Goal: Information Seeking & Learning: Learn about a topic

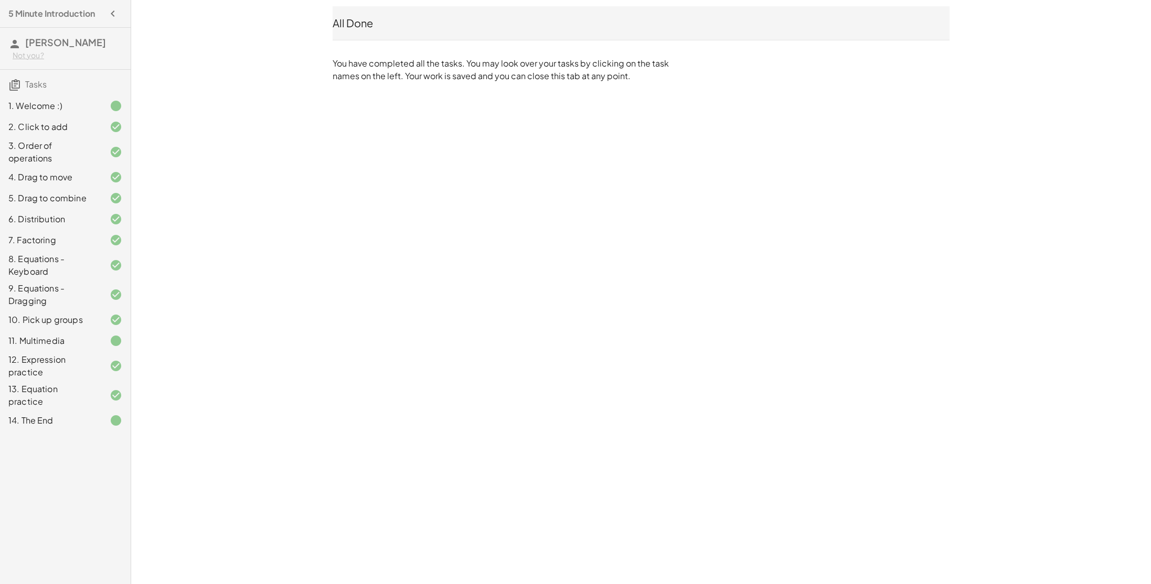
click at [45, 107] on div "1. Welcome :)" at bounding box center [50, 106] width 84 height 13
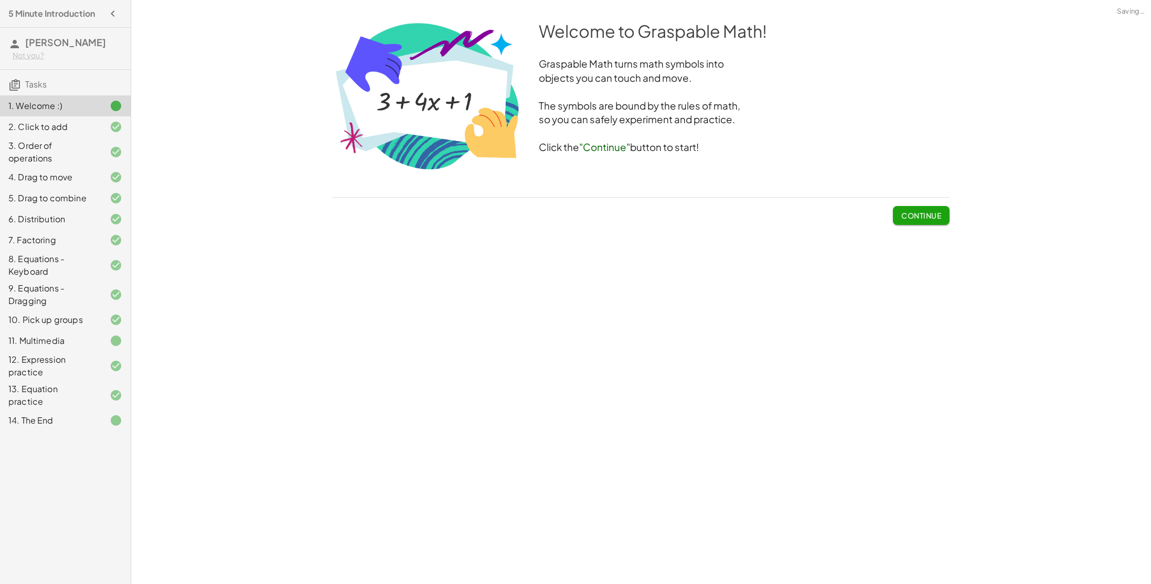
click at [66, 356] on div "12. Expression practice" at bounding box center [50, 366] width 84 height 25
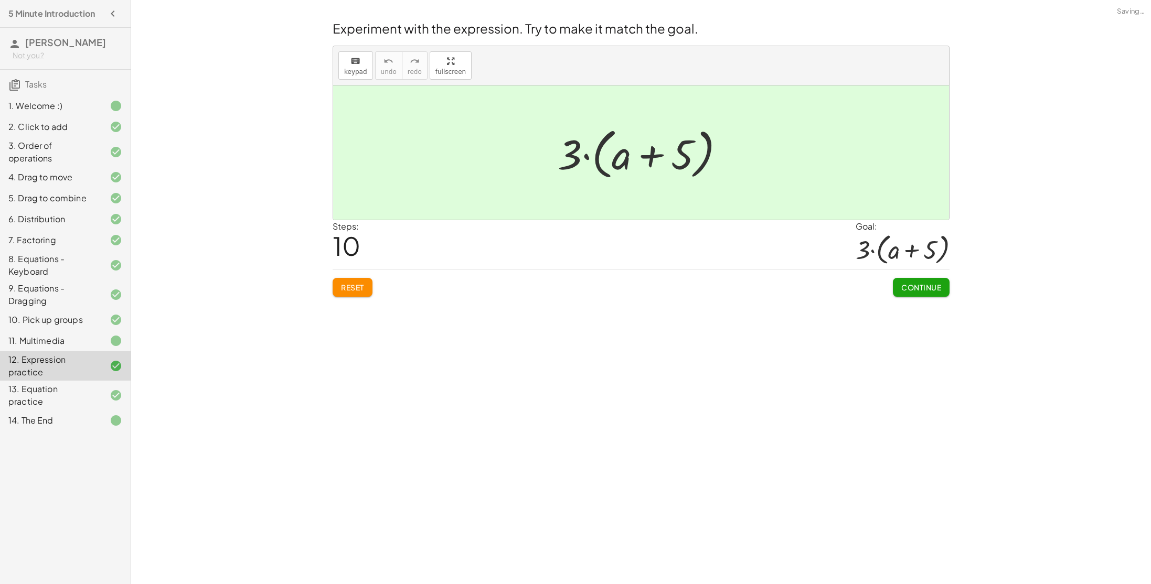
click at [74, 339] on div "11. Multimedia" at bounding box center [50, 341] width 84 height 13
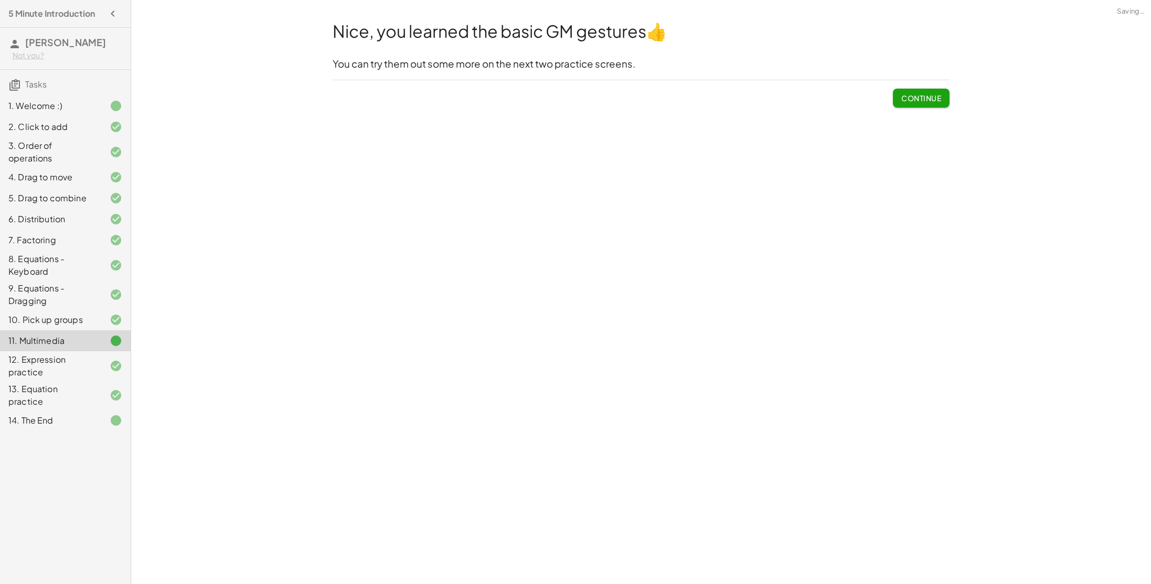
click at [84, 364] on div "12. Expression practice" at bounding box center [50, 366] width 84 height 25
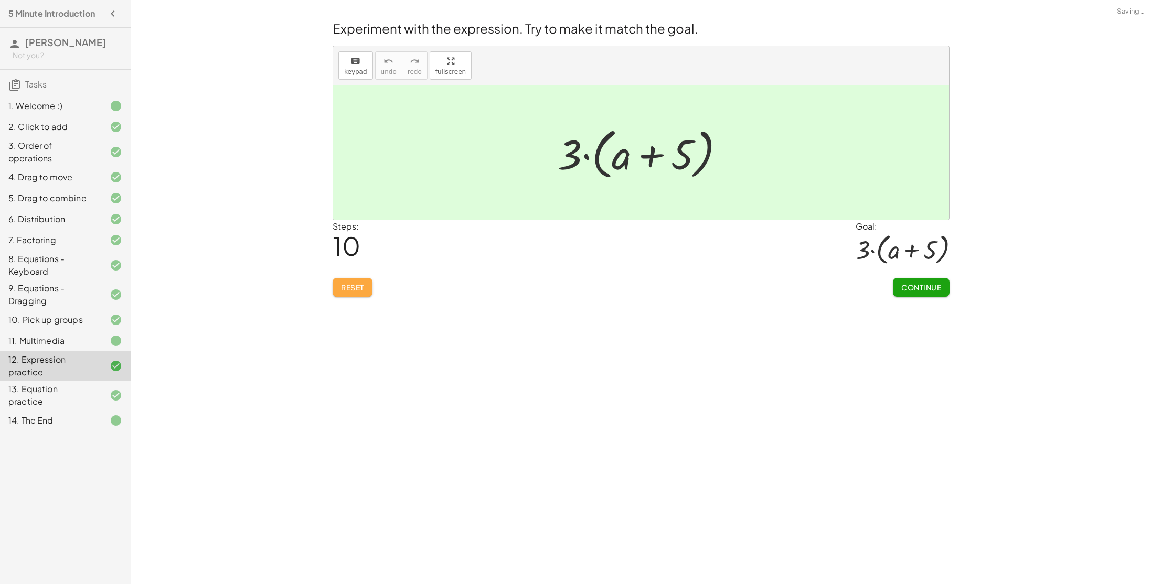
click at [345, 286] on span "Reset" at bounding box center [352, 287] width 23 height 9
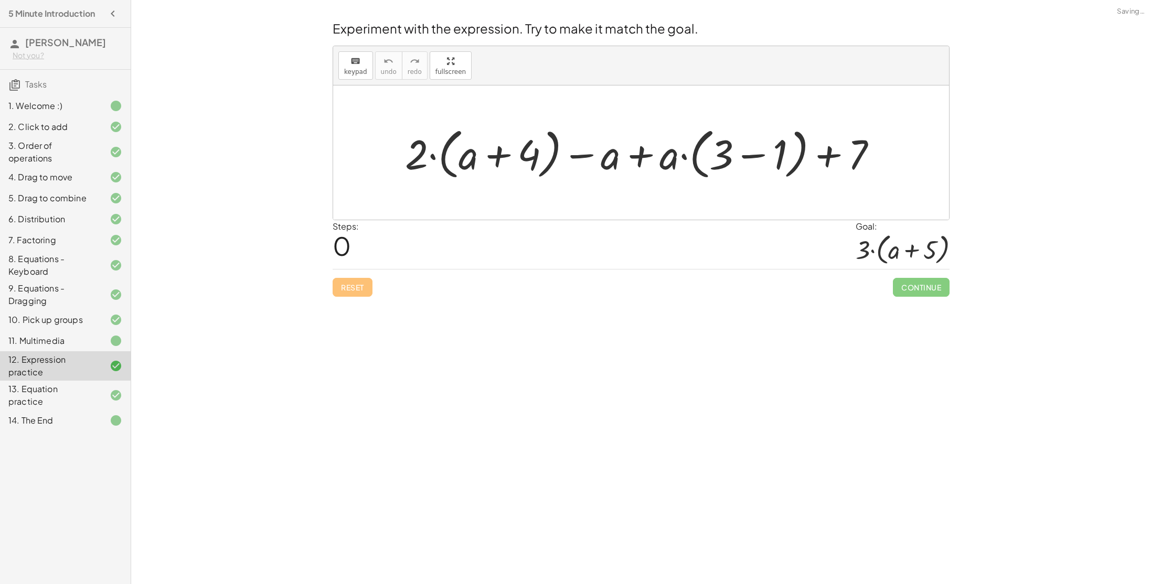
click at [436, 157] on div at bounding box center [645, 153] width 490 height 60
click at [492, 157] on div at bounding box center [645, 153] width 490 height 60
click at [753, 150] on div at bounding box center [645, 153] width 490 height 60
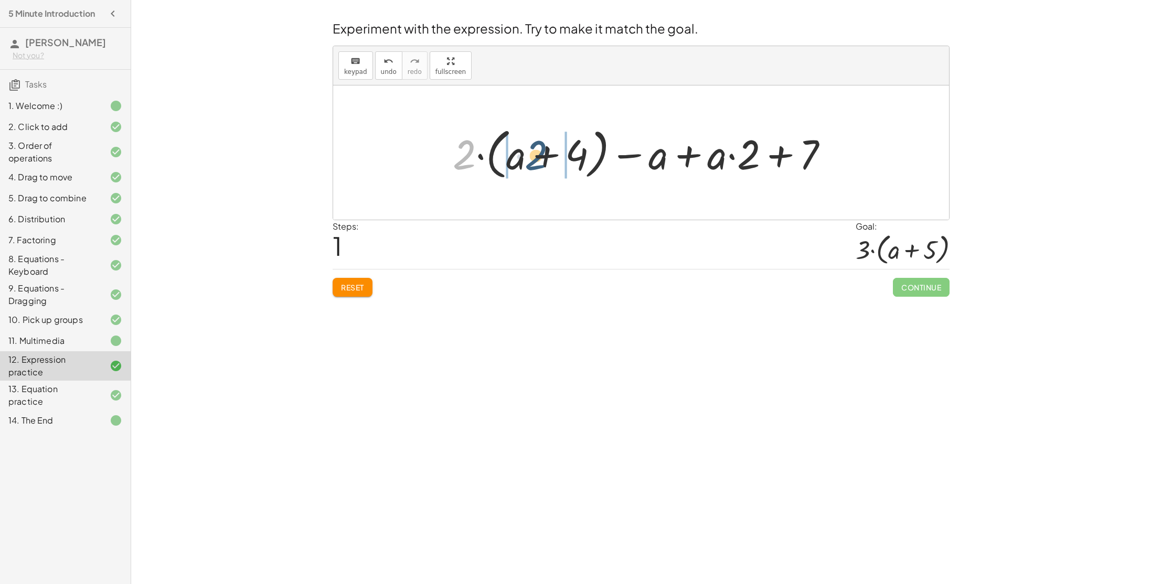
drag, startPoint x: 459, startPoint y: 152, endPoint x: 532, endPoint y: 153, distance: 72.9
click at [532, 153] on div at bounding box center [644, 153] width 394 height 60
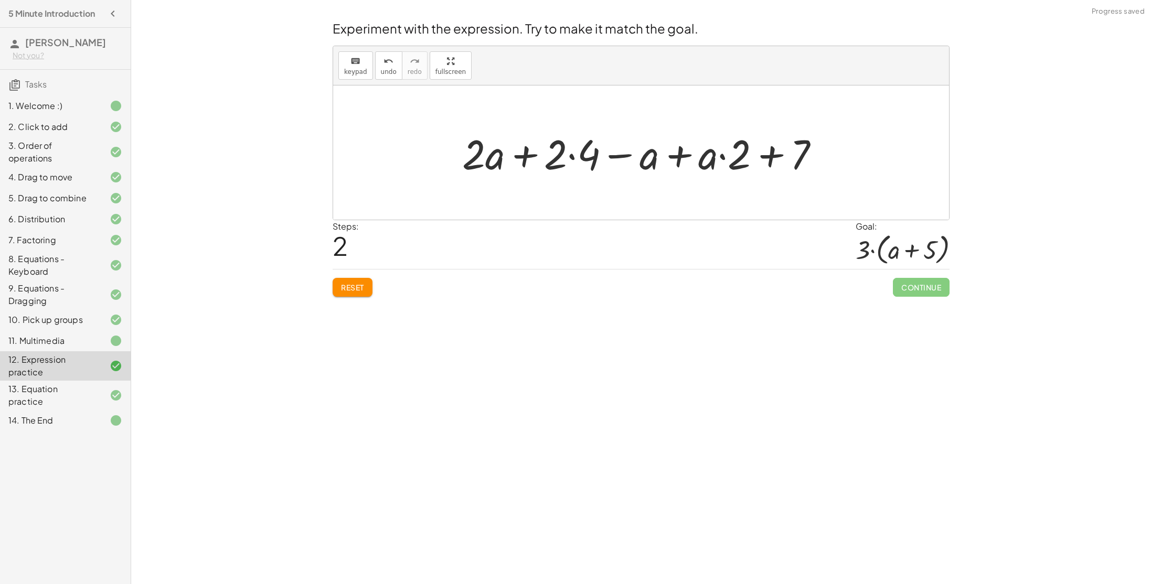
click at [571, 158] on div at bounding box center [645, 153] width 376 height 54
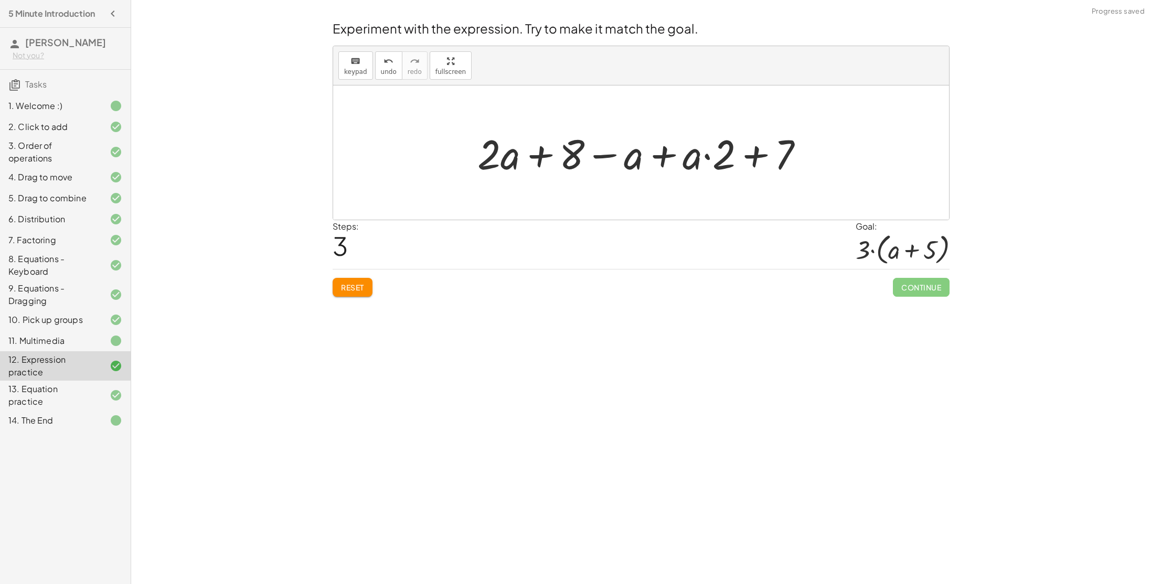
click at [662, 156] on div at bounding box center [644, 153] width 345 height 54
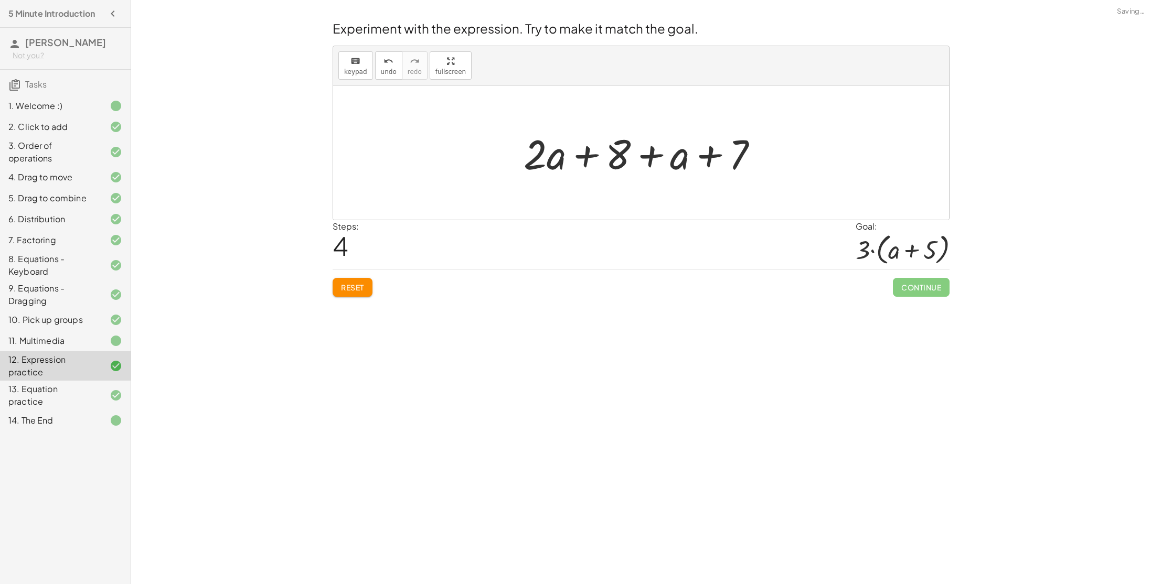
click at [655, 155] on div at bounding box center [644, 153] width 253 height 54
drag, startPoint x: 625, startPoint y: 155, endPoint x: 707, endPoint y: 153, distance: 81.8
click at [707, 153] on div at bounding box center [644, 153] width 253 height 54
click at [594, 156] on div at bounding box center [644, 153] width 253 height 54
click at [683, 158] on div at bounding box center [645, 153] width 196 height 54
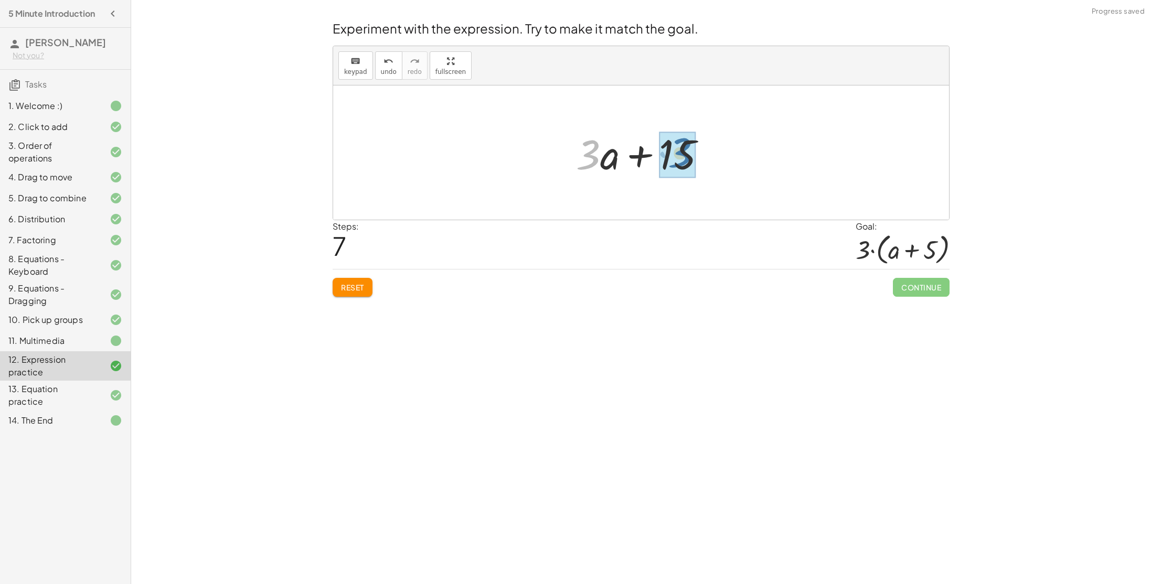
drag, startPoint x: 593, startPoint y: 157, endPoint x: 685, endPoint y: 155, distance: 92.3
drag, startPoint x: 701, startPoint y: 163, endPoint x: 510, endPoint y: 174, distance: 191.3
click at [510, 174] on div "+ · 2 · ( + a + 4 ) − a + · a · ( + 3 − 1 ) + 7 + · 2 · ( + a + 4 ) − a + · a ·…" at bounding box center [641, 152] width 616 height 134
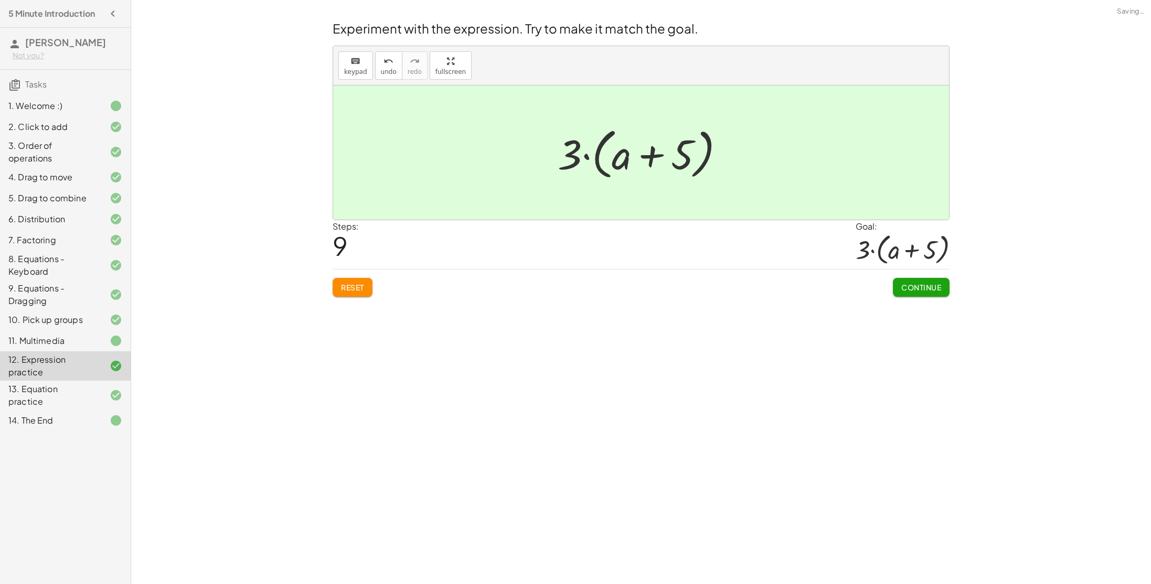
click at [39, 393] on div "13. Equation practice" at bounding box center [50, 395] width 84 height 25
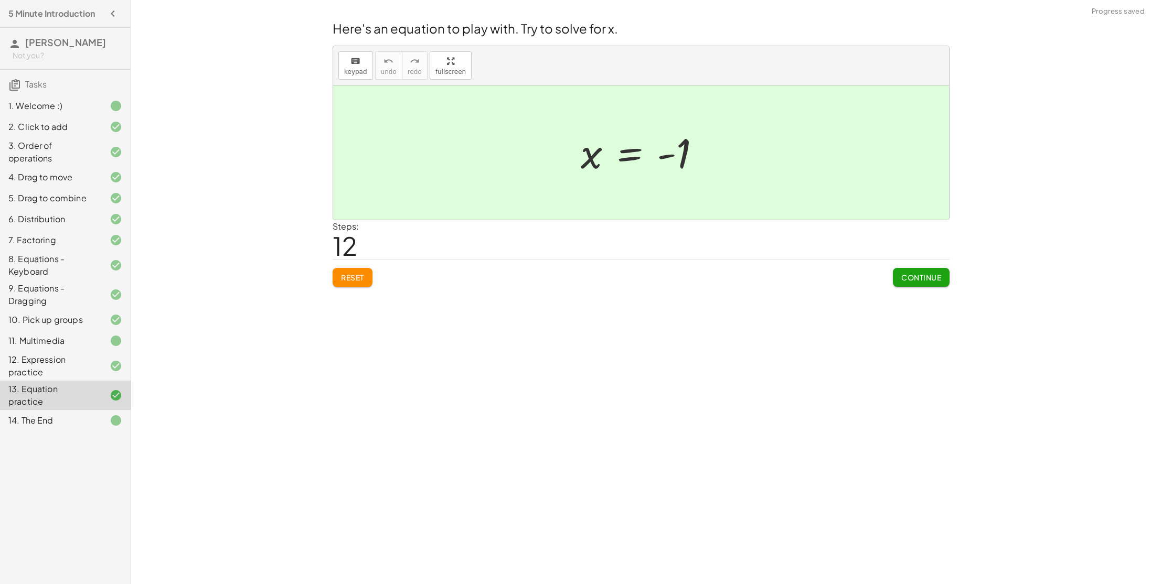
click at [364, 281] on span "Reset" at bounding box center [352, 277] width 23 height 9
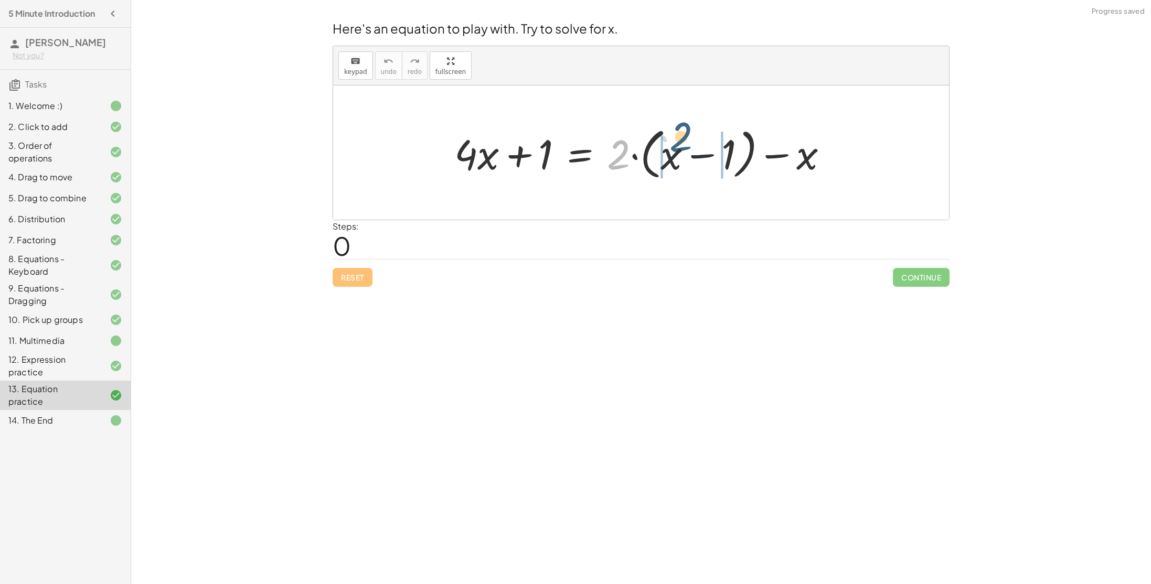
drag, startPoint x: 615, startPoint y: 154, endPoint x: 679, endPoint y: 136, distance: 66.1
click at [679, 136] on div at bounding box center [645, 153] width 392 height 60
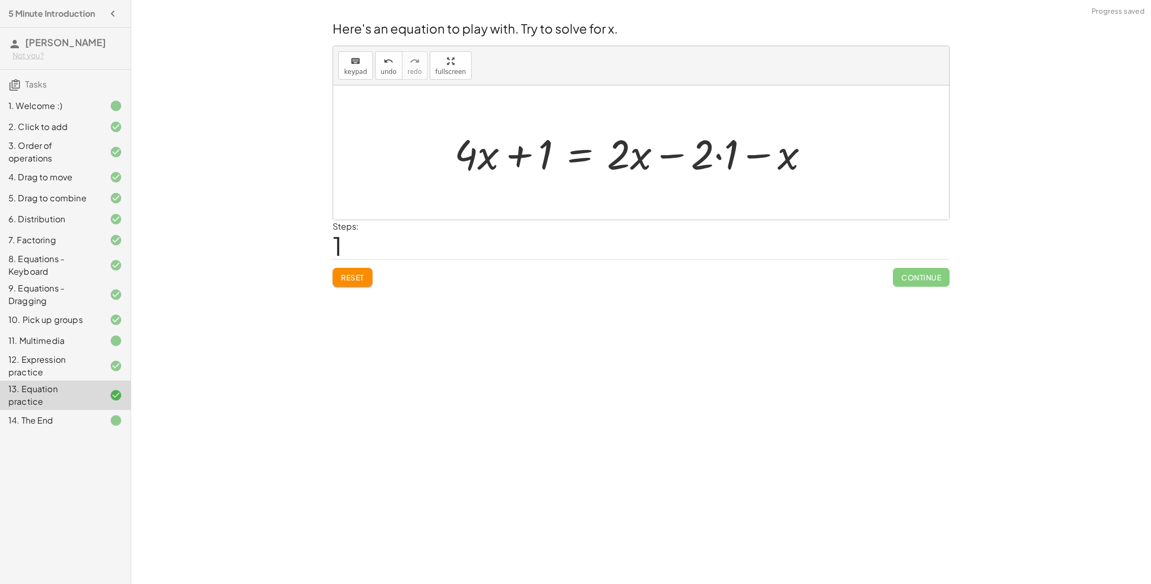
click at [718, 157] on div at bounding box center [635, 153] width 373 height 54
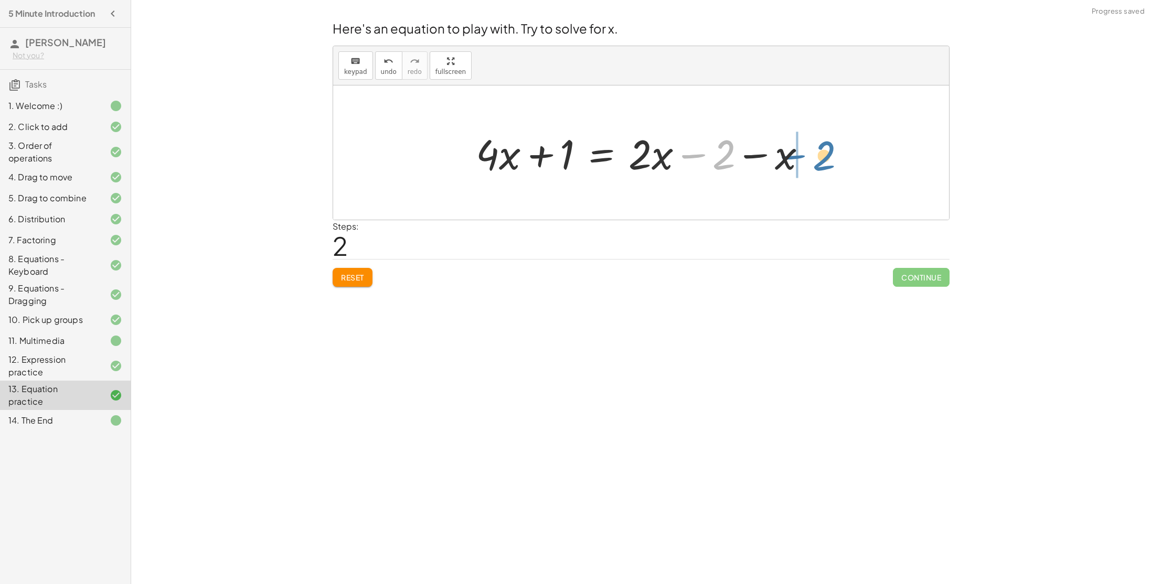
drag, startPoint x: 730, startPoint y: 162, endPoint x: 833, endPoint y: 163, distance: 103.9
click at [833, 163] on div "+ · 4 · x + 1 = + · 2 · ( + x − 1 ) − x + · 4 · x + 1 = + · 2 · x − · 2 · 1 − x…" at bounding box center [641, 152] width 616 height 134
click at [687, 157] on div at bounding box center [644, 153] width 349 height 54
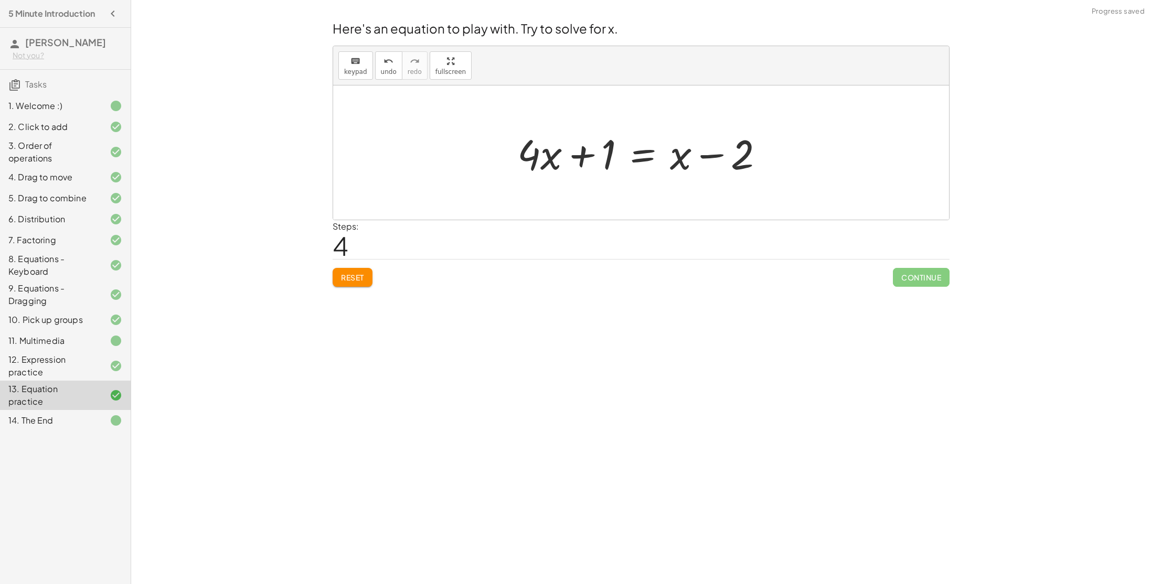
click at [582, 156] on div at bounding box center [644, 153] width 265 height 54
click at [531, 156] on div at bounding box center [644, 153] width 265 height 54
drag, startPoint x: 663, startPoint y: 155, endPoint x: 672, endPoint y: 157, distance: 9.2
click at [672, 157] on div at bounding box center [644, 153] width 265 height 54
drag, startPoint x: 683, startPoint y: 160, endPoint x: 576, endPoint y: 155, distance: 107.7
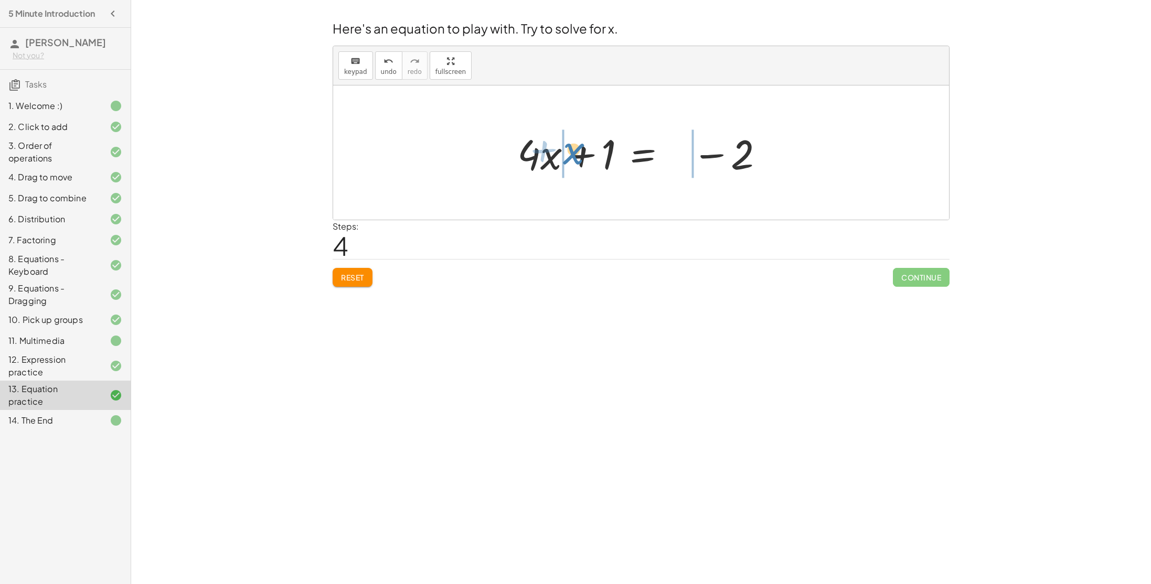
click at [576, 155] on div at bounding box center [644, 153] width 265 height 54
click at [523, 161] on div at bounding box center [645, 153] width 387 height 54
click at [717, 157] on div at bounding box center [674, 153] width 327 height 54
click at [704, 157] on div at bounding box center [644, 153] width 225 height 54
click at [597, 160] on div at bounding box center [644, 153] width 225 height 54
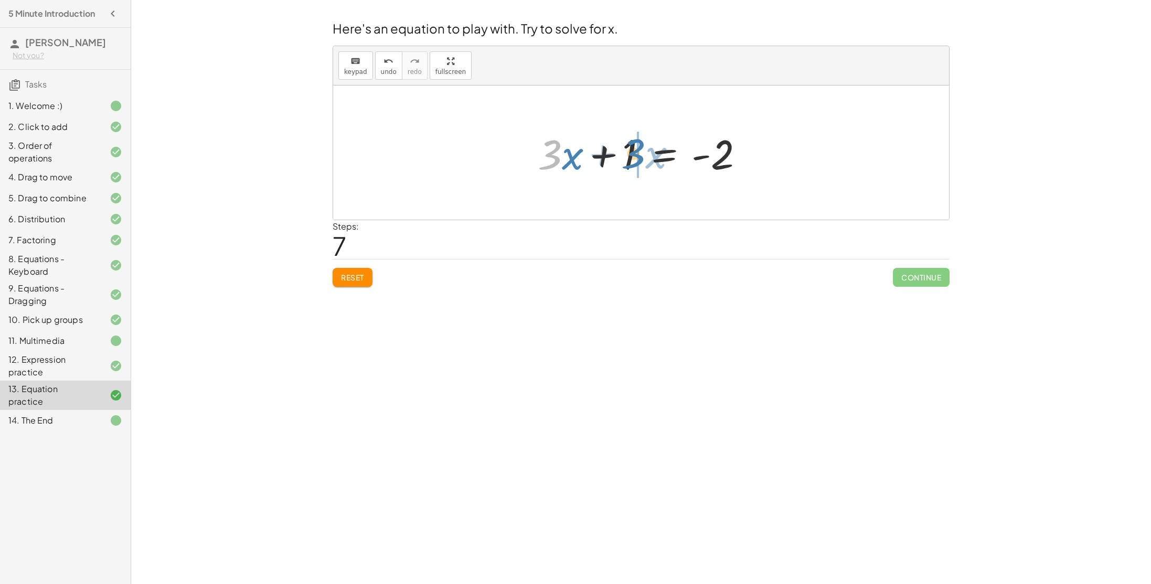
drag, startPoint x: 555, startPoint y: 153, endPoint x: 638, endPoint y: 152, distance: 82.9
click at [638, 152] on div at bounding box center [644, 153] width 225 height 54
click at [577, 155] on div at bounding box center [644, 153] width 225 height 54
drag, startPoint x: 741, startPoint y: 164, endPoint x: 569, endPoint y: 161, distance: 172.1
click at [569, 161] on div at bounding box center [644, 153] width 225 height 54
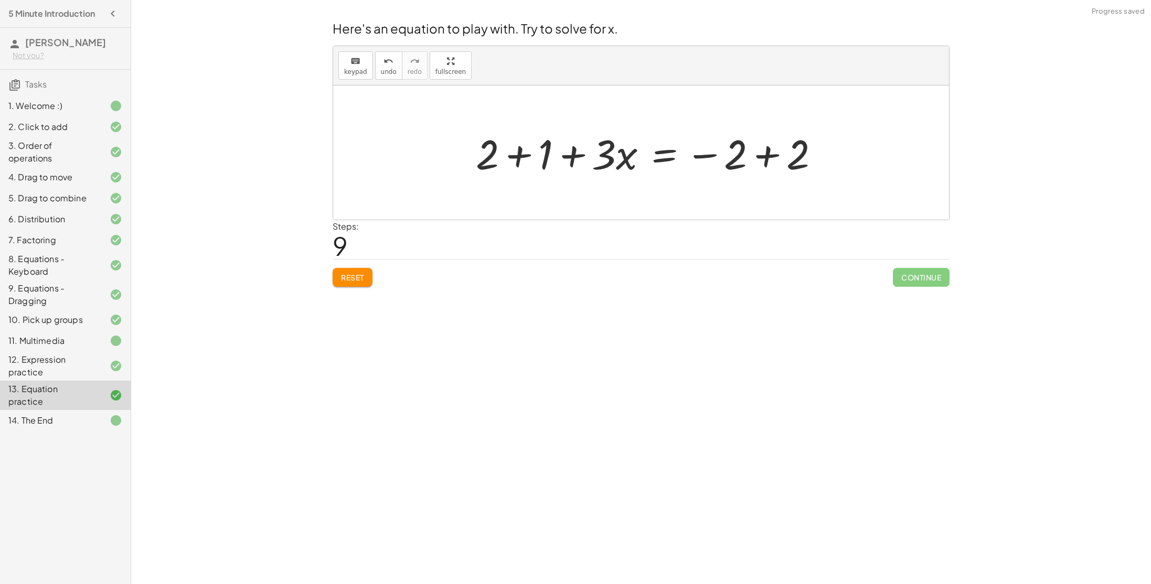
click at [521, 163] on div at bounding box center [651, 153] width 362 height 54
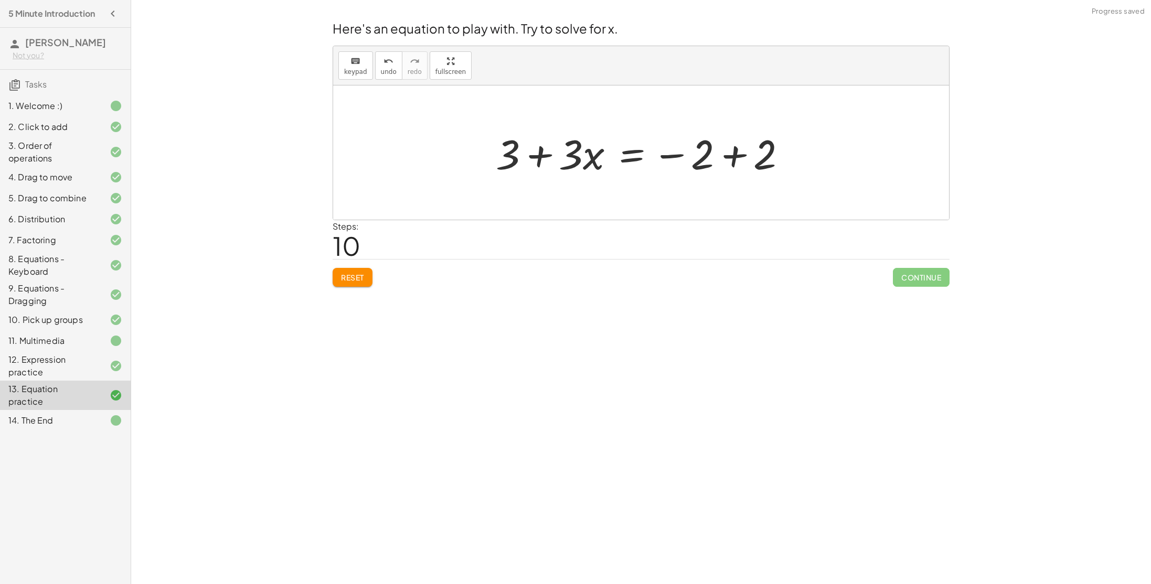
click at [726, 162] on div at bounding box center [644, 153] width 309 height 54
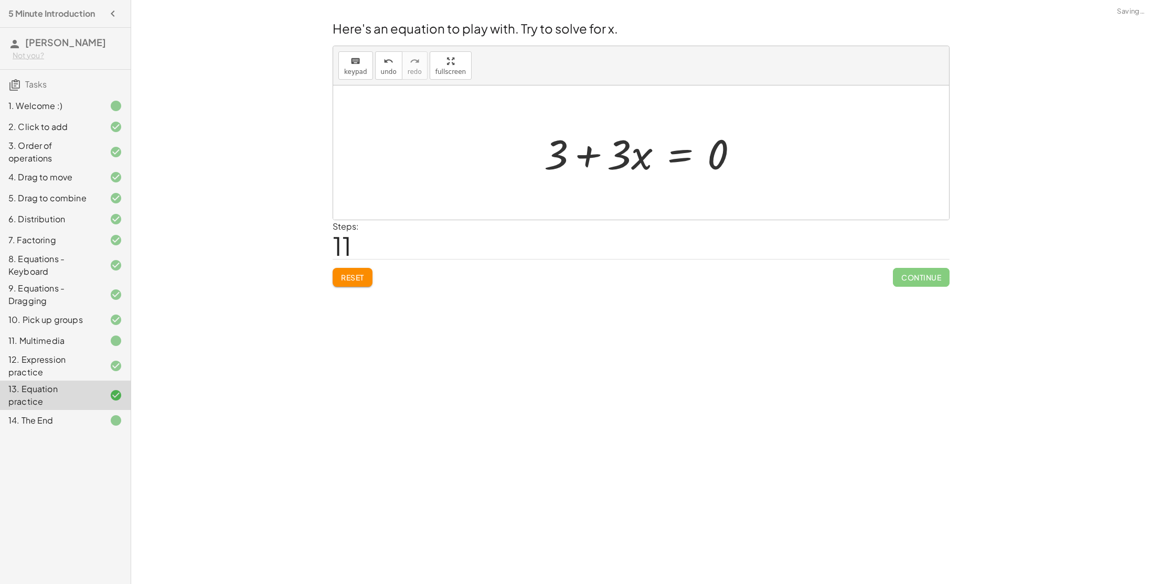
click at [590, 158] on div at bounding box center [645, 153] width 213 height 54
drag, startPoint x: 710, startPoint y: 161, endPoint x: 585, endPoint y: 158, distance: 124.9
click at [585, 158] on div at bounding box center [645, 153] width 213 height 54
click at [367, 279] on button "Reset" at bounding box center [353, 277] width 40 height 19
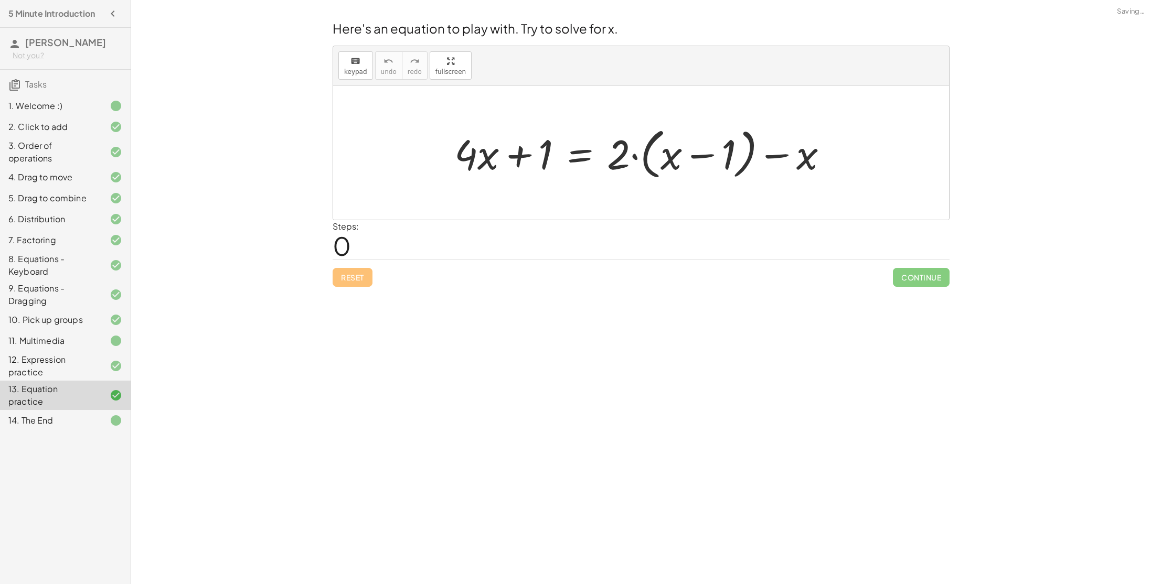
click at [697, 162] on div at bounding box center [645, 153] width 392 height 60
drag, startPoint x: 623, startPoint y: 146, endPoint x: 679, endPoint y: 148, distance: 55.6
click at [679, 148] on div at bounding box center [645, 153] width 392 height 60
click at [715, 157] on div at bounding box center [635, 153] width 373 height 54
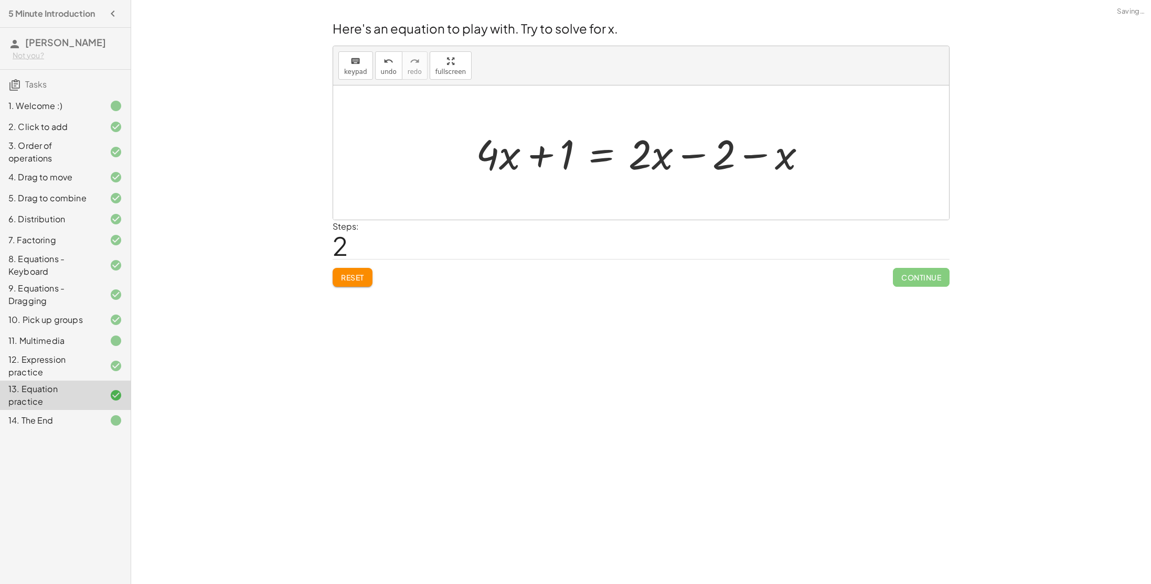
click at [761, 157] on div at bounding box center [644, 153] width 349 height 54
drag, startPoint x: 765, startPoint y: 158, endPoint x: 694, endPoint y: 158, distance: 70.3
click at [694, 158] on div at bounding box center [644, 153] width 349 height 54
click at [687, 157] on div at bounding box center [644, 153] width 349 height 54
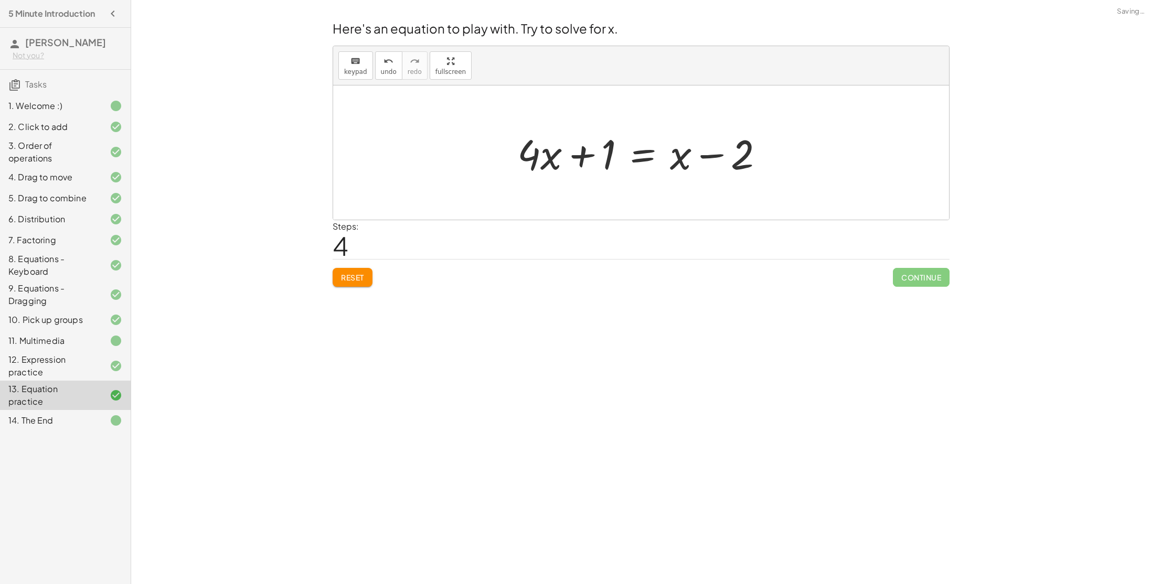
click at [676, 159] on div at bounding box center [644, 153] width 265 height 54
drag, startPoint x: 535, startPoint y: 152, endPoint x: 522, endPoint y: 156, distance: 13.6
click at [522, 156] on div at bounding box center [644, 153] width 265 height 54
drag, startPoint x: 680, startPoint y: 162, endPoint x: 560, endPoint y: 162, distance: 119.6
click at [560, 162] on div at bounding box center [644, 153] width 265 height 54
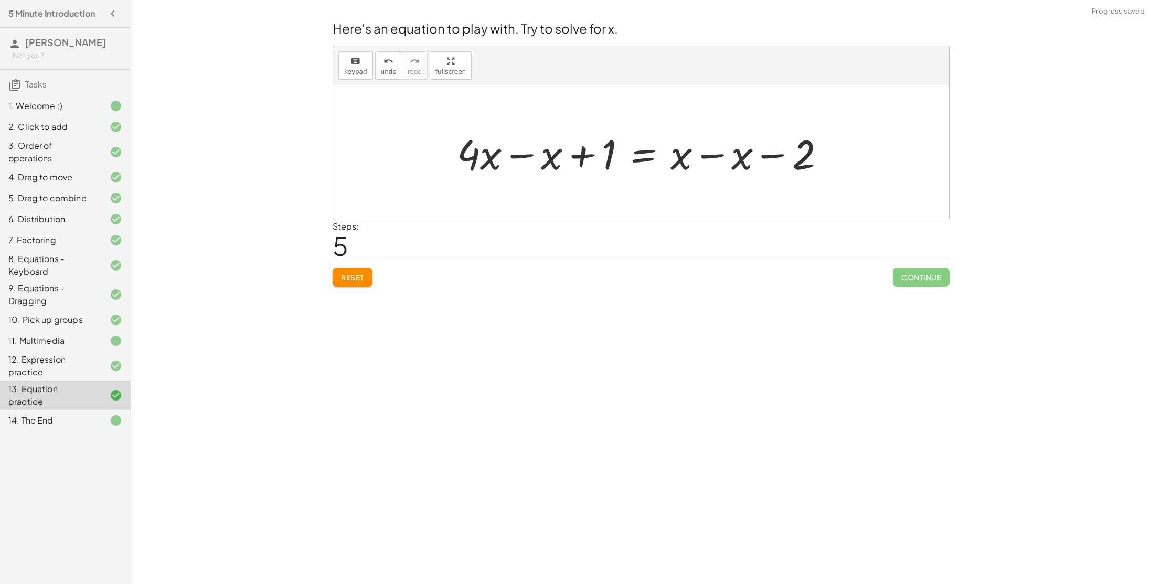
click at [519, 155] on div at bounding box center [645, 153] width 387 height 54
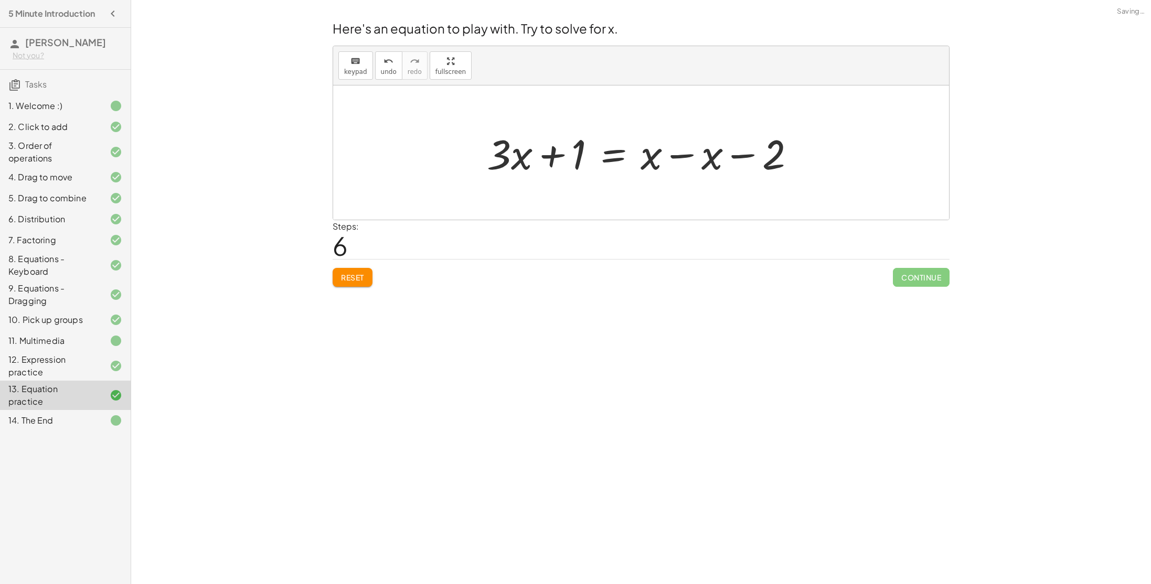
click at [746, 156] on div at bounding box center [645, 153] width 327 height 54
click at [694, 156] on div at bounding box center [645, 153] width 327 height 54
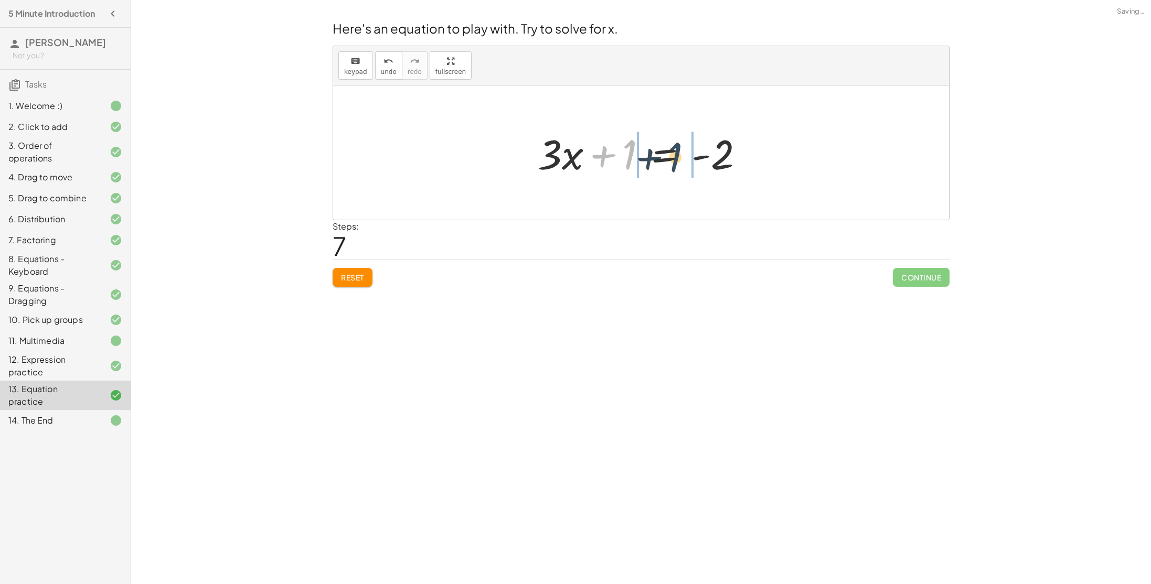
drag, startPoint x: 624, startPoint y: 156, endPoint x: 677, endPoint y: 156, distance: 53.5
click at [677, 156] on div at bounding box center [644, 153] width 225 height 54
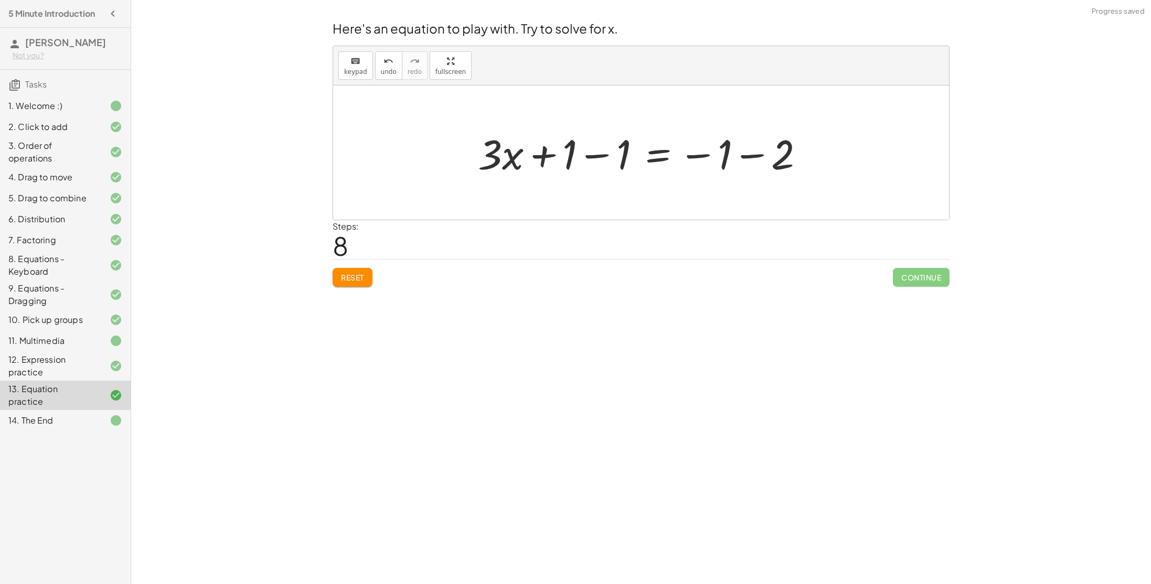
click at [615, 152] on div at bounding box center [645, 153] width 345 height 54
click at [649, 157] on div at bounding box center [645, 153] width 238 height 54
click at [691, 157] on div at bounding box center [645, 153] width 238 height 54
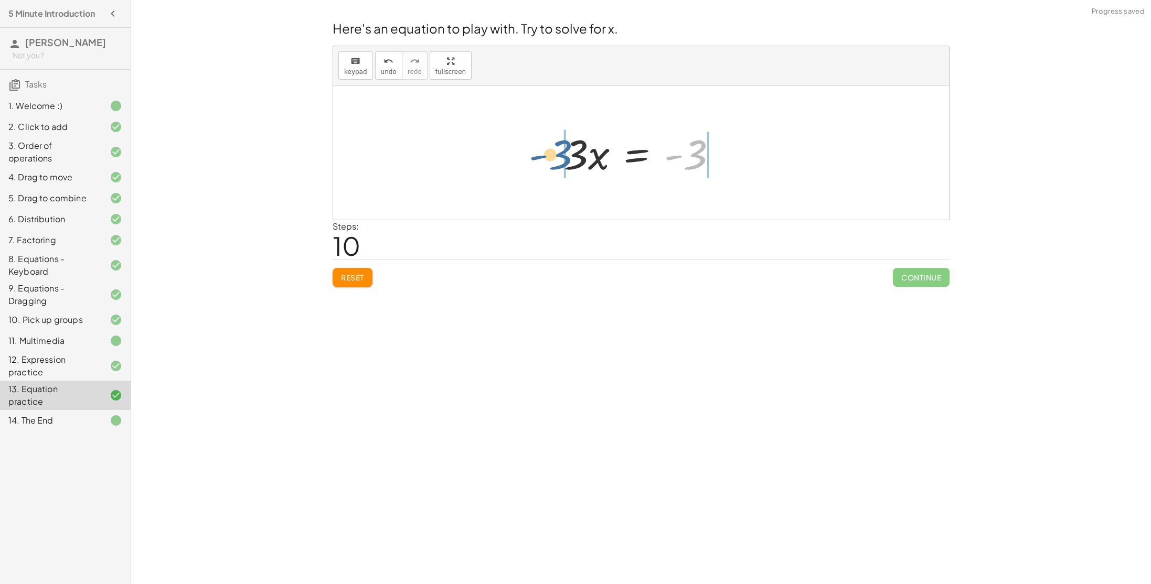
drag, startPoint x: 696, startPoint y: 154, endPoint x: 551, endPoint y: 155, distance: 145.3
click at [551, 155] on div "+ · 4 · x + 1 = + · 2 · ( + x − 1 ) − x + · 4 · x + 1 = + · 2 · x − · 2 · 1 − x…" at bounding box center [640, 152] width 185 height 59
click at [729, 154] on div at bounding box center [644, 153] width 311 height 54
drag, startPoint x: 724, startPoint y: 157, endPoint x: 669, endPoint y: 159, distance: 55.7
click at [669, 159] on div at bounding box center [645, 153] width 213 height 54
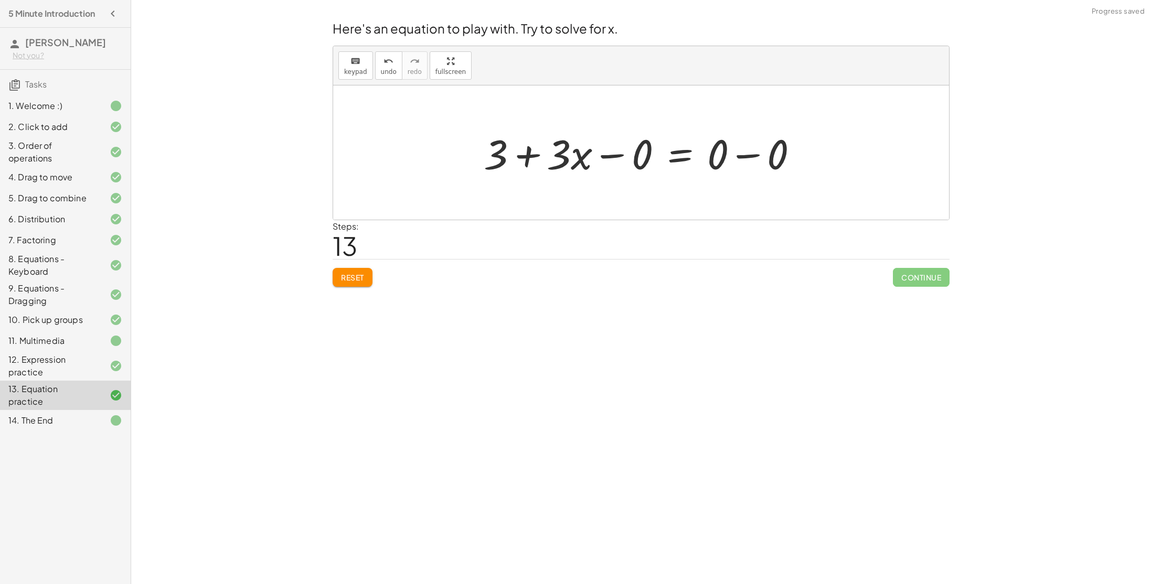
click at [750, 155] on div at bounding box center [644, 153] width 333 height 54
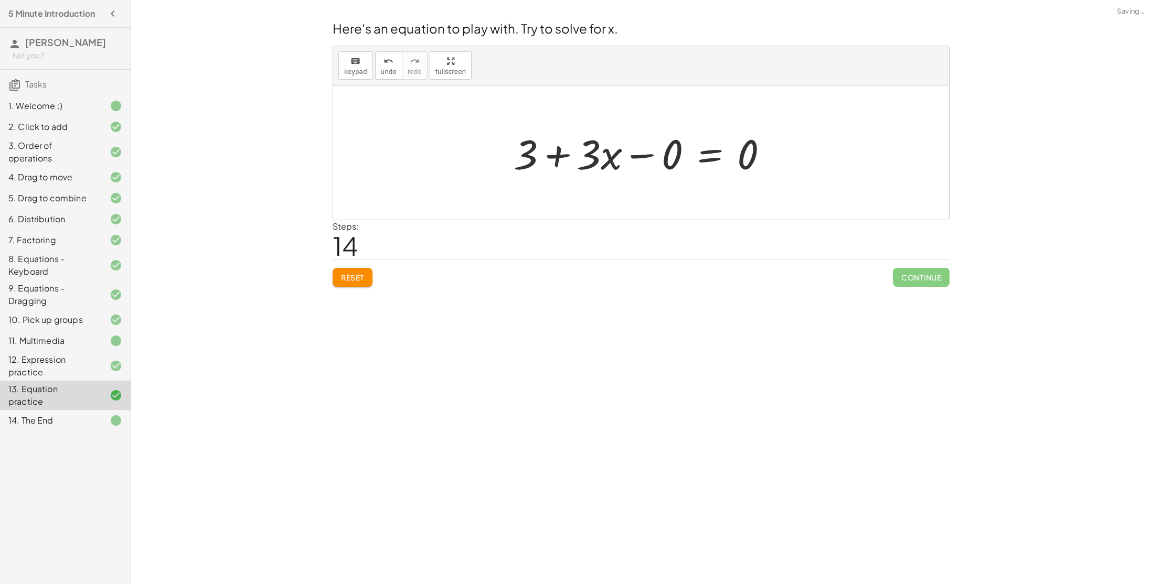
click at [619, 156] on div at bounding box center [644, 153] width 273 height 54
click at [633, 157] on div at bounding box center [644, 153] width 273 height 54
click at [346, 282] on span "Reset" at bounding box center [352, 277] width 23 height 9
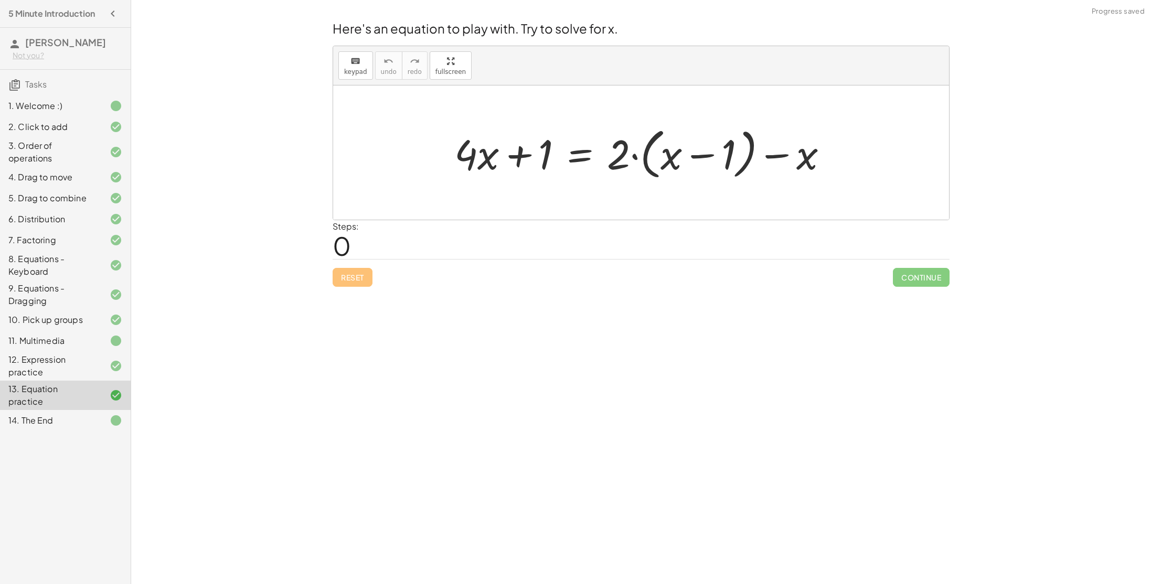
click at [87, 343] on div "11. Multimedia" at bounding box center [50, 341] width 84 height 13
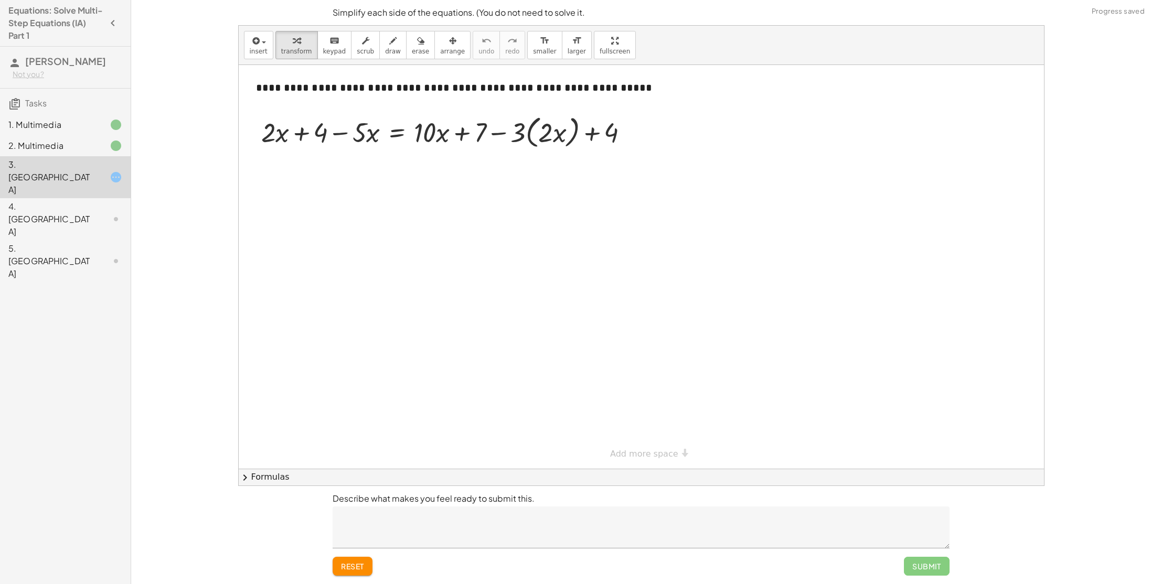
click at [352, 565] on span "reset" at bounding box center [352, 566] width 23 height 9
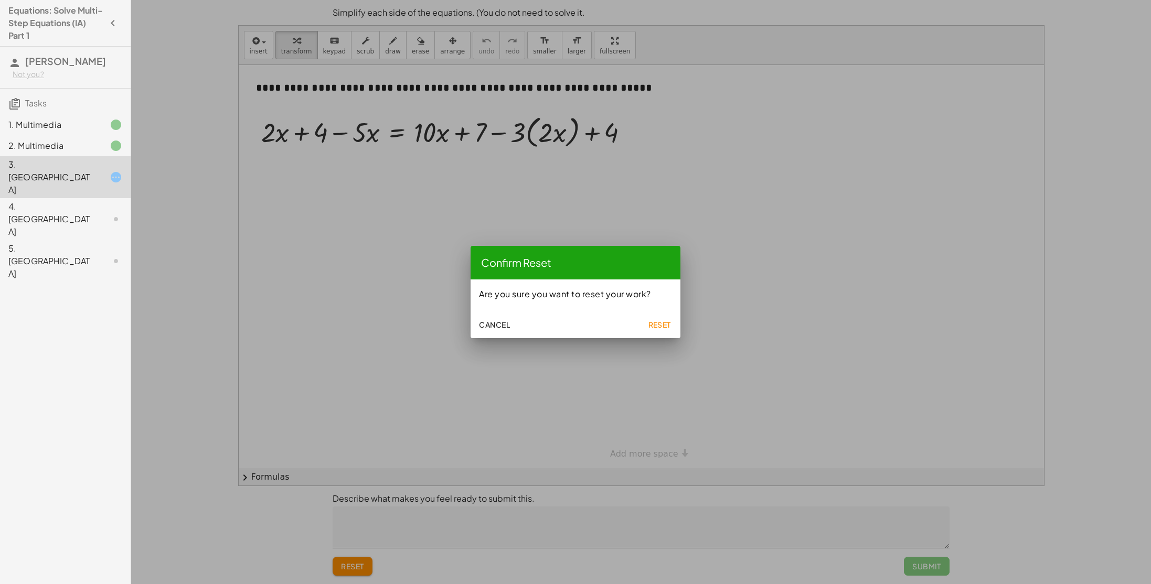
click at [660, 322] on span "Reset" at bounding box center [659, 324] width 23 height 9
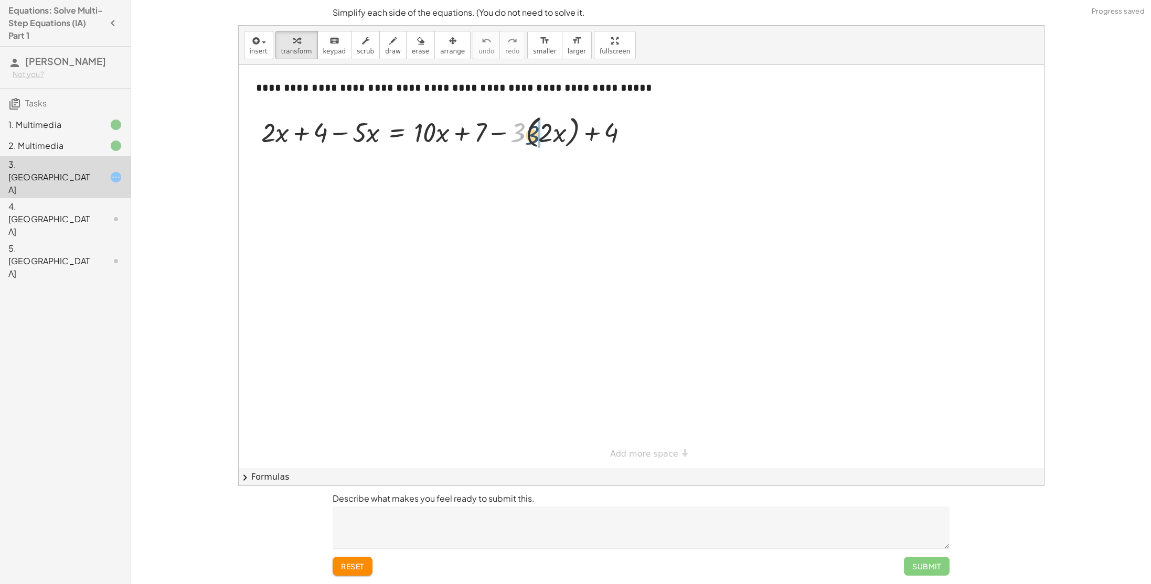
drag, startPoint x: 520, startPoint y: 125, endPoint x: 536, endPoint y: 128, distance: 16.0
click at [536, 128] on div at bounding box center [449, 132] width 386 height 40
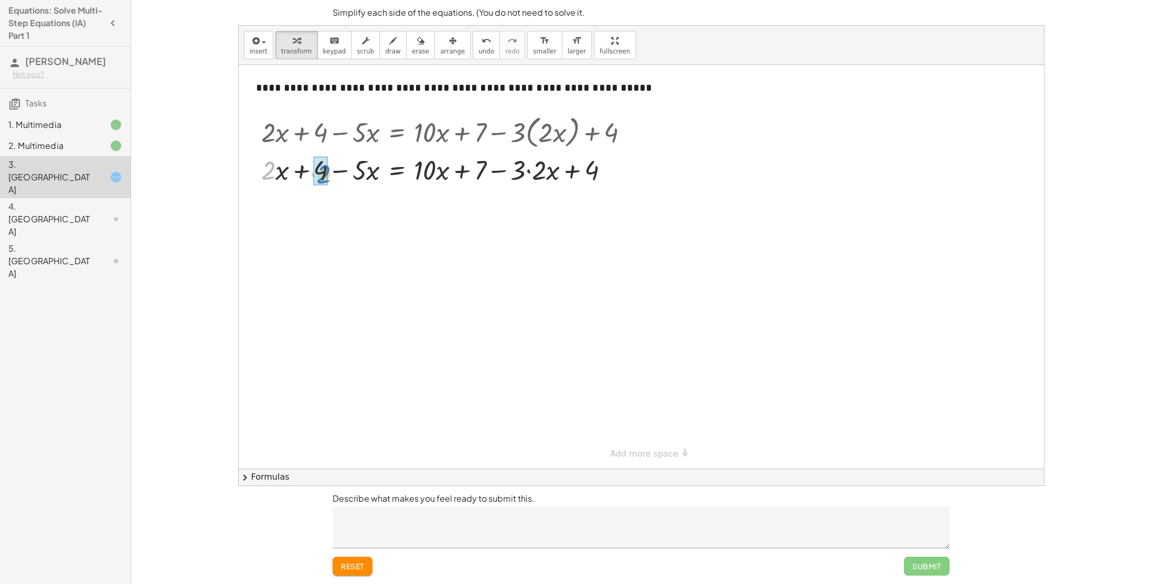
drag, startPoint x: 273, startPoint y: 168, endPoint x: 328, endPoint y: 171, distance: 55.7
click at [328, 171] on div at bounding box center [449, 170] width 386 height 36
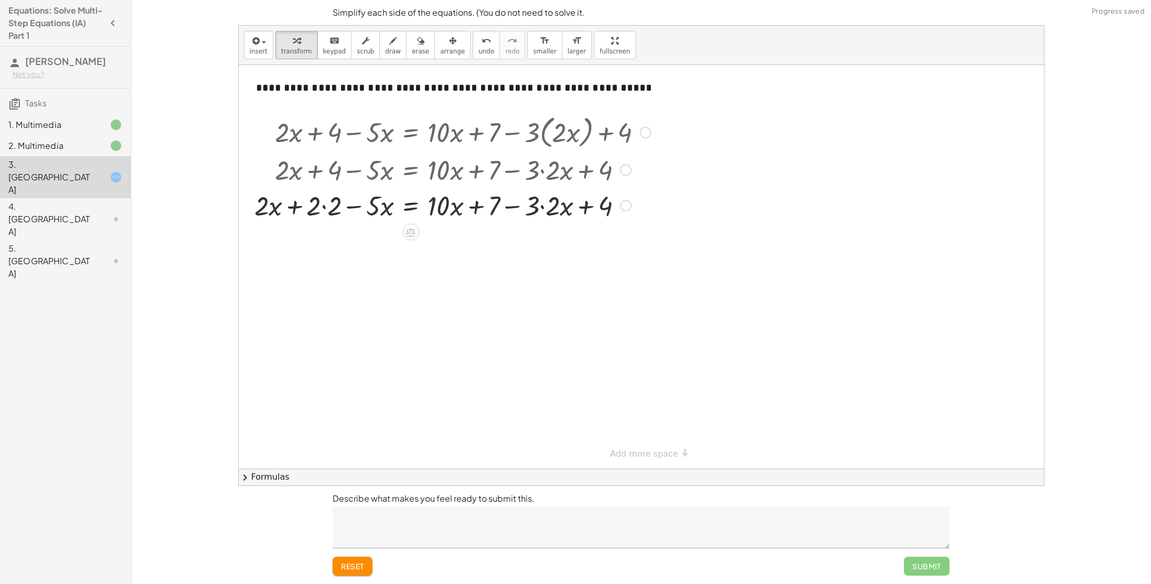
click at [317, 201] on div at bounding box center [452, 205] width 406 height 36
click at [320, 206] on div at bounding box center [452, 205] width 406 height 36
click at [324, 209] on div at bounding box center [452, 205] width 406 height 36
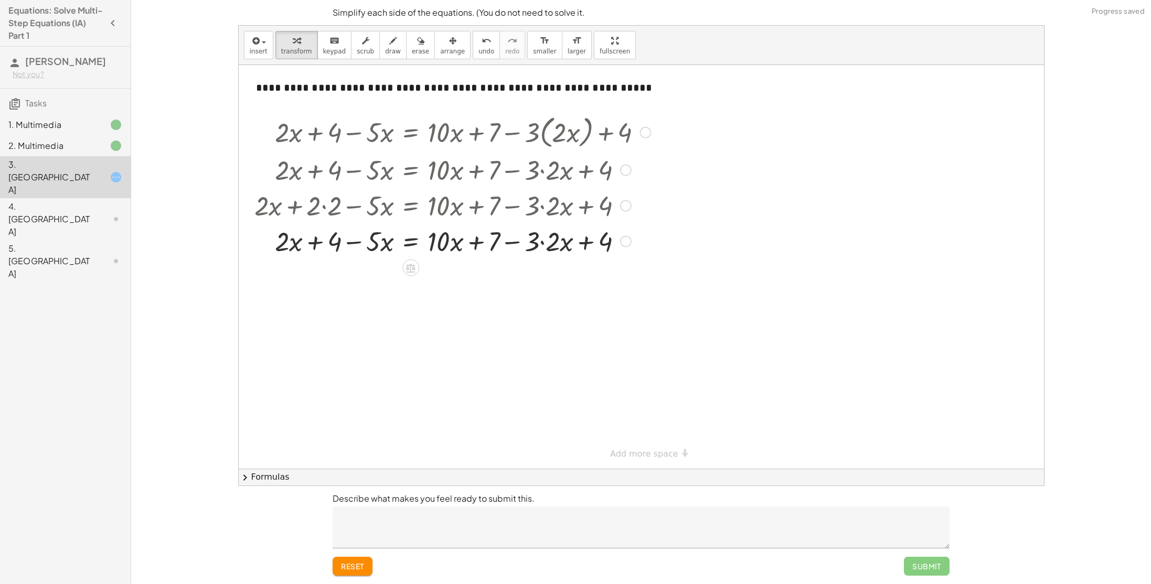
click at [285, 207] on div at bounding box center [452, 205] width 406 height 36
drag, startPoint x: 285, startPoint y: 245, endPoint x: 352, endPoint y: 245, distance: 67.7
click at [352, 245] on div at bounding box center [452, 241] width 406 height 36
click at [355, 244] on div at bounding box center [452, 241] width 406 height 36
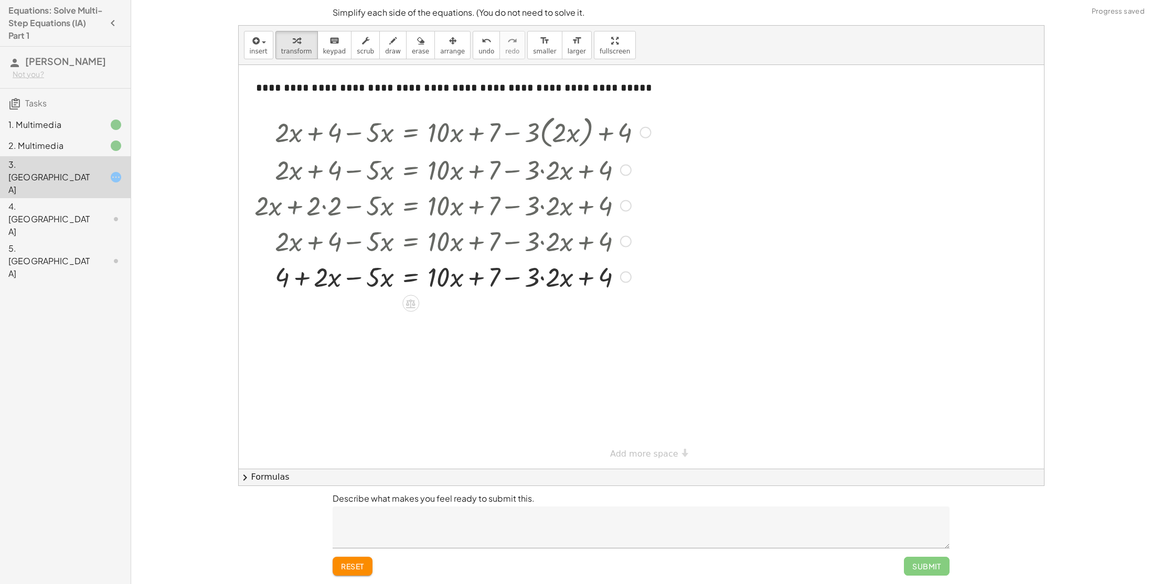
click at [355, 276] on div at bounding box center [452, 277] width 406 height 36
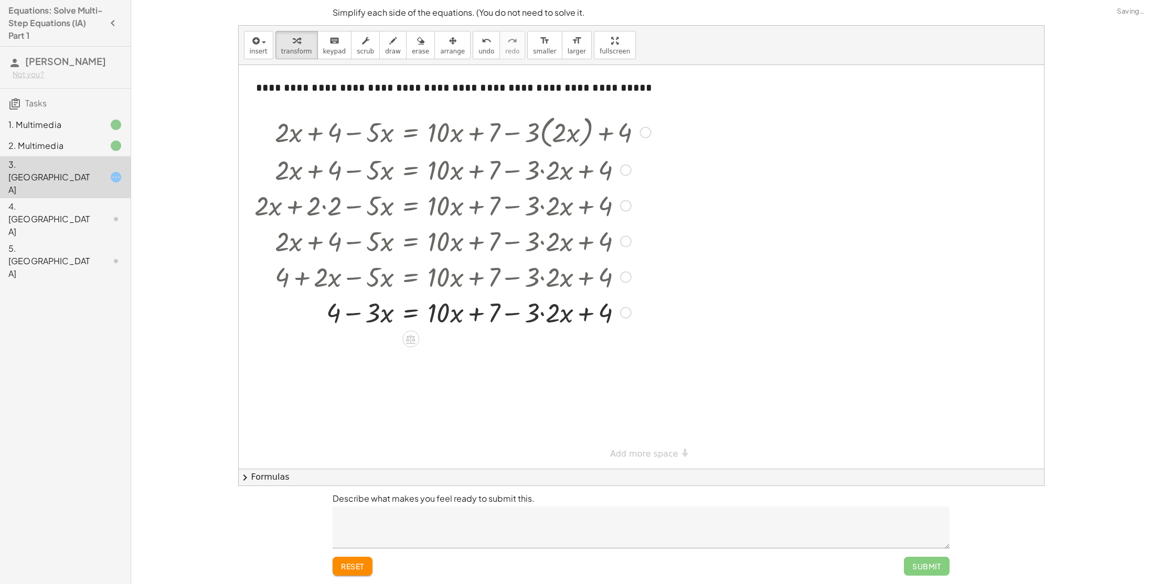
click at [628, 276] on div at bounding box center [625, 278] width 12 height 12
click at [462, 368] on div at bounding box center [641, 267] width 805 height 404
click at [545, 316] on div at bounding box center [452, 312] width 406 height 36
click at [564, 317] on div at bounding box center [463, 312] width 428 height 36
click at [569, 347] on div at bounding box center [452, 348] width 406 height 36
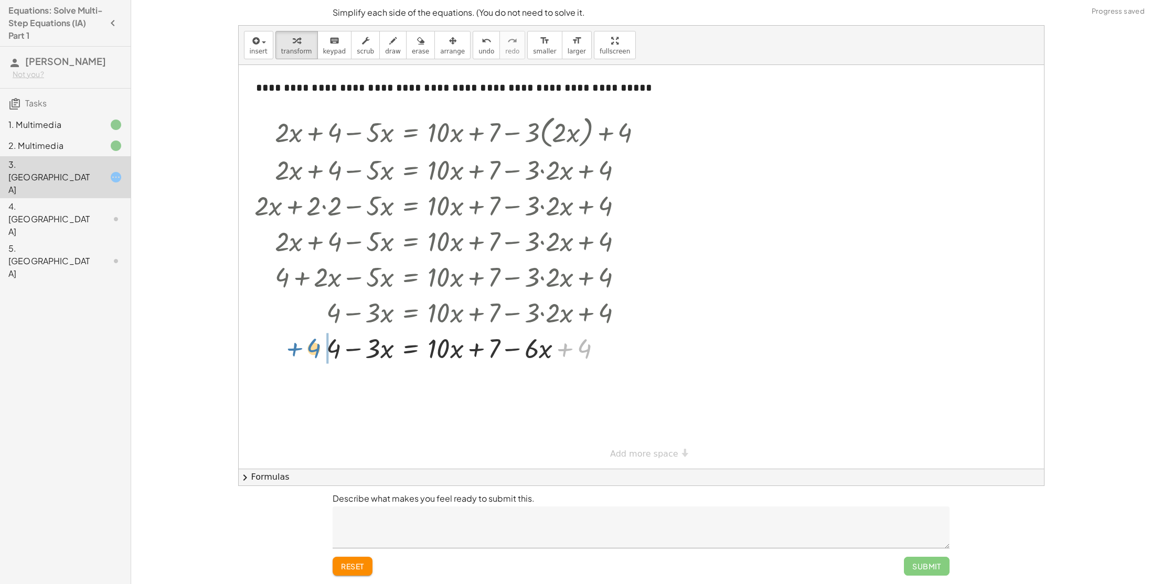
drag, startPoint x: 583, startPoint y: 351, endPoint x: 326, endPoint y: 351, distance: 256.5
drag, startPoint x: 378, startPoint y: 387, endPoint x: 435, endPoint y: 421, distance: 66.6
click at [435, 421] on div "**********" at bounding box center [641, 267] width 805 height 404
drag, startPoint x: 373, startPoint y: 382, endPoint x: 531, endPoint y: 383, distance: 158.4
click at [531, 383] on div at bounding box center [452, 384] width 406 height 36
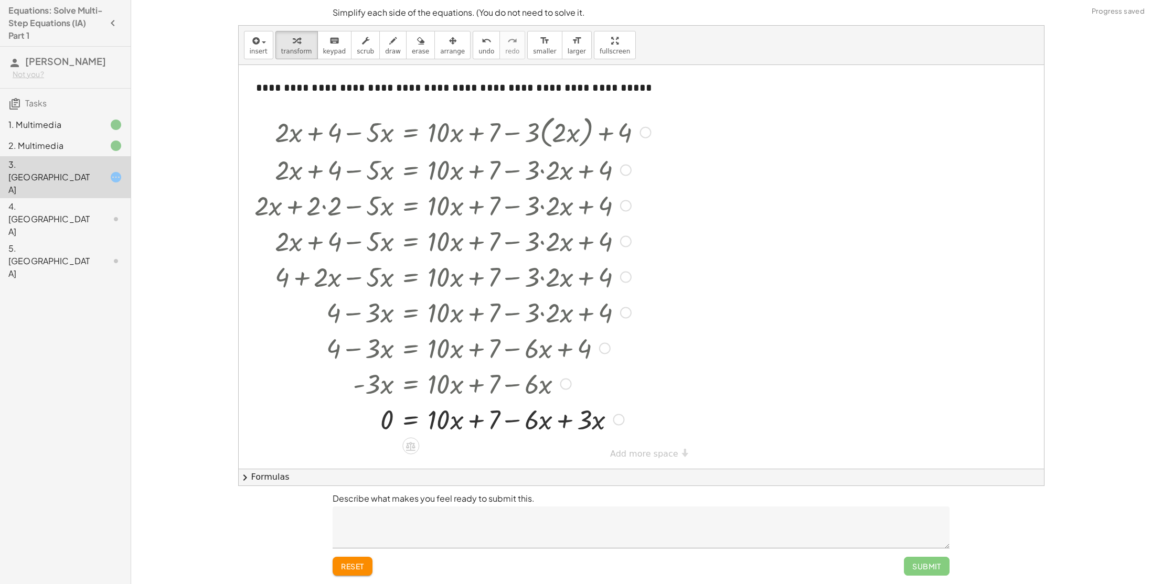
click at [565, 425] on div at bounding box center [452, 419] width 406 height 36
click at [477, 424] on div at bounding box center [452, 419] width 406 height 36
drag, startPoint x: 498, startPoint y: 420, endPoint x: 431, endPoint y: 418, distance: 66.6
click at [431, 418] on div at bounding box center [452, 419] width 406 height 36
click at [515, 422] on div at bounding box center [452, 419] width 406 height 36
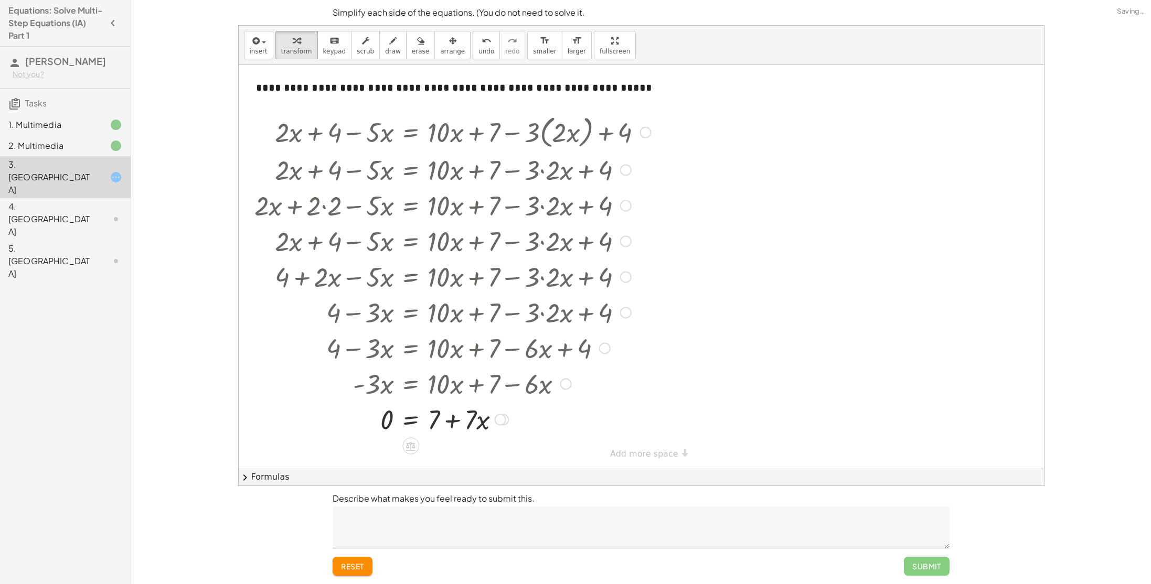
click at [453, 423] on div at bounding box center [452, 419] width 406 height 36
click at [345, 567] on span "reset" at bounding box center [352, 566] width 23 height 9
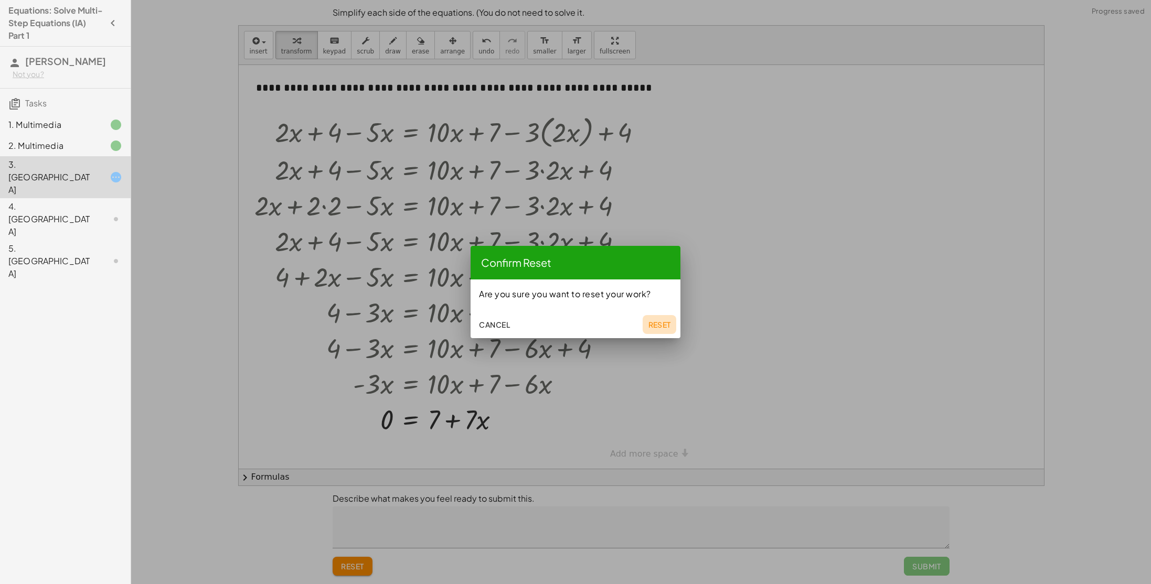
click at [664, 317] on button "Reset" at bounding box center [660, 324] width 34 height 19
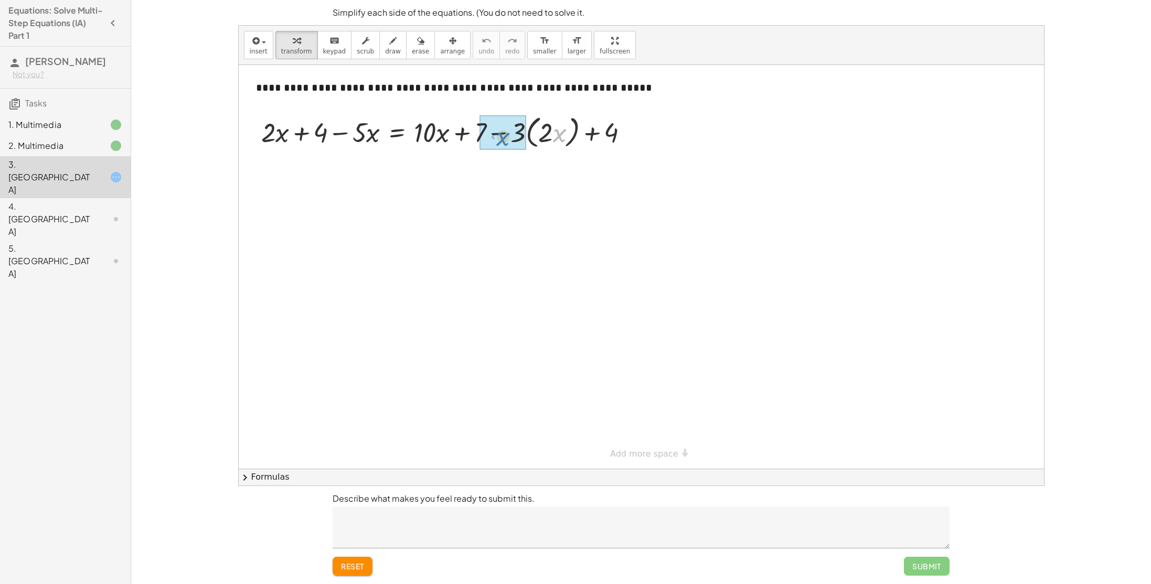
drag, startPoint x: 555, startPoint y: 138, endPoint x: 504, endPoint y: 140, distance: 52.0
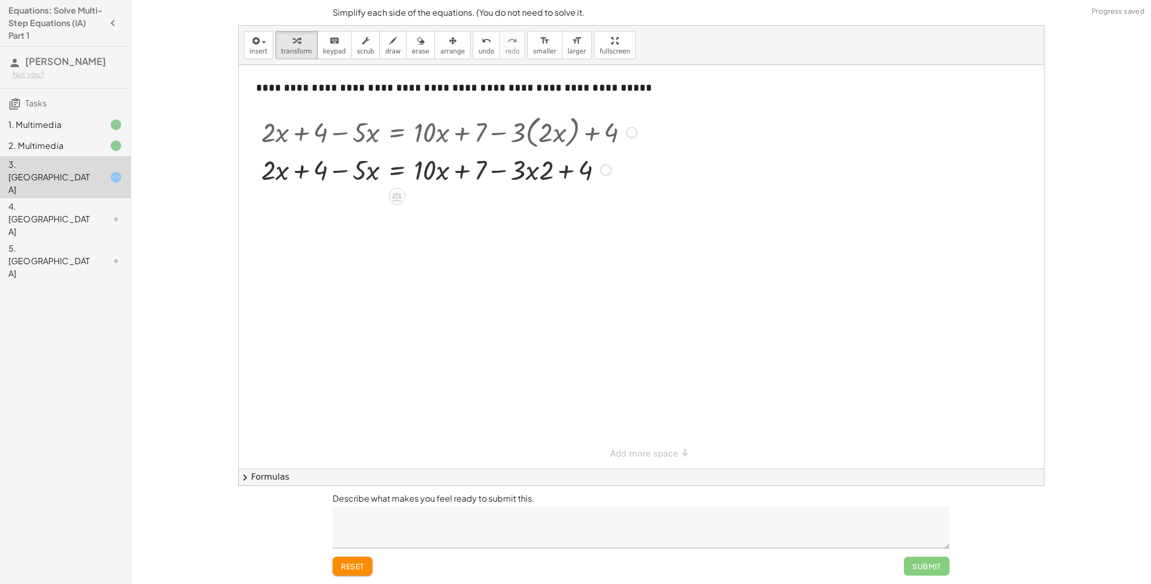
click at [564, 173] on div at bounding box center [449, 170] width 386 height 36
click at [532, 168] on div at bounding box center [449, 170] width 386 height 36
click at [504, 170] on div at bounding box center [449, 170] width 386 height 36
drag, startPoint x: 432, startPoint y: 169, endPoint x: 521, endPoint y: 173, distance: 89.2
click at [521, 173] on div at bounding box center [449, 170] width 386 height 36
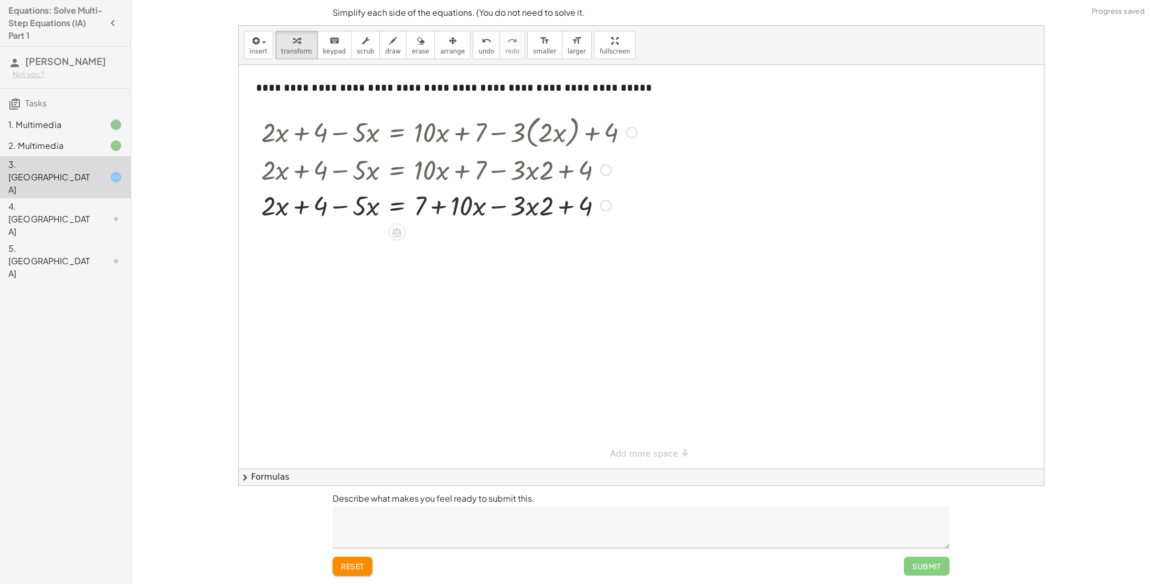
click at [498, 207] on div at bounding box center [449, 205] width 386 height 36
drag, startPoint x: 548, startPoint y: 207, endPoint x: 612, endPoint y: 202, distance: 64.1
click at [612, 202] on div at bounding box center [449, 205] width 386 height 36
drag, startPoint x: 570, startPoint y: 210, endPoint x: 557, endPoint y: 213, distance: 13.0
click at [557, 213] on div at bounding box center [449, 205] width 386 height 36
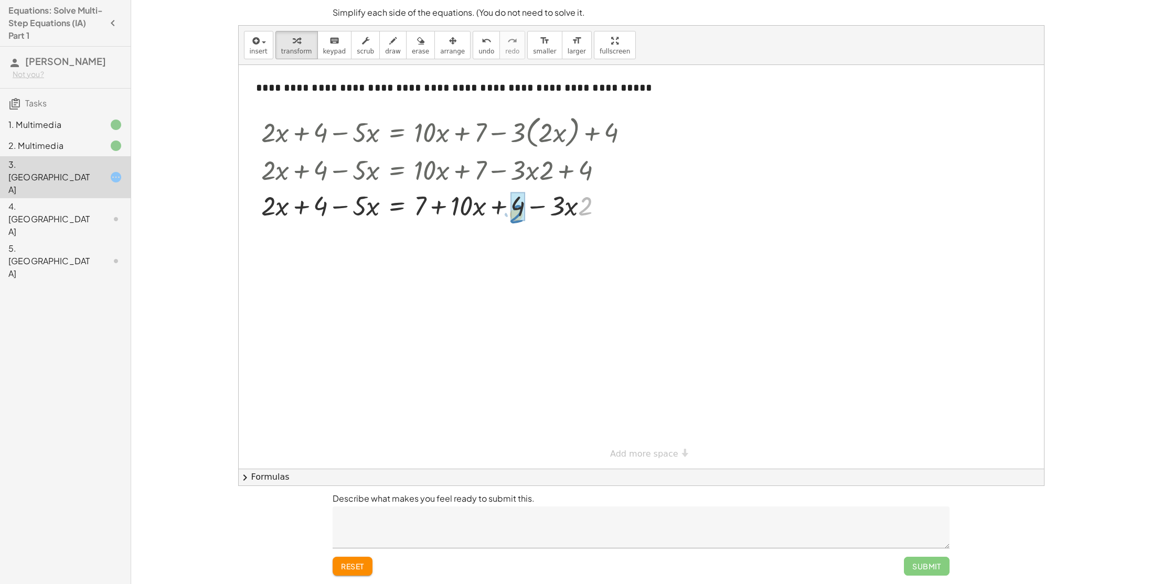
drag, startPoint x: 587, startPoint y: 207, endPoint x: 516, endPoint y: 213, distance: 71.6
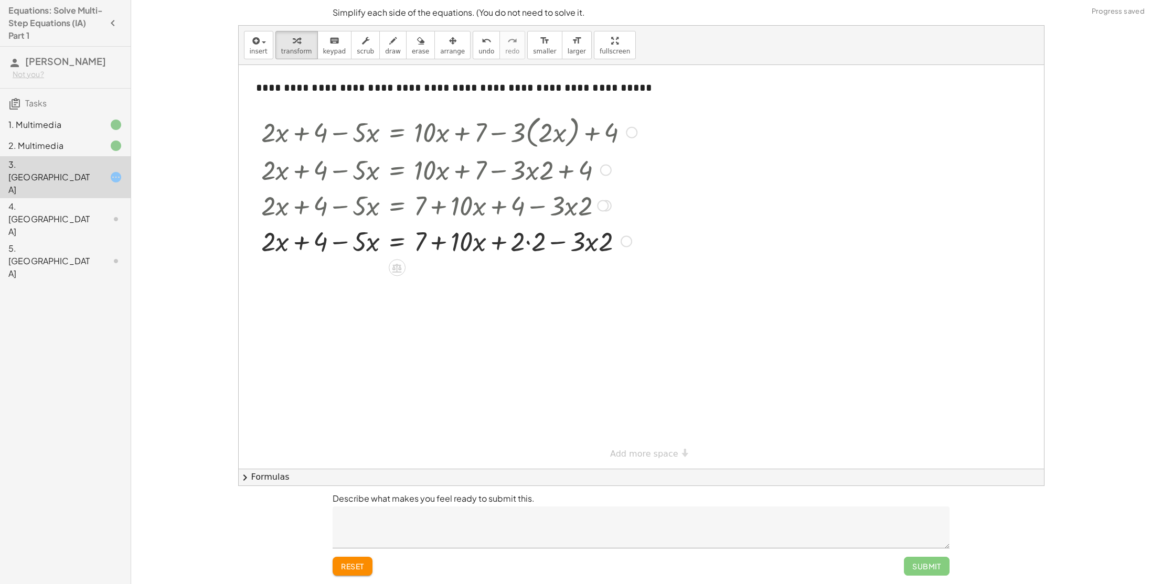
click at [526, 241] on div at bounding box center [449, 241] width 386 height 36
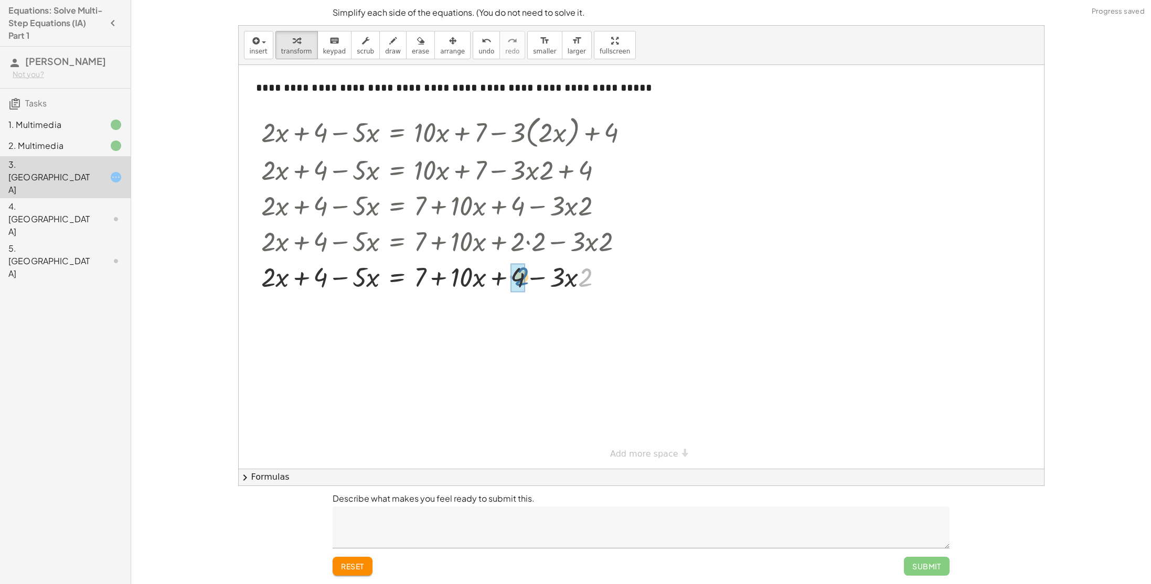
drag, startPoint x: 587, startPoint y: 281, endPoint x: 520, endPoint y: 280, distance: 67.7
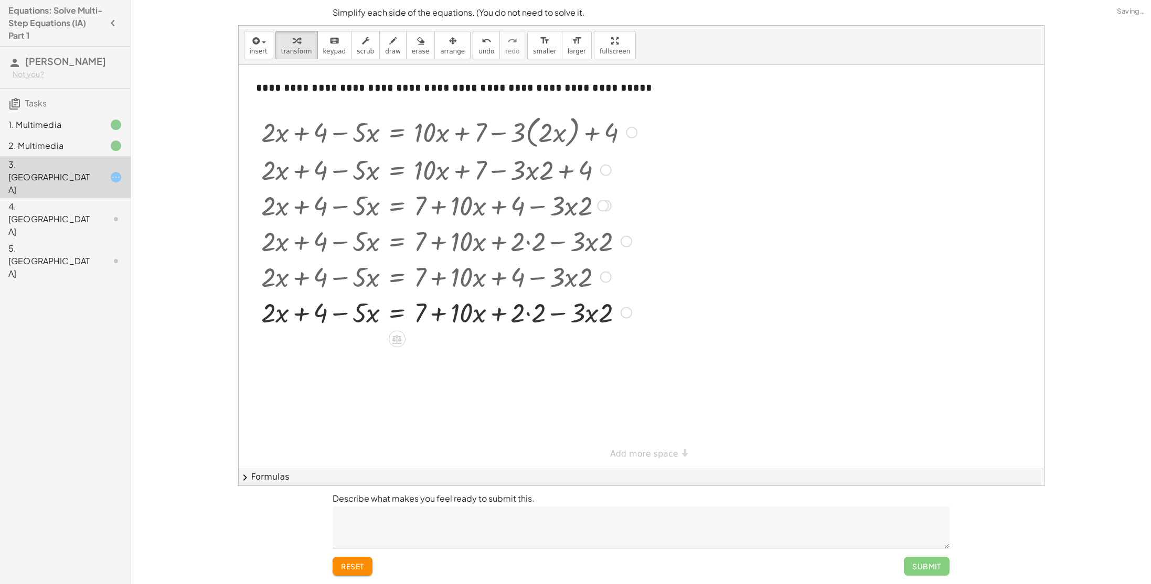
click at [527, 311] on div at bounding box center [449, 312] width 386 height 36
click at [498, 315] on div at bounding box center [449, 312] width 386 height 36
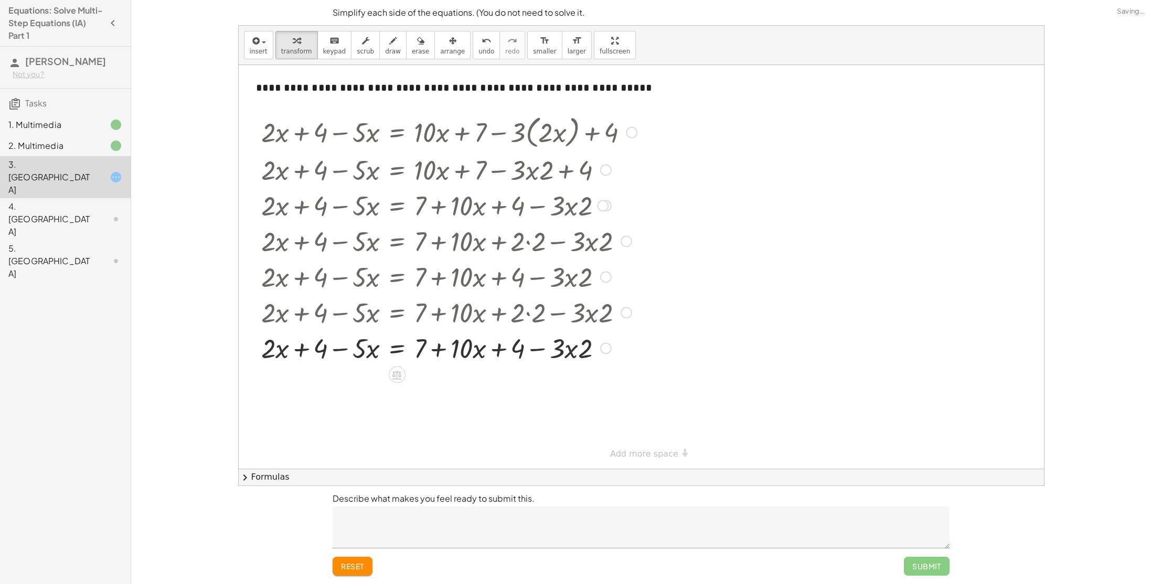
click at [438, 351] on div at bounding box center [449, 348] width 386 height 36
click at [344, 355] on div at bounding box center [449, 348] width 386 height 36
drag, startPoint x: 319, startPoint y: 349, endPoint x: 265, endPoint y: 346, distance: 53.6
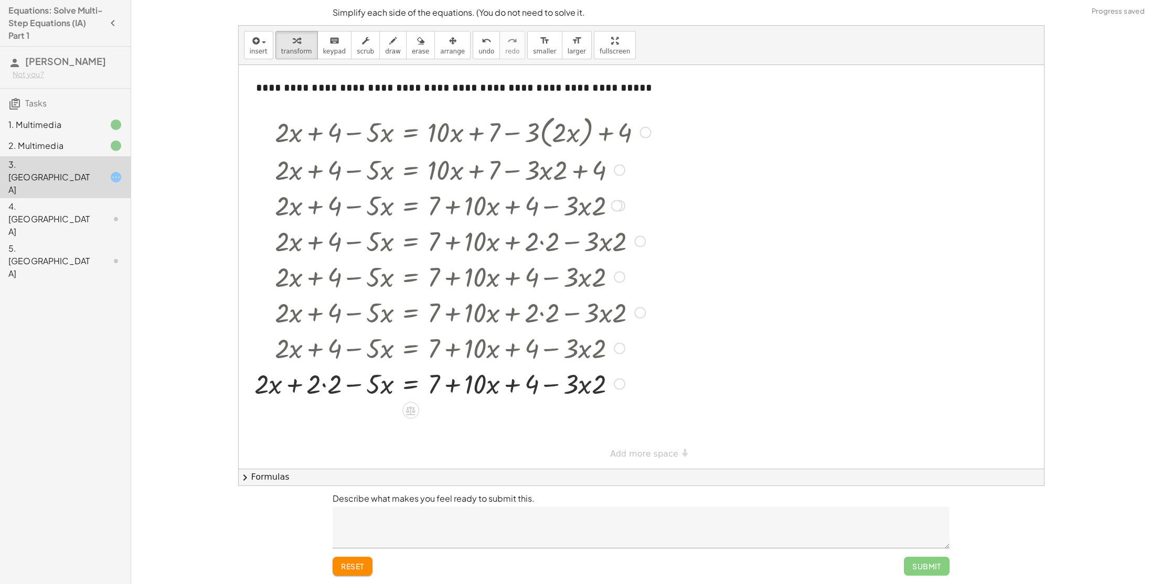
click at [325, 388] on div at bounding box center [452, 384] width 406 height 36
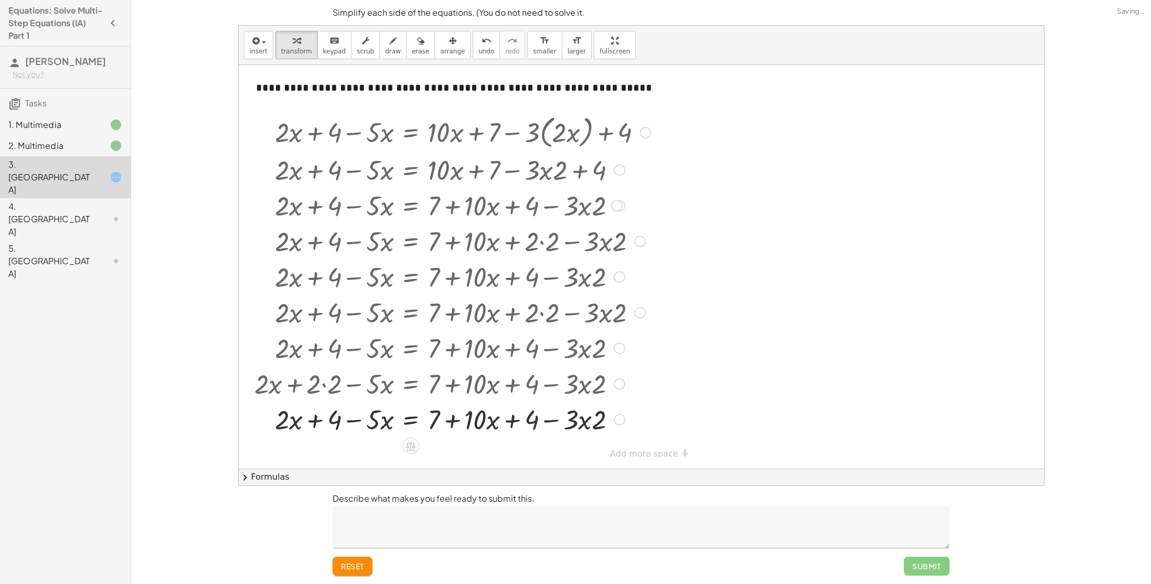
click at [643, 137] on div at bounding box center [645, 133] width 12 height 12
click at [678, 120] on span "Go back to this line" at bounding box center [698, 116] width 62 height 8
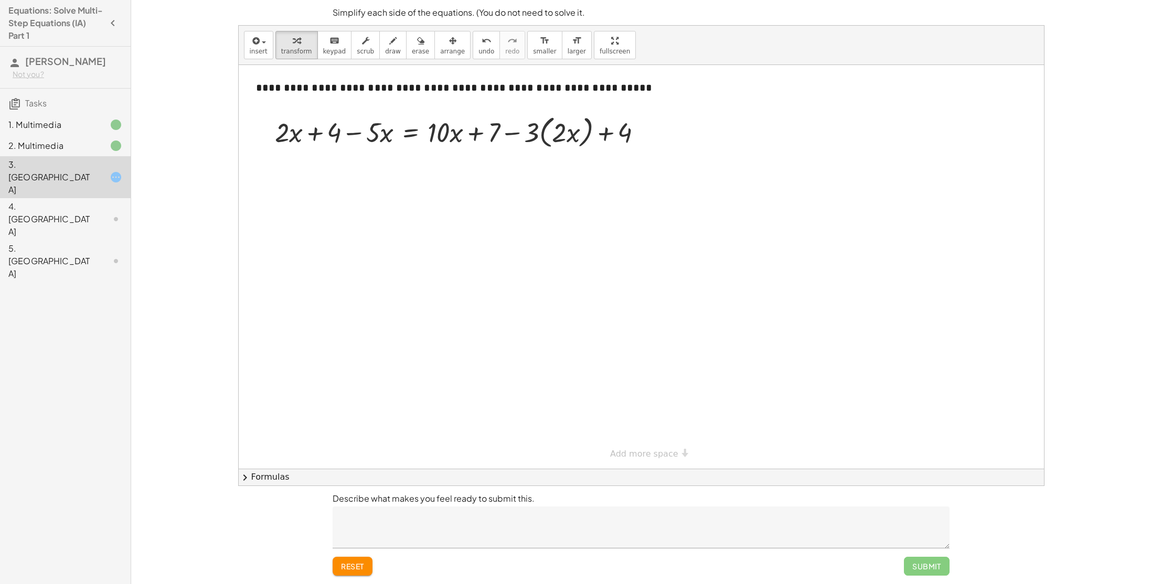
click at [39, 200] on div "4. Canvas" at bounding box center [50, 219] width 84 height 38
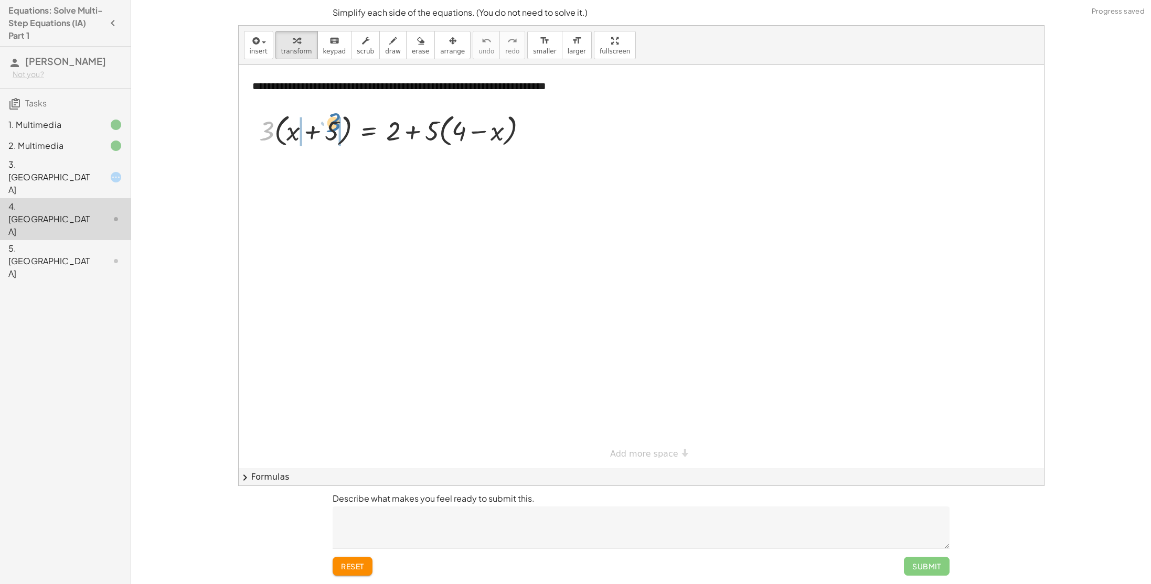
drag, startPoint x: 263, startPoint y: 139, endPoint x: 330, endPoint y: 131, distance: 67.6
click at [330, 131] on div at bounding box center [397, 130] width 287 height 40
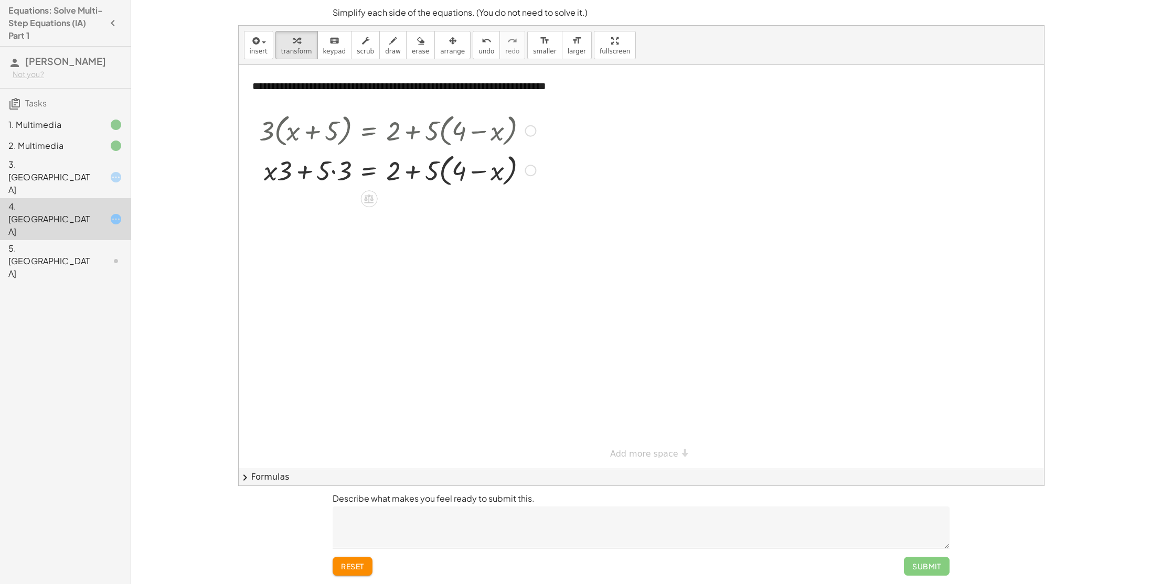
click at [529, 134] on div at bounding box center [531, 131] width 12 height 12
click at [581, 120] on li "Go back to this line" at bounding box center [594, 116] width 89 height 16
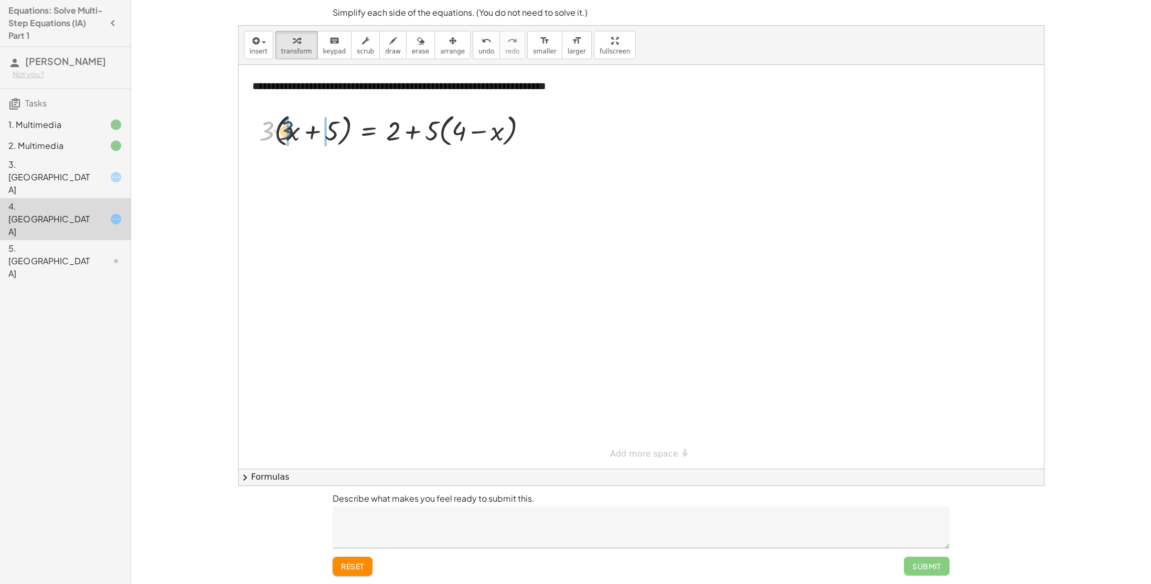
drag, startPoint x: 271, startPoint y: 140, endPoint x: 291, endPoint y: 140, distance: 20.5
click at [291, 140] on div at bounding box center [397, 130] width 287 height 40
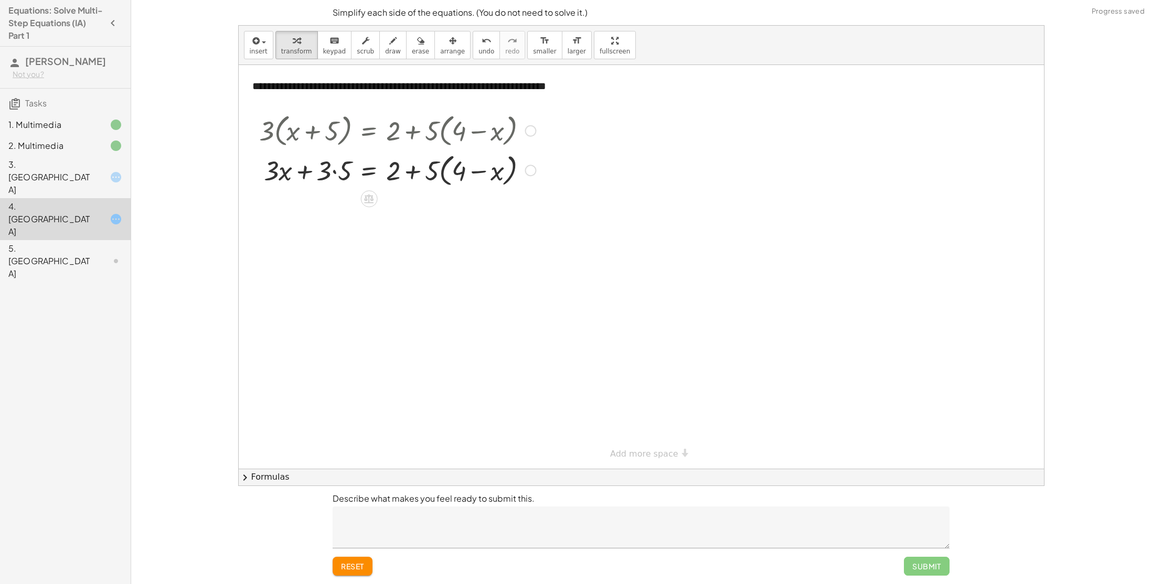
click at [337, 174] on div at bounding box center [397, 170] width 287 height 40
click at [414, 210] on div at bounding box center [397, 209] width 287 height 40
drag, startPoint x: 431, startPoint y: 215, endPoint x: 451, endPoint y: 209, distance: 20.1
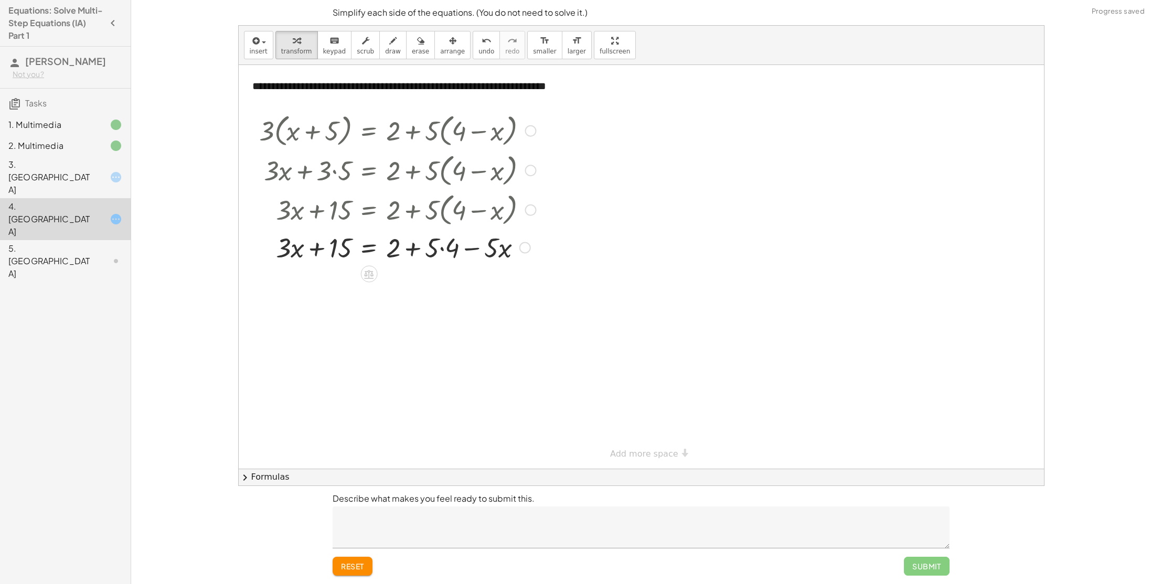
click at [442, 248] on div at bounding box center [397, 247] width 287 height 36
click at [414, 285] on div at bounding box center [397, 283] width 287 height 36
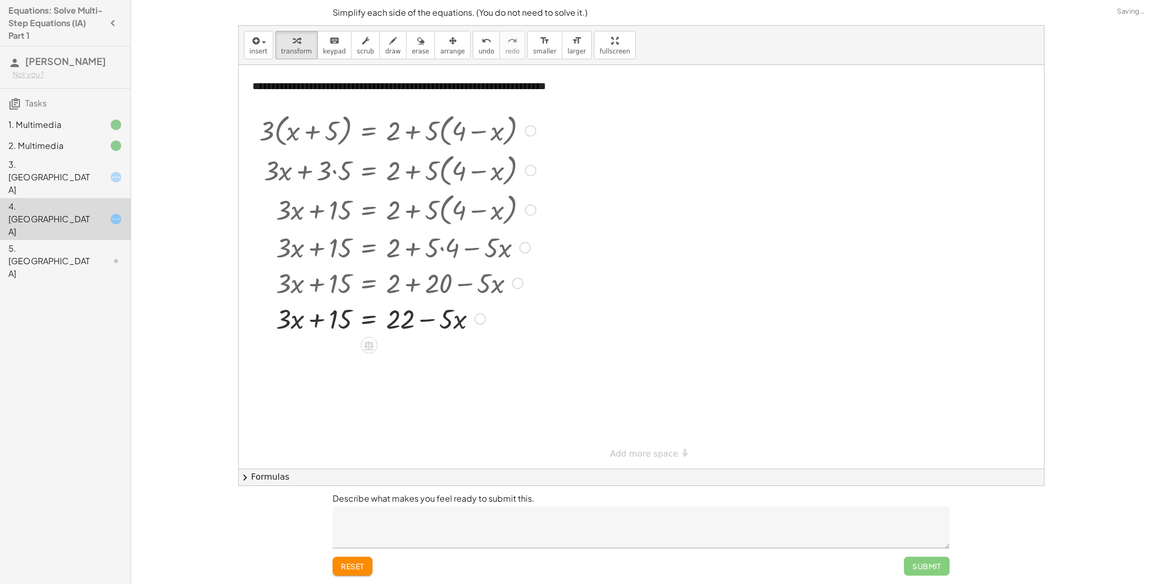
click at [320, 325] on div at bounding box center [397, 319] width 287 height 36
drag, startPoint x: 442, startPoint y: 323, endPoint x: 462, endPoint y: 103, distance: 221.1
click at [462, 103] on div "**********" at bounding box center [641, 267] width 805 height 404
drag, startPoint x: 447, startPoint y: 320, endPoint x: 337, endPoint y: 336, distance: 111.2
click at [337, 336] on div at bounding box center [397, 319] width 287 height 36
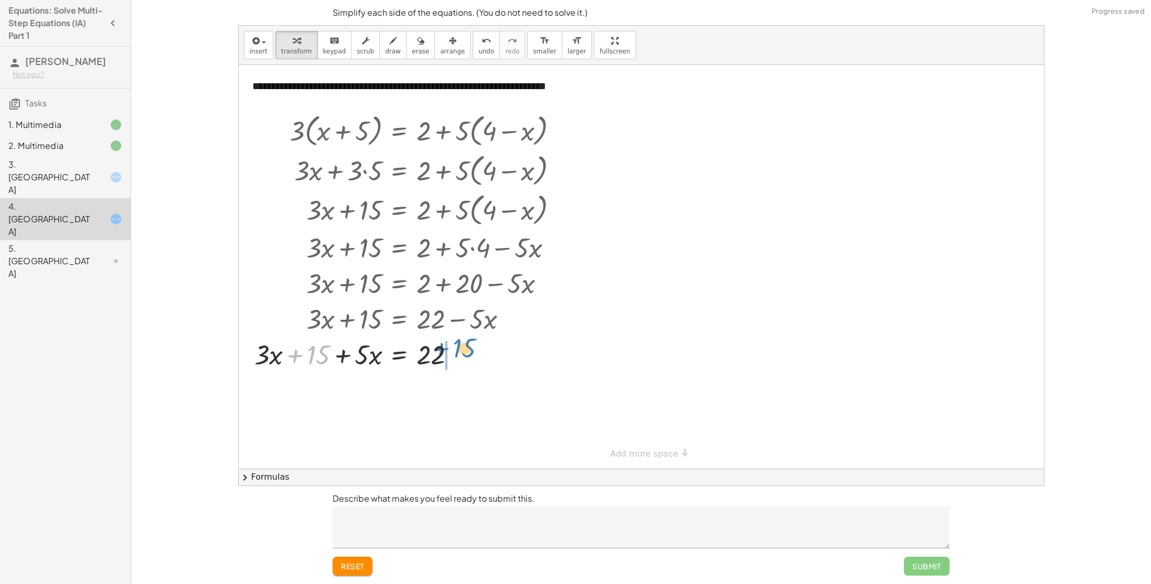
drag, startPoint x: 322, startPoint y: 354, endPoint x: 468, endPoint y: 347, distance: 146.5
click at [468, 347] on div at bounding box center [410, 354] width 323 height 36
click at [343, 355] on div at bounding box center [427, 354] width 287 height 36
click at [464, 351] on div at bounding box center [402, 354] width 338 height 36
click at [455, 391] on div at bounding box center [427, 390] width 287 height 36
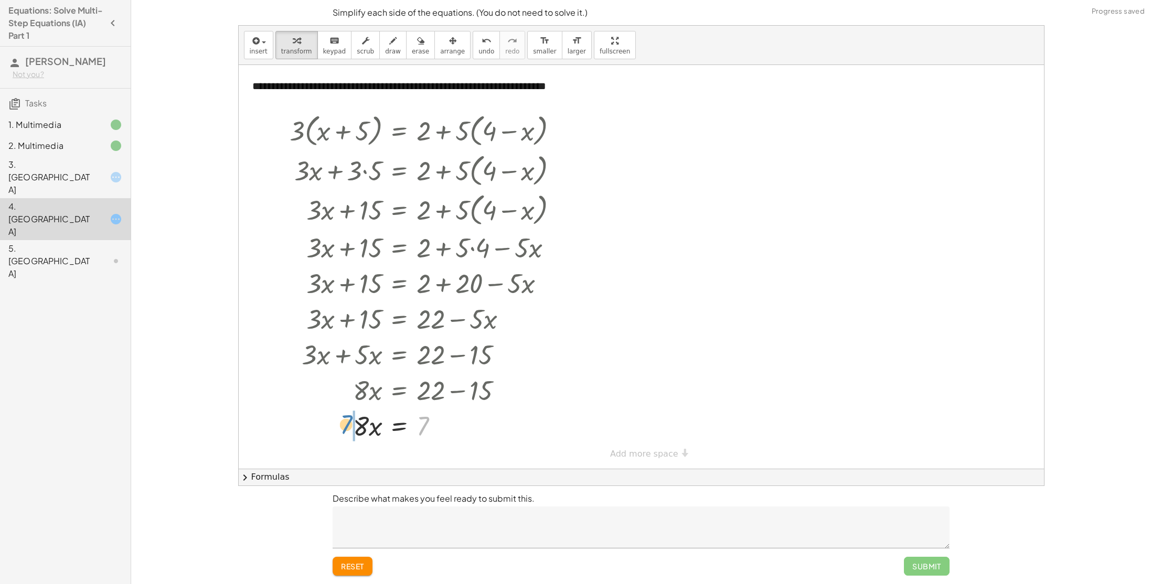
drag, startPoint x: 425, startPoint y: 423, endPoint x: 348, endPoint y: 422, distance: 77.1
click at [348, 422] on div at bounding box center [427, 426] width 287 height 36
drag, startPoint x: 363, startPoint y: 426, endPoint x: 442, endPoint y: 424, distance: 78.7
click at [442, 424] on div at bounding box center [427, 426] width 287 height 36
click at [365, 423] on div at bounding box center [427, 426] width 287 height 36
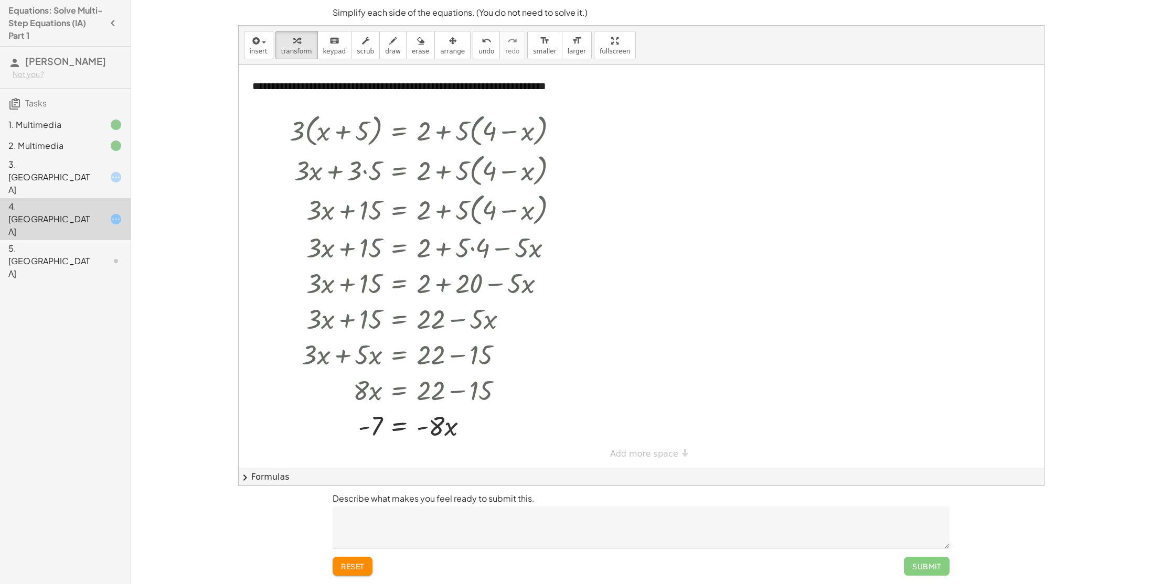
click at [346, 562] on span "reset" at bounding box center [352, 566] width 23 height 9
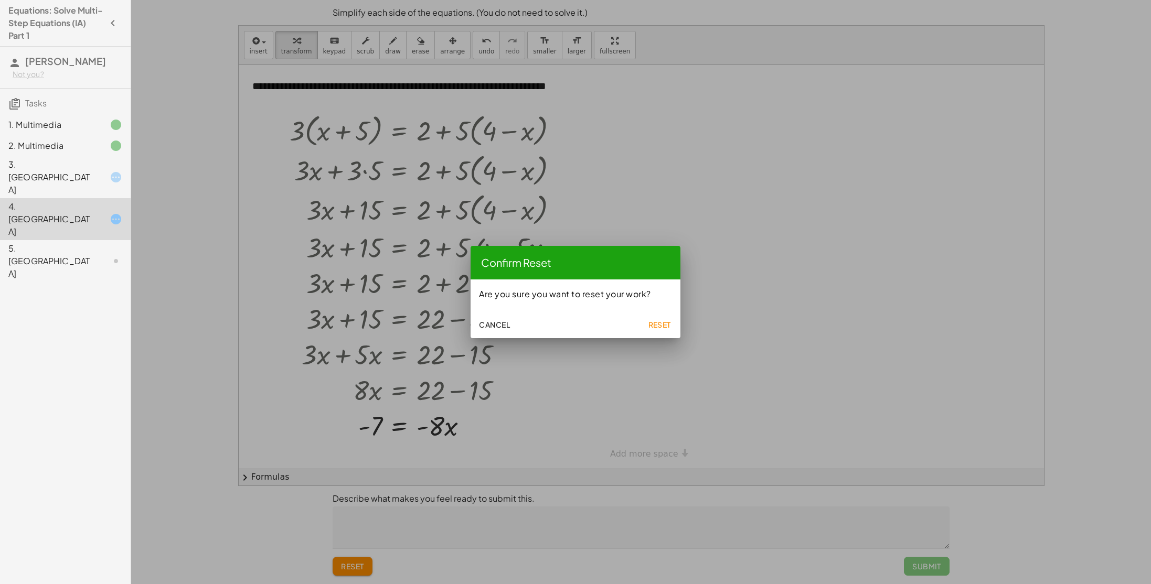
click at [653, 328] on span "Reset" at bounding box center [659, 324] width 23 height 9
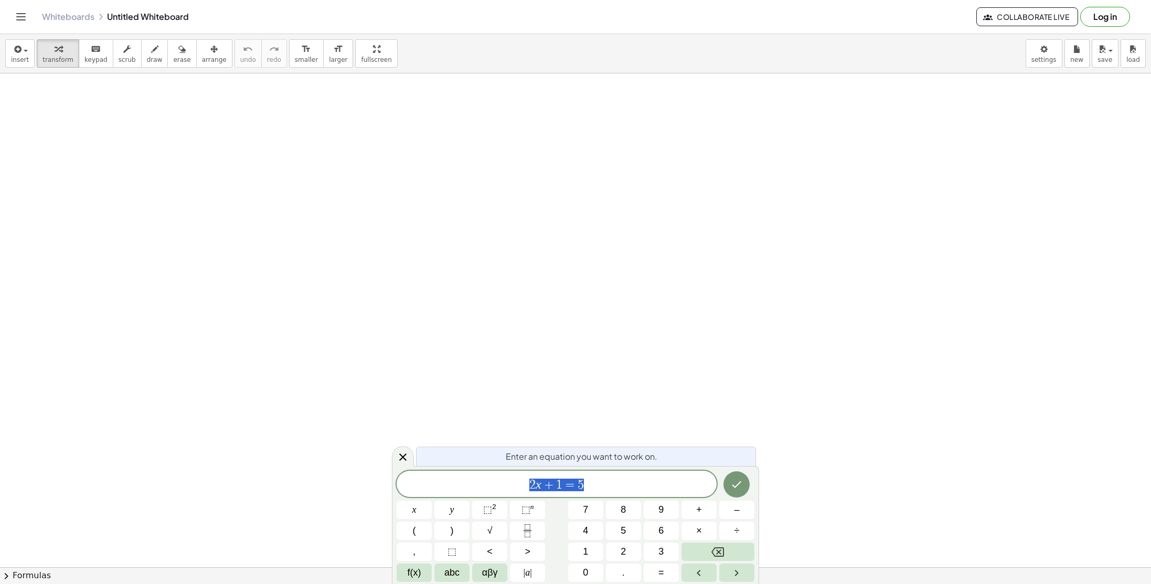
drag, startPoint x: 597, startPoint y: 486, endPoint x: 528, endPoint y: 490, distance: 69.3
click at [528, 490] on span "2 x + 1 = 5" at bounding box center [557, 485] width 320 height 15
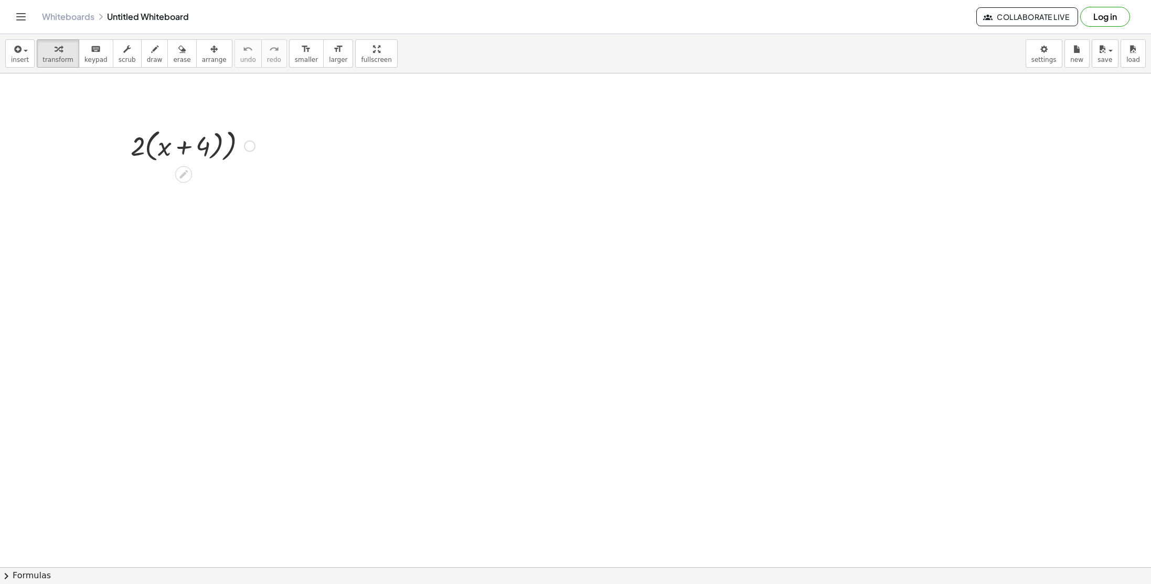
click at [194, 161] on div at bounding box center [192, 145] width 135 height 40
click at [202, 157] on div at bounding box center [192, 145] width 135 height 40
click at [183, 173] on icon at bounding box center [183, 174] width 11 height 11
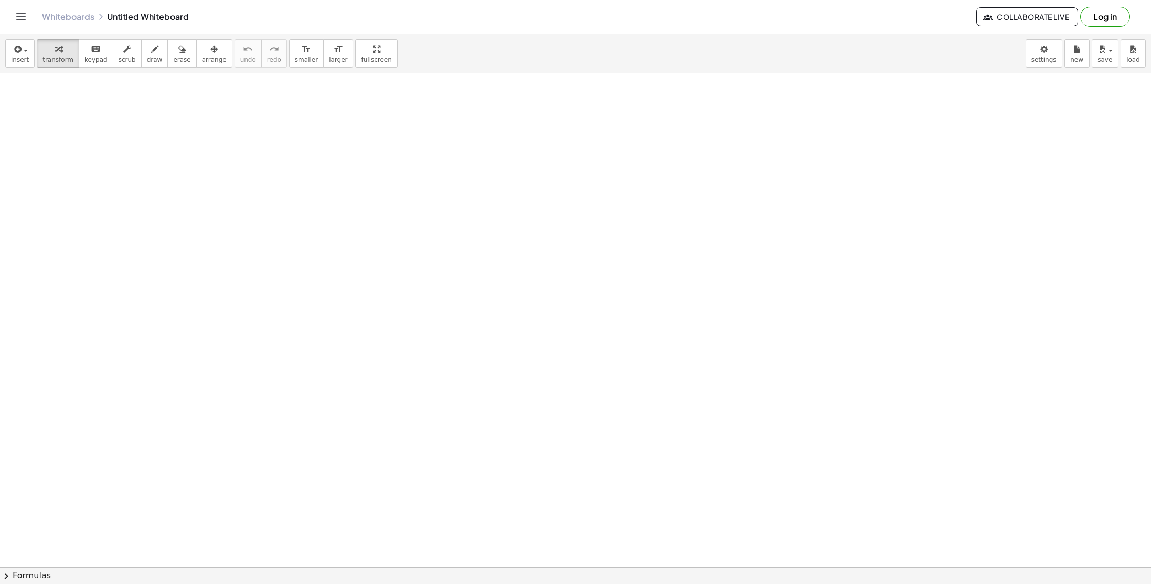
scroll to position [432, 0]
click at [27, 54] on button "insert" at bounding box center [19, 53] width 29 height 28
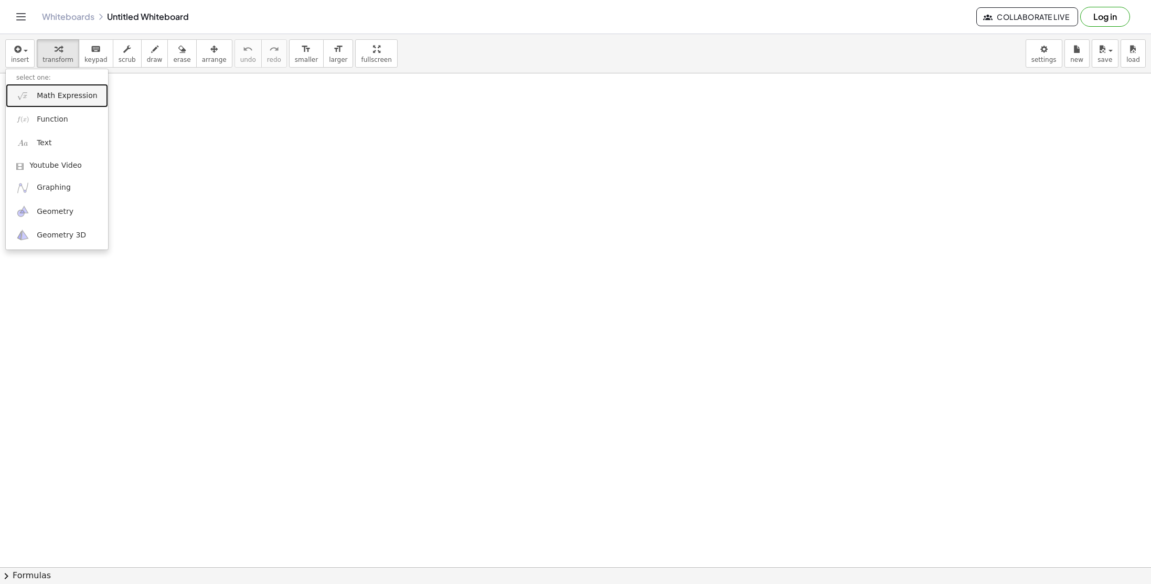
click at [61, 100] on span "Math Expression" at bounding box center [67, 96] width 60 height 10
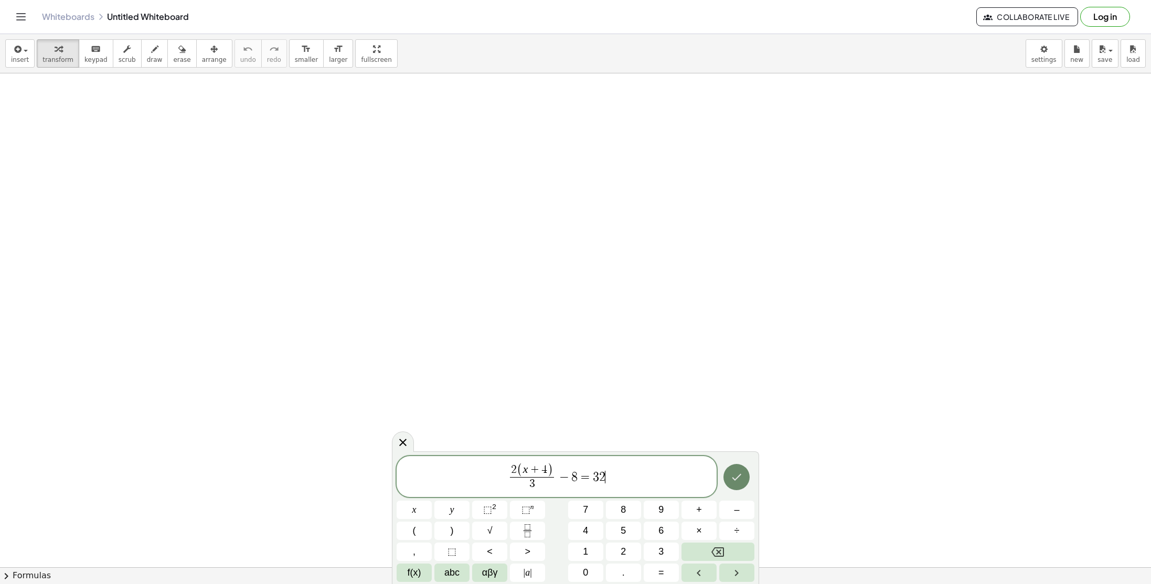
click at [729, 479] on button "Done" at bounding box center [736, 477] width 26 height 26
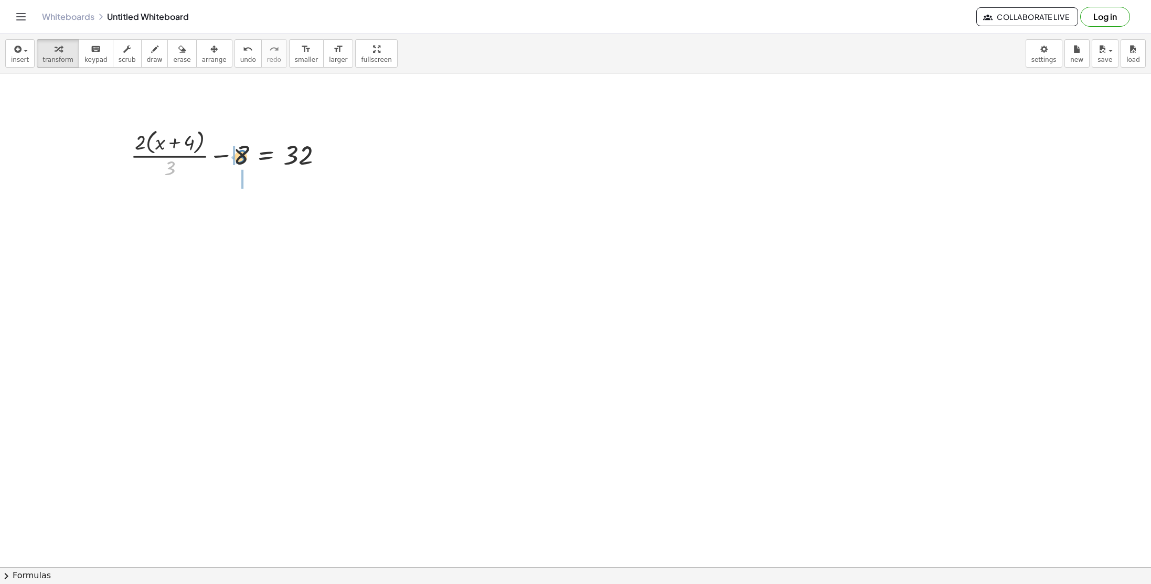
drag, startPoint x: 172, startPoint y: 173, endPoint x: 242, endPoint y: 162, distance: 71.7
click at [242, 162] on div at bounding box center [230, 154] width 211 height 56
click at [322, 158] on div at bounding box center [326, 155] width 12 height 12
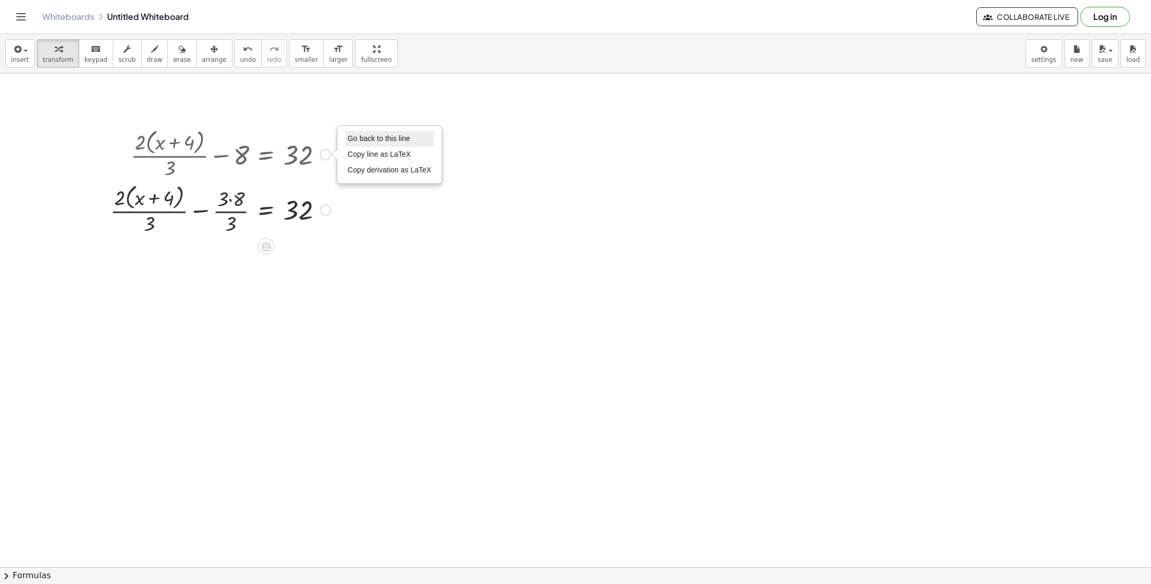
click at [379, 145] on li "Go back to this line" at bounding box center [389, 139] width 89 height 16
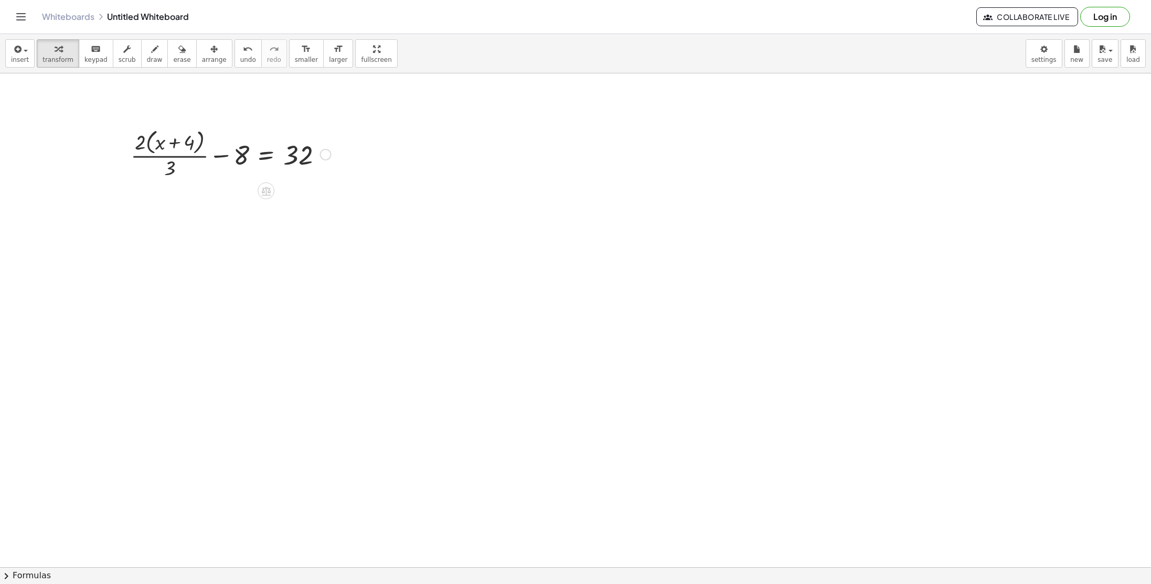
click at [169, 171] on div at bounding box center [230, 154] width 211 height 56
drag, startPoint x: 170, startPoint y: 166, endPoint x: 168, endPoint y: 173, distance: 6.8
click at [168, 173] on div at bounding box center [230, 154] width 211 height 56
click at [170, 157] on div at bounding box center [230, 154] width 211 height 56
click at [164, 159] on div at bounding box center [230, 154] width 211 height 56
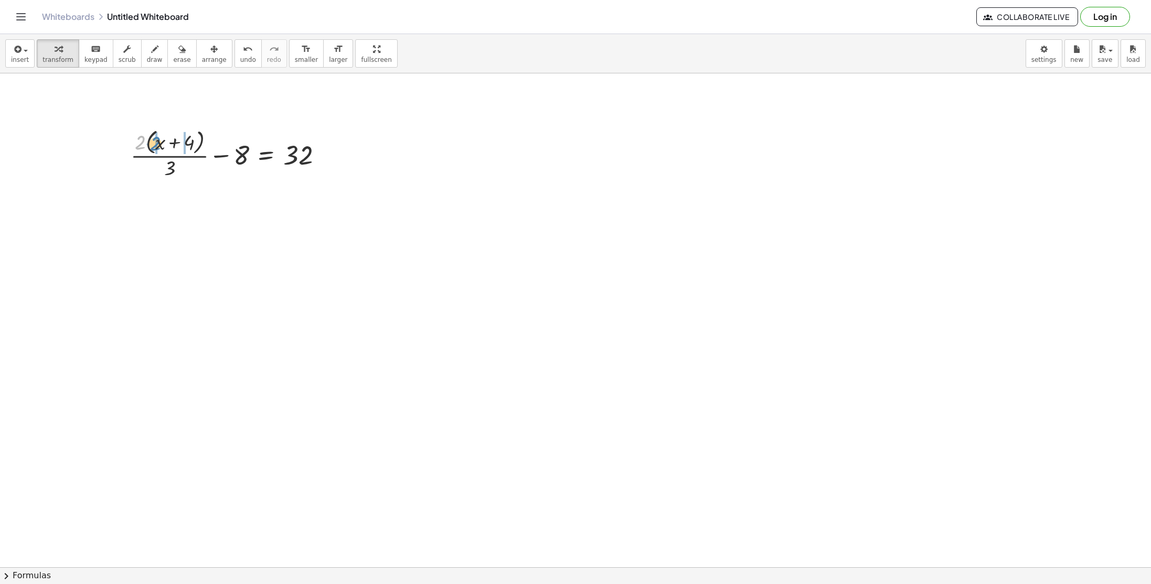
drag, startPoint x: 144, startPoint y: 141, endPoint x: 159, endPoint y: 142, distance: 15.2
click at [159, 142] on div at bounding box center [230, 154] width 211 height 56
click at [170, 211] on div at bounding box center [230, 207] width 211 height 52
click at [193, 198] on div at bounding box center [230, 207] width 211 height 52
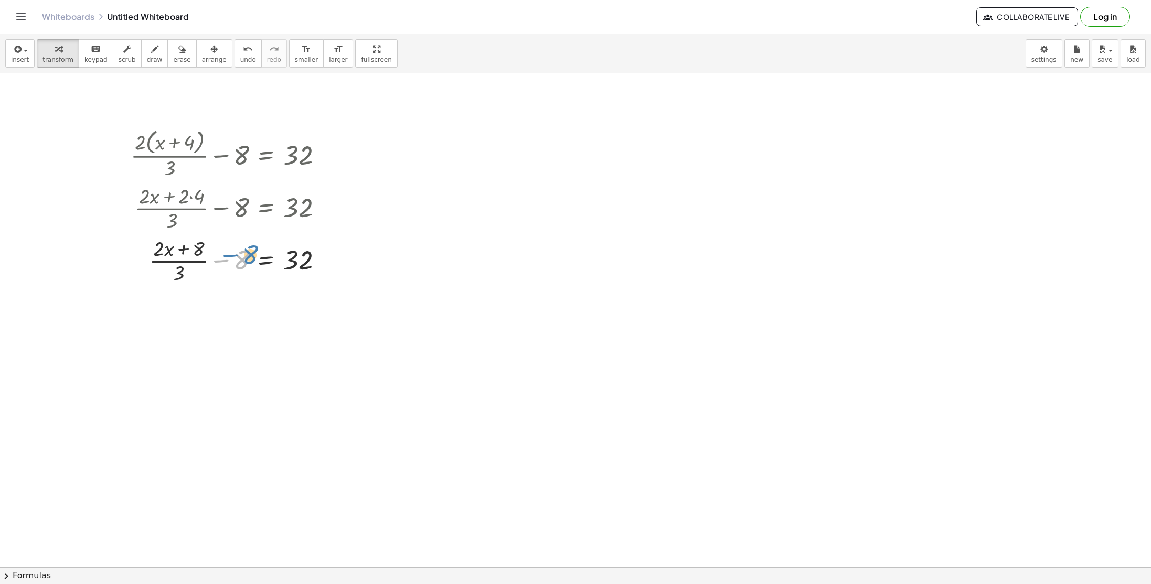
drag, startPoint x: 241, startPoint y: 262, endPoint x: 249, endPoint y: 255, distance: 10.5
click at [249, 255] on div at bounding box center [230, 260] width 211 height 52
drag, startPoint x: 202, startPoint y: 249, endPoint x: 216, endPoint y: 264, distance: 20.4
click at [199, 314] on div at bounding box center [230, 312] width 211 height 52
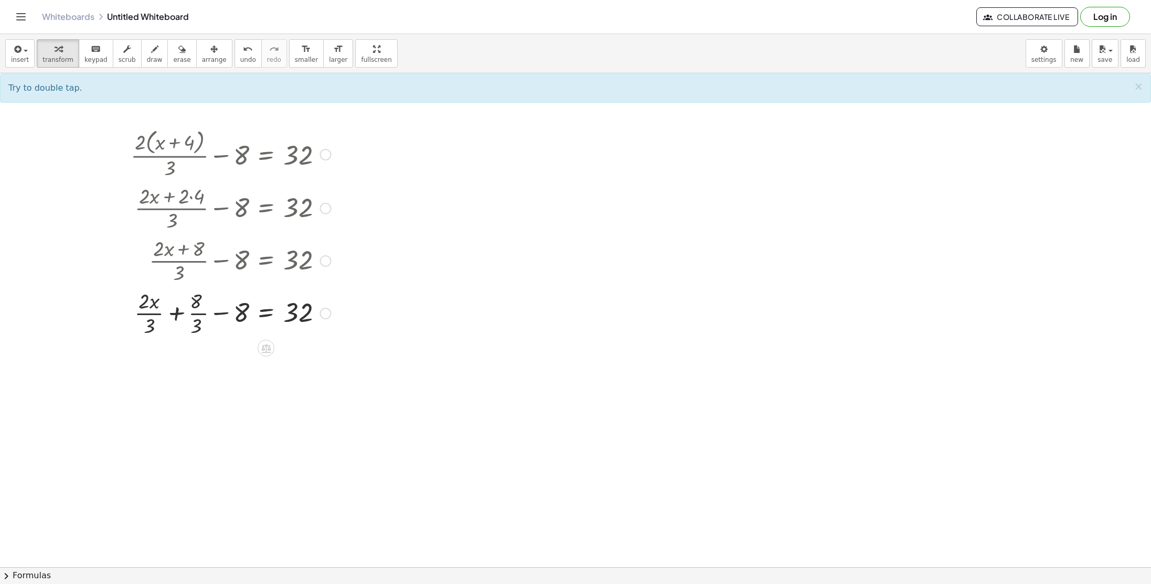
click at [202, 316] on div at bounding box center [230, 312] width 211 height 52
click at [205, 313] on div at bounding box center [230, 312] width 211 height 52
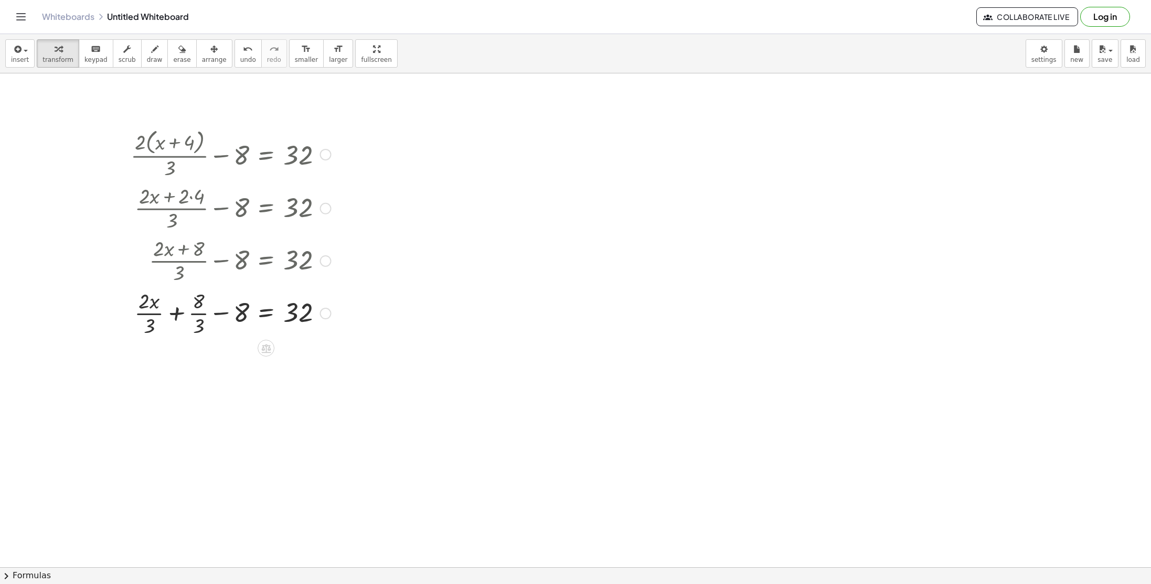
click at [205, 313] on div at bounding box center [230, 312] width 211 height 52
click at [155, 375] on div at bounding box center [207, 365] width 257 height 52
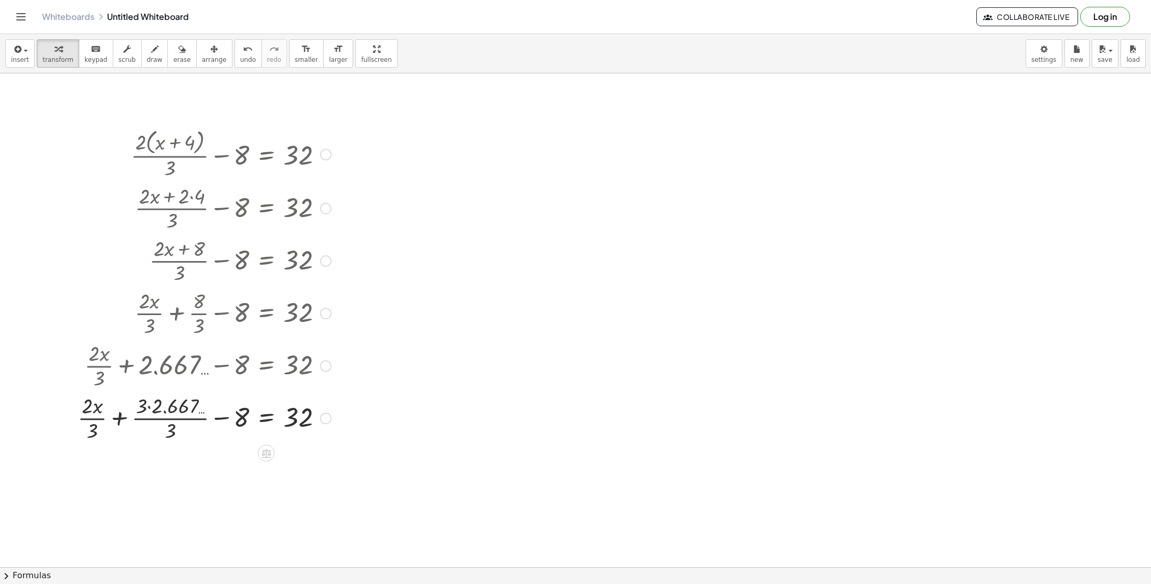
click at [167, 418] on div at bounding box center [204, 417] width 264 height 52
click at [108, 416] on div at bounding box center [204, 417] width 264 height 52
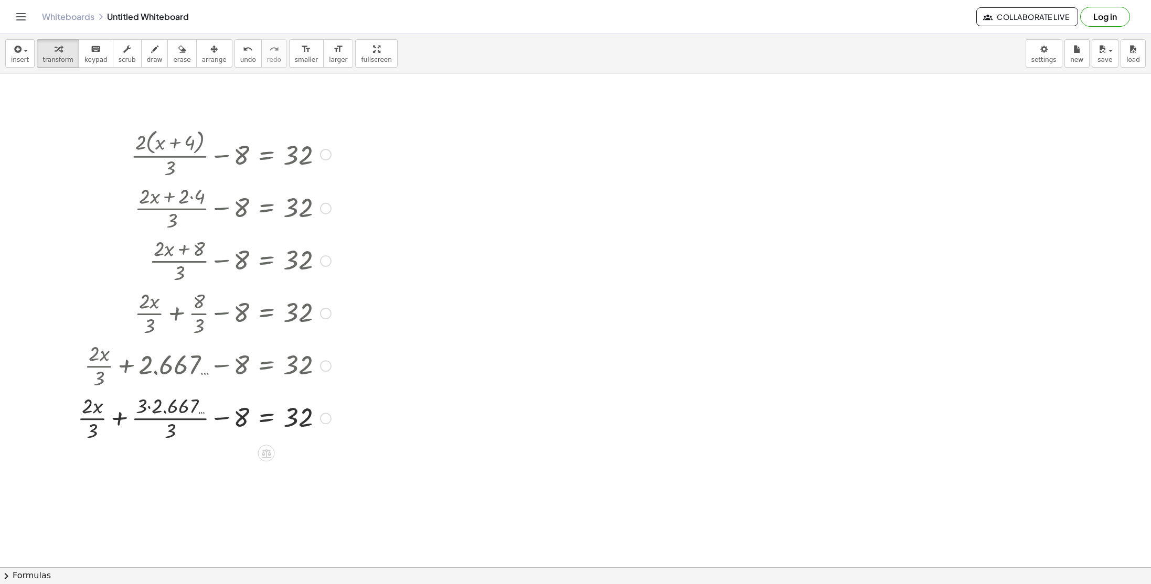
click at [108, 416] on div at bounding box center [204, 417] width 264 height 52
click at [326, 149] on div at bounding box center [326, 155] width 12 height 12
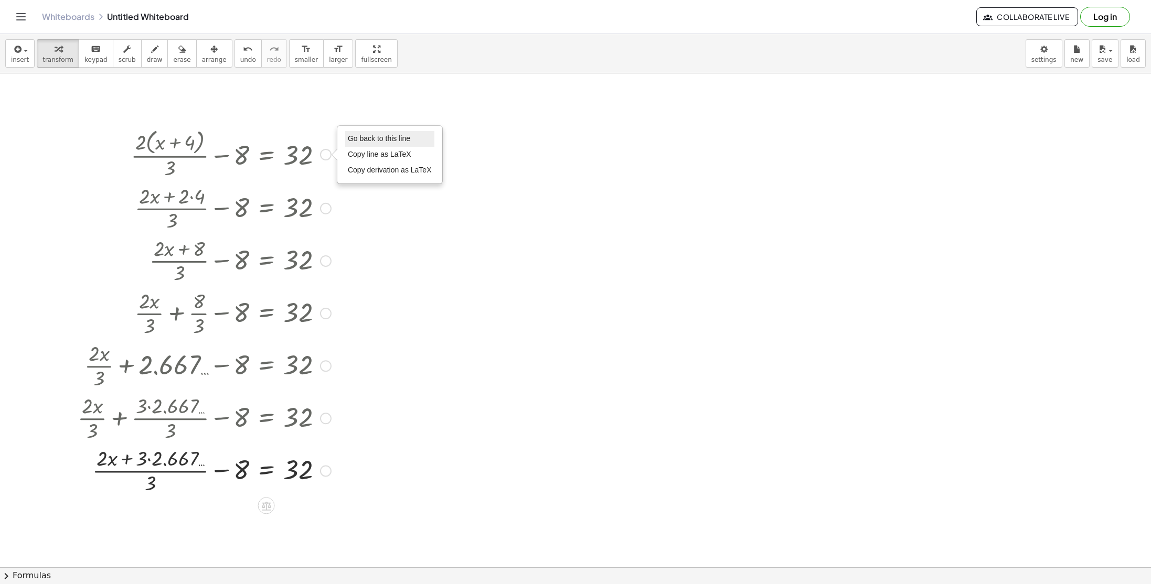
click at [360, 145] on li "Go back to this line" at bounding box center [389, 139] width 89 height 16
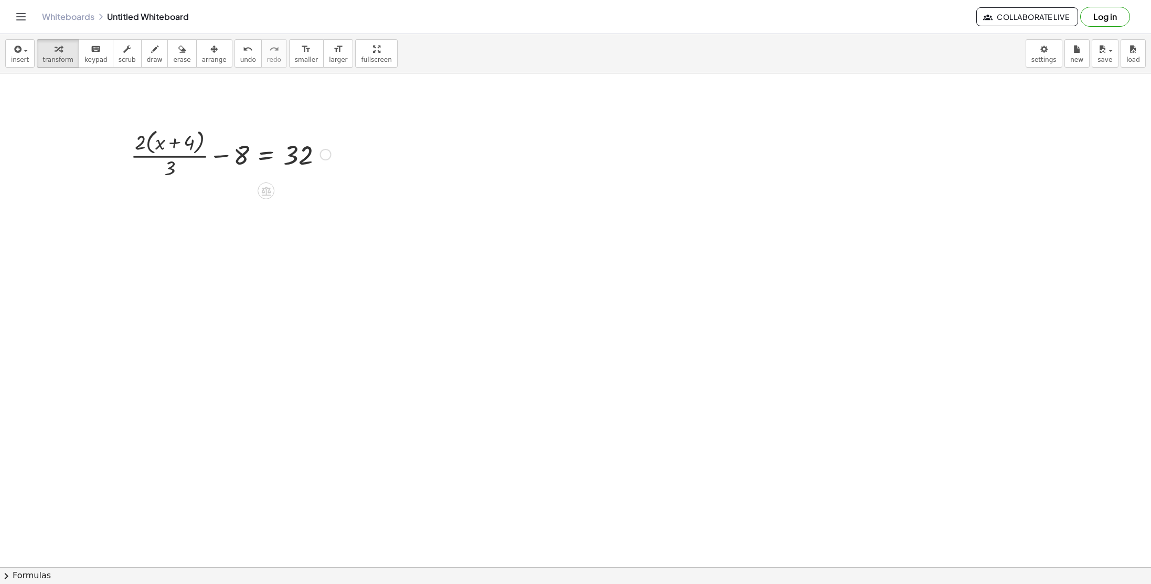
click at [257, 150] on div at bounding box center [230, 154] width 211 height 56
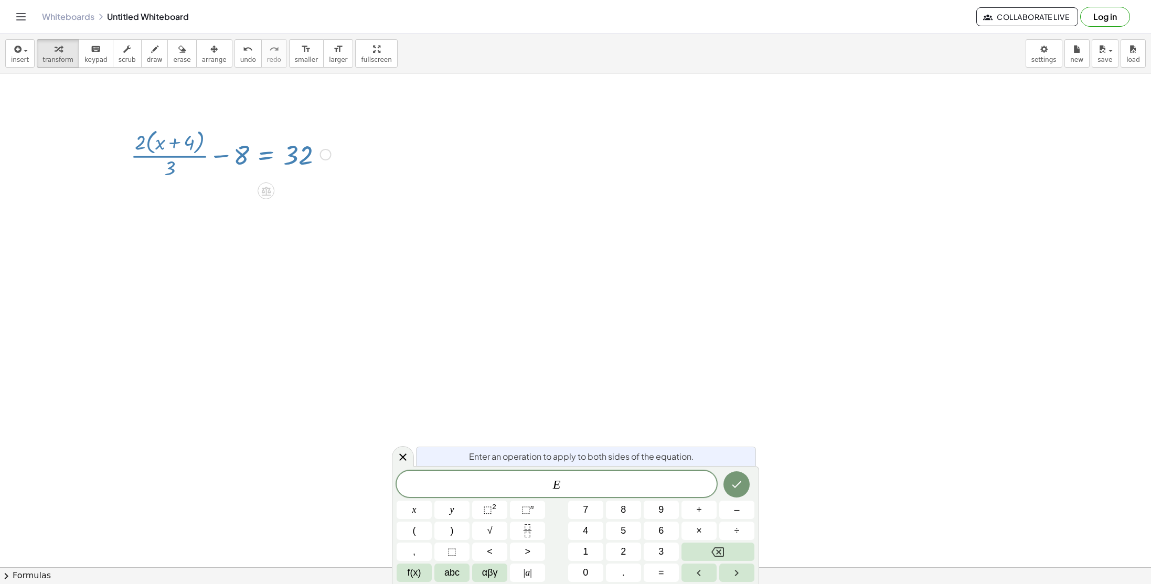
click at [393, 316] on div at bounding box center [575, 170] width 1151 height 1056
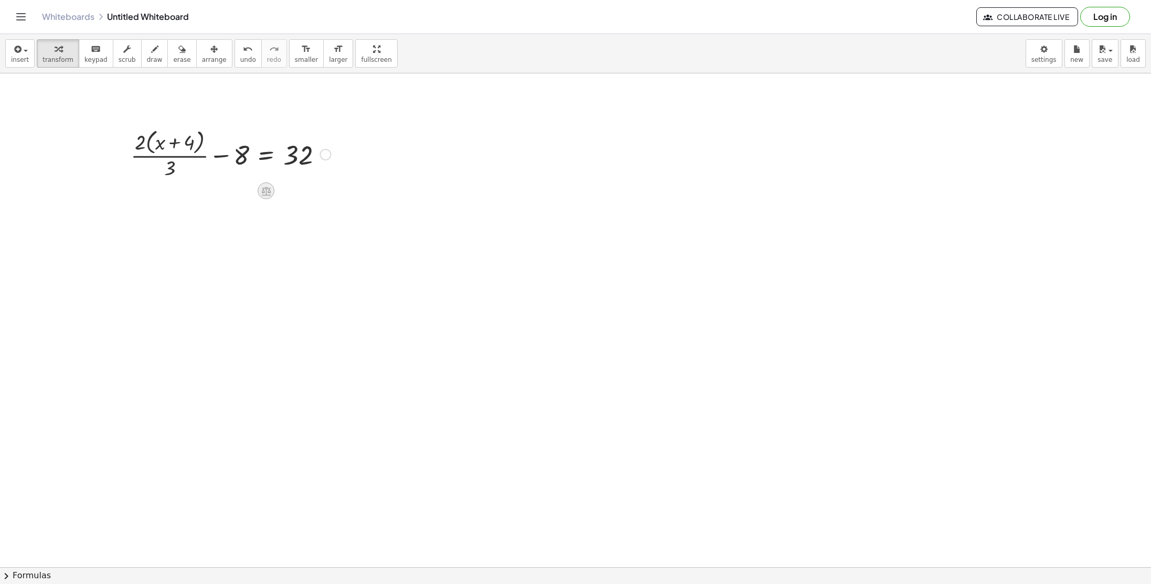
click at [265, 194] on icon at bounding box center [265, 191] width 9 height 9
click at [267, 195] on span "×" at bounding box center [266, 191] width 6 height 15
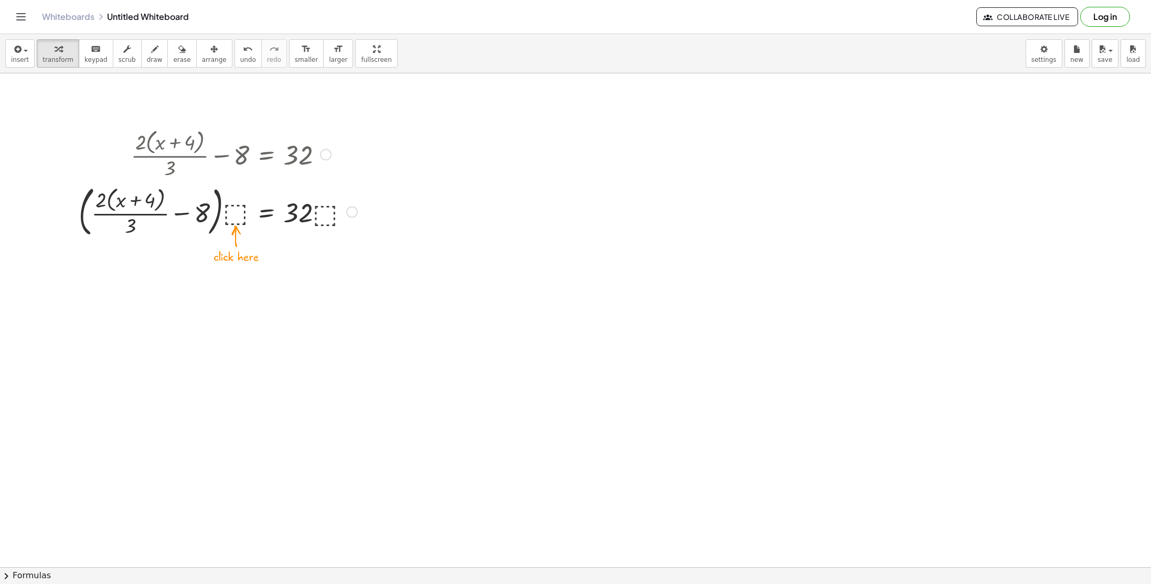
click at [239, 216] on div at bounding box center [217, 210] width 289 height 59
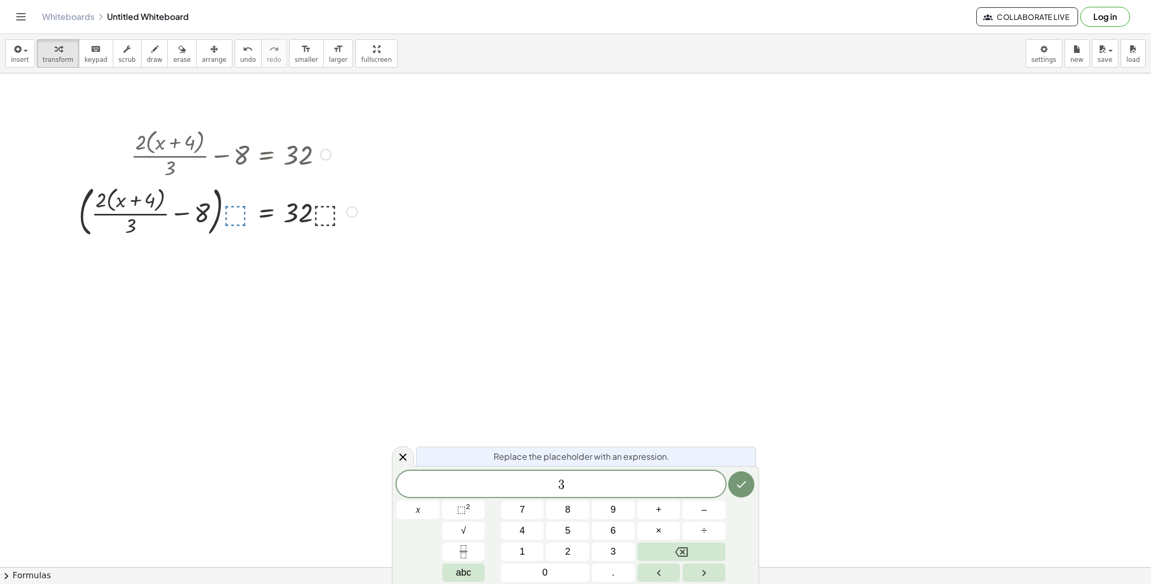
click at [334, 210] on div at bounding box center [217, 210] width 289 height 59
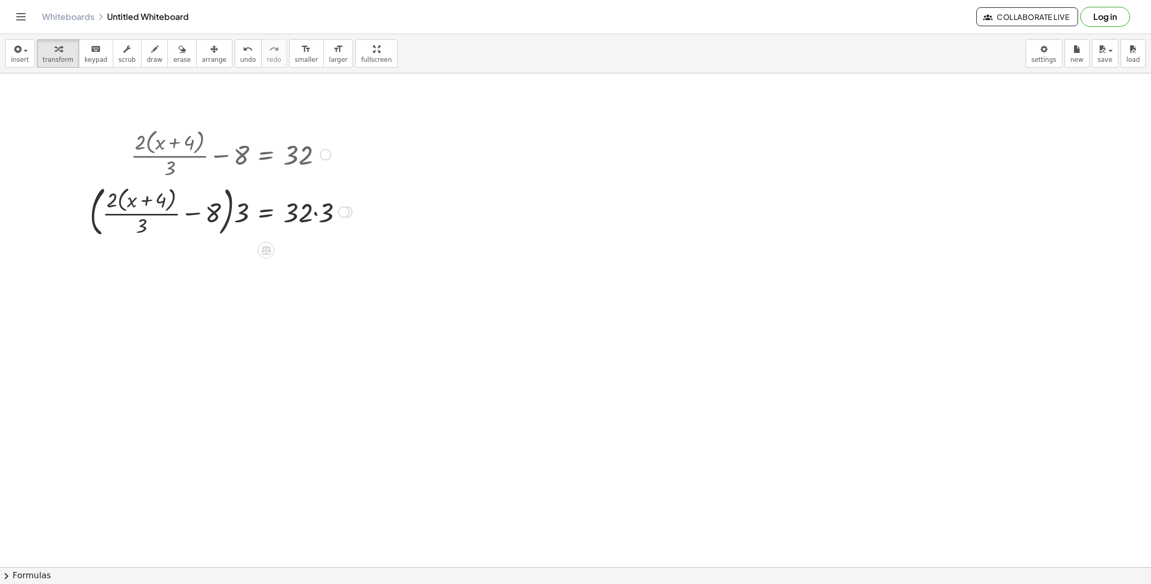
click at [314, 214] on div at bounding box center [220, 210] width 273 height 59
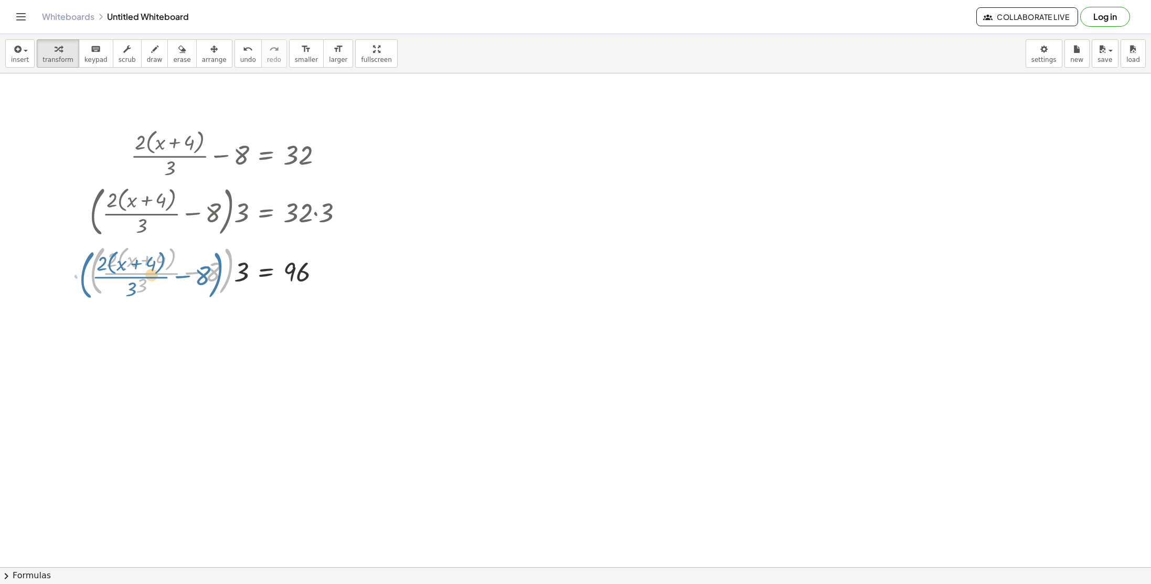
drag, startPoint x: 229, startPoint y: 263, endPoint x: 238, endPoint y: 267, distance: 9.9
click at [238, 267] on div at bounding box center [220, 270] width 273 height 59
click at [214, 274] on div at bounding box center [220, 270] width 273 height 59
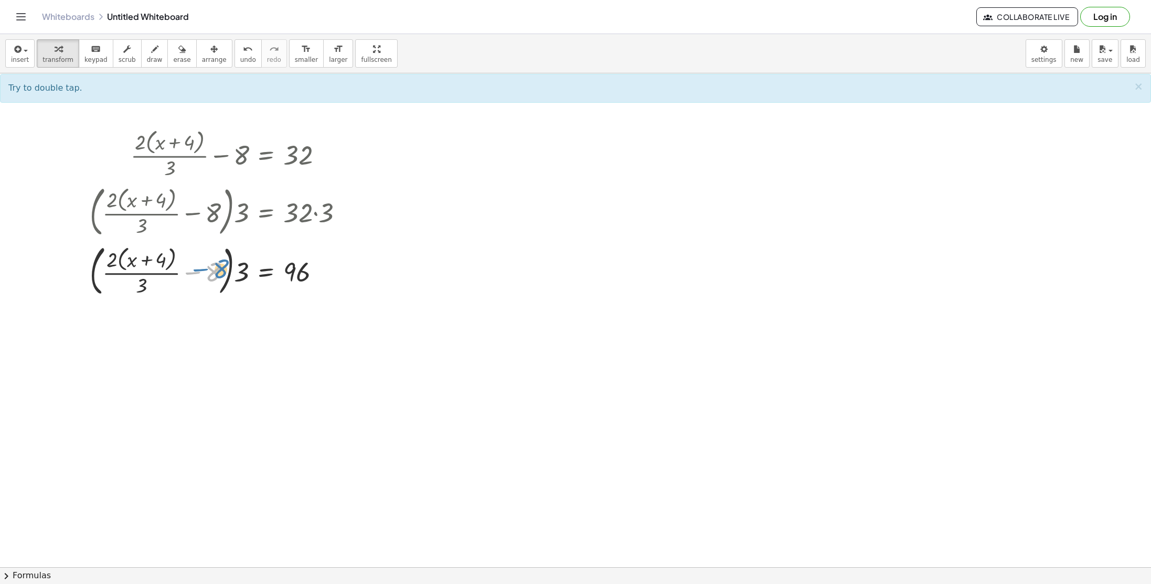
click at [216, 270] on div at bounding box center [220, 270] width 273 height 59
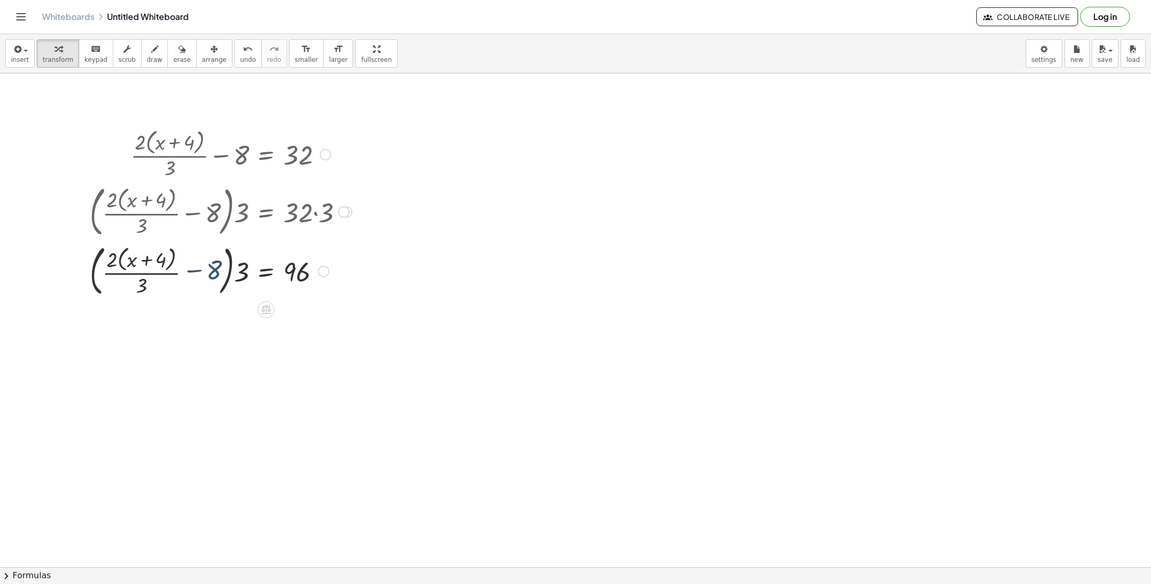
click at [216, 270] on div at bounding box center [220, 270] width 273 height 59
click at [216, 270] on div at bounding box center [210, 270] width 293 height 59
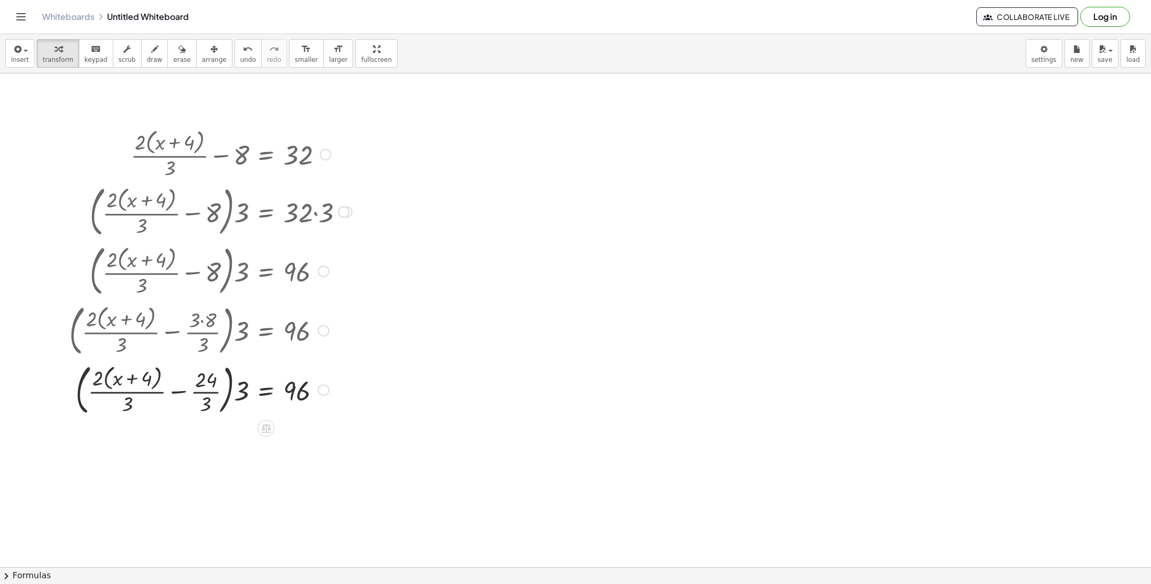
click at [326, 274] on div at bounding box center [324, 272] width 12 height 12
click at [376, 254] on span "Go back to this line" at bounding box center [377, 255] width 62 height 8
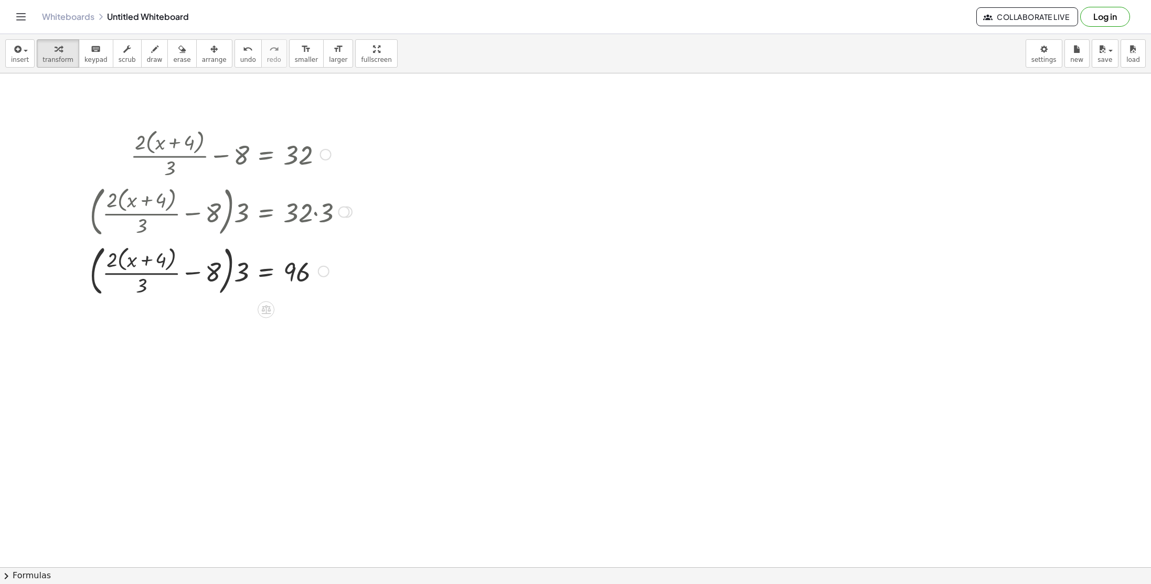
click at [344, 214] on div at bounding box center [344, 213] width 12 height 12
click at [424, 345] on div at bounding box center [575, 170] width 1151 height 1056
drag, startPoint x: 244, startPoint y: 278, endPoint x: 213, endPoint y: 270, distance: 31.4
click at [213, 270] on div at bounding box center [220, 270] width 273 height 59
click at [230, 332] on div at bounding box center [220, 328] width 274 height 56
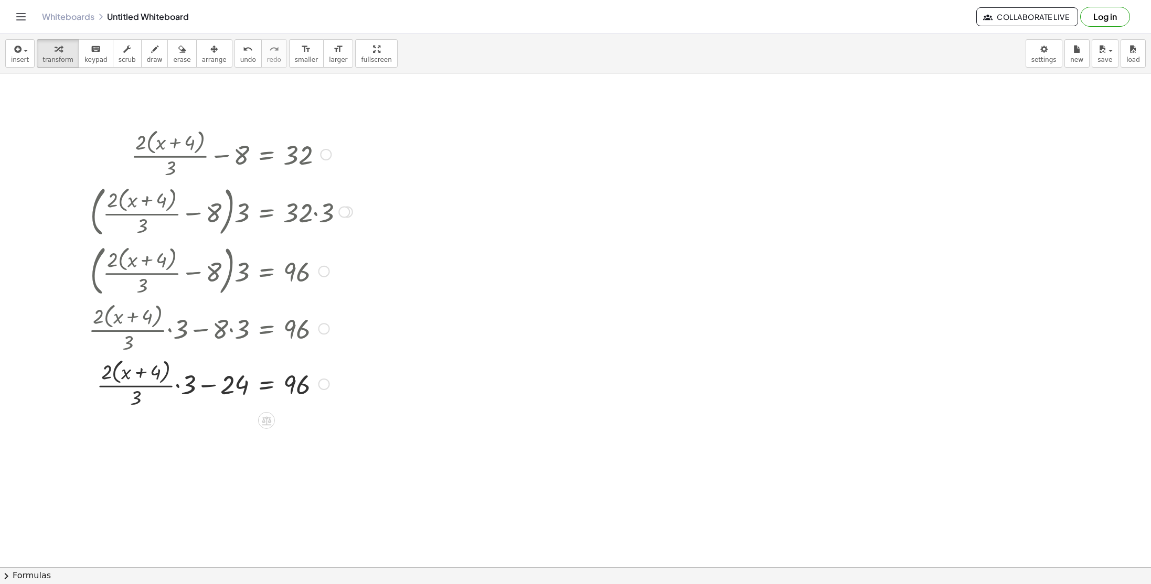
click at [177, 387] on div at bounding box center [220, 384] width 274 height 56
drag, startPoint x: 185, startPoint y: 430, endPoint x: 202, endPoint y: 443, distance: 21.8
click at [202, 443] on div at bounding box center [220, 439] width 274 height 56
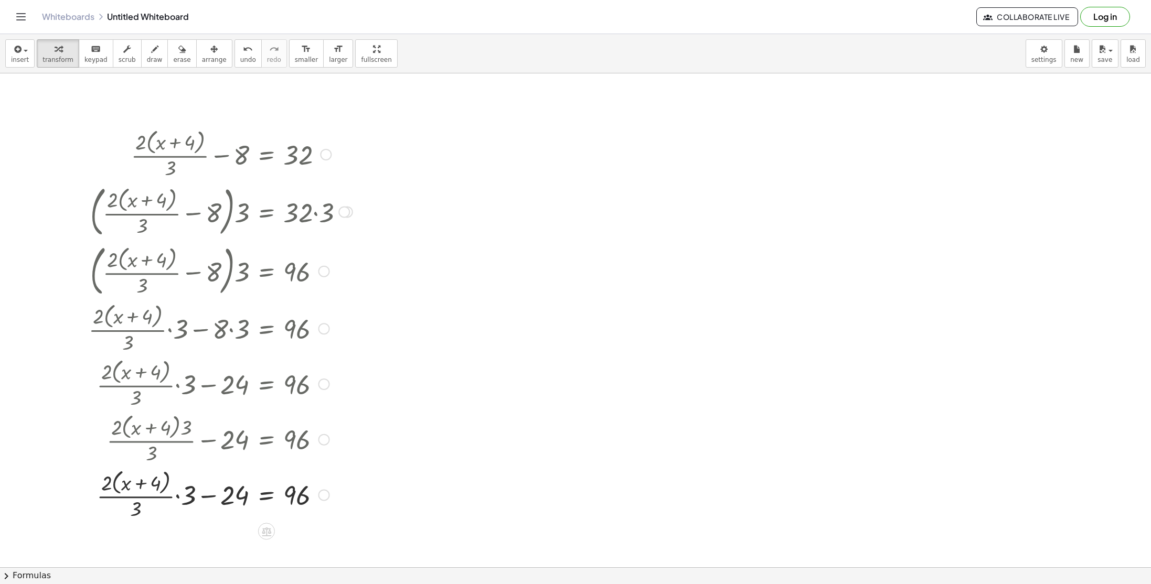
click at [323, 386] on div at bounding box center [324, 385] width 12 height 12
click at [391, 369] on span "Go back to this line" at bounding box center [377, 368] width 62 height 8
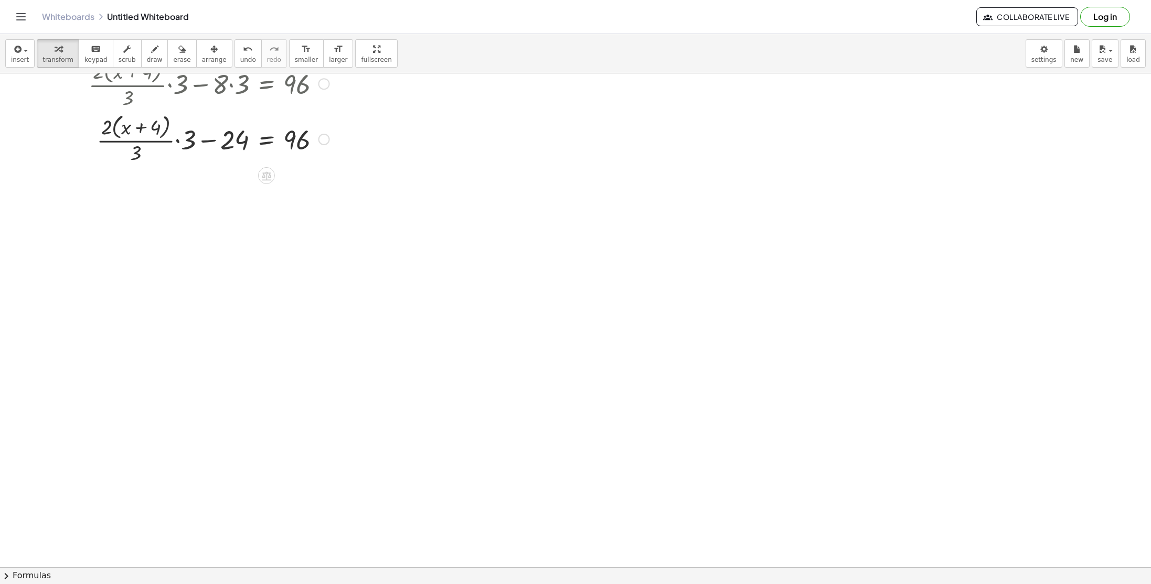
scroll to position [675, 0]
click at [132, 160] on div at bounding box center [220, 141] width 274 height 56
click at [134, 159] on div at bounding box center [220, 141] width 274 height 56
click at [136, 159] on div at bounding box center [220, 141] width 274 height 56
click at [136, 145] on div at bounding box center [220, 141] width 274 height 56
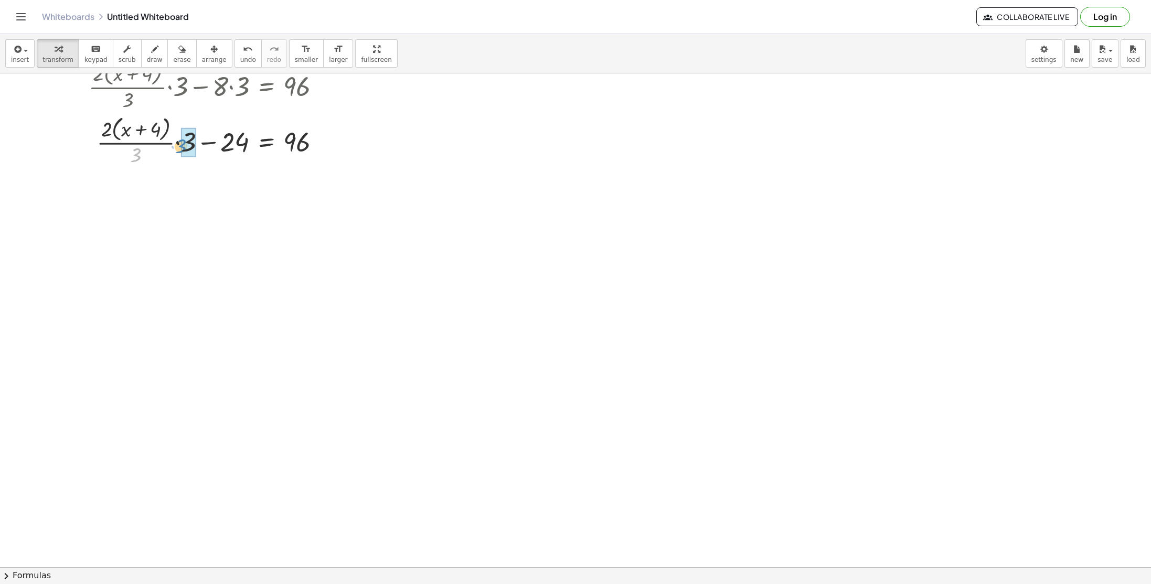
drag, startPoint x: 141, startPoint y: 154, endPoint x: 180, endPoint y: 146, distance: 40.0
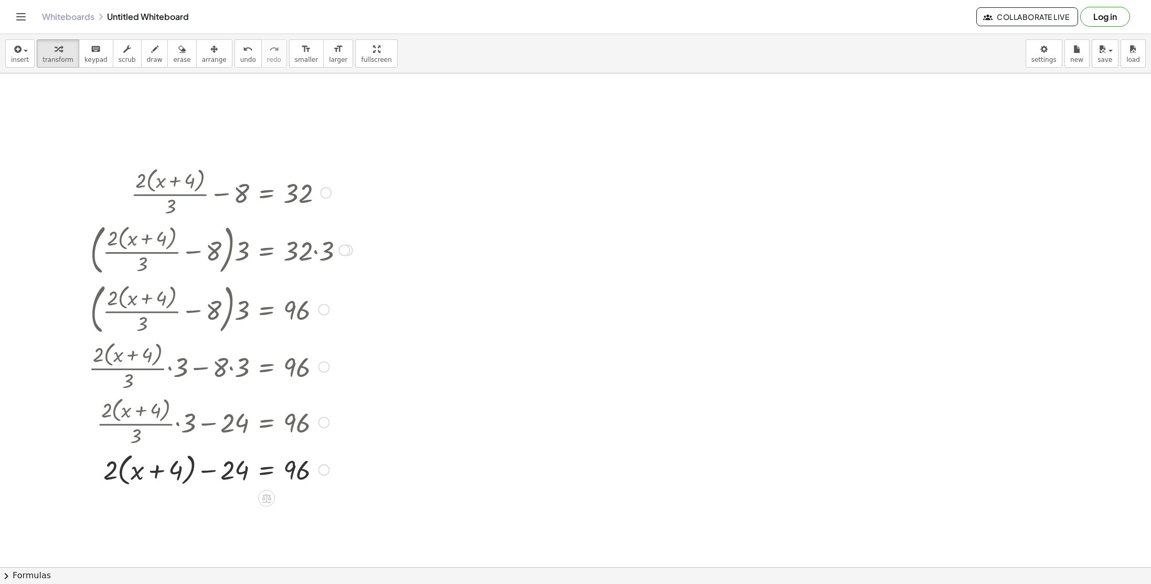
scroll to position [392, 0]
drag, startPoint x: 277, startPoint y: 198, endPoint x: 245, endPoint y: 319, distance: 125.8
click at [266, 194] on div "+ · 2 · ( + x + 4 ) · 3 − 8 = 32 · ( + · 2 · ( + x + 4 ) · 3 − 8 ) · ⬚ = · 32 ·…" at bounding box center [266, 194] width 0 height 0
click at [324, 200] on div at bounding box center [220, 193] width 274 height 56
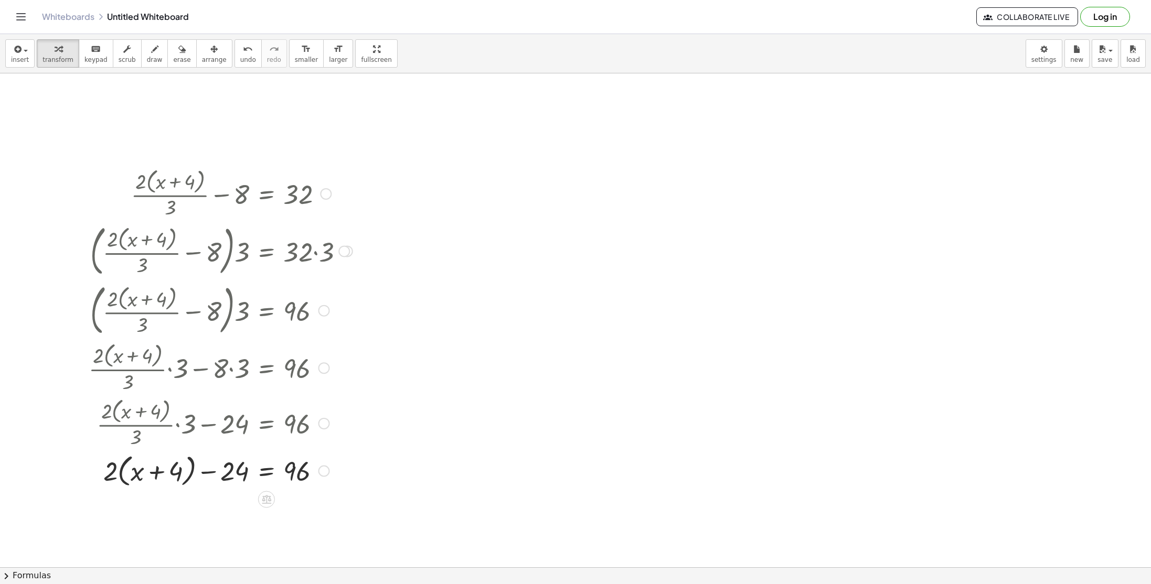
click at [324, 199] on div at bounding box center [326, 194] width 12 height 12
click at [387, 245] on div at bounding box center [575, 422] width 1151 height 1482
click at [315, 432] on div at bounding box center [220, 423] width 274 height 56
click at [320, 427] on div at bounding box center [324, 424] width 12 height 12
click at [393, 375] on div at bounding box center [575, 422] width 1151 height 1482
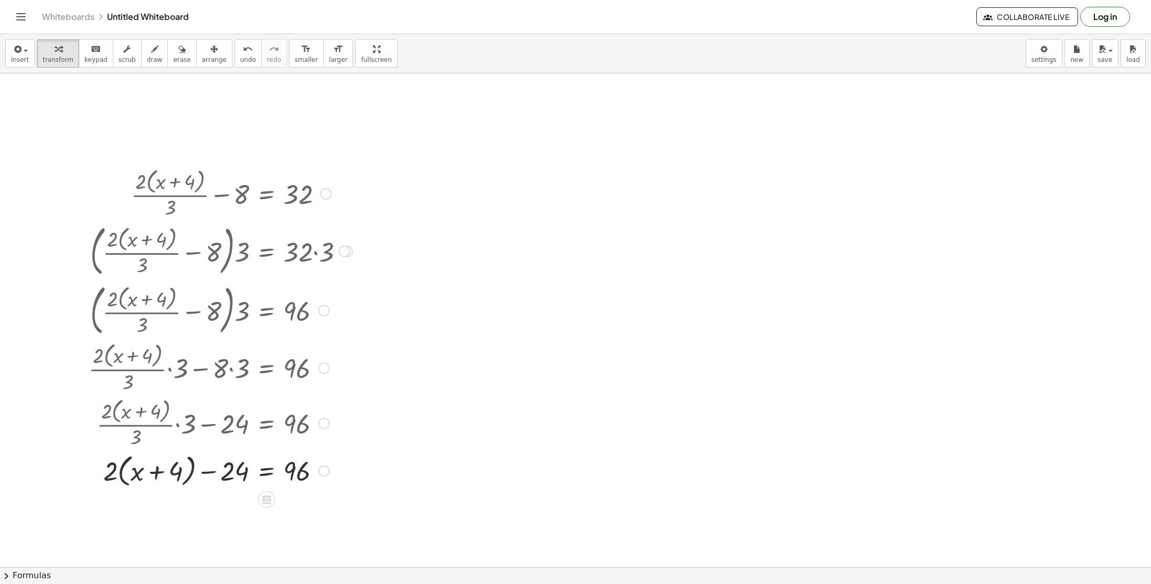
click at [279, 421] on div at bounding box center [220, 423] width 274 height 56
click at [360, 495] on div "· 2 · ( + x + 4) ) + · 2 · ( + x + 4 ) · 3 − 8 = 32 Go back to this line Copy l…" at bounding box center [575, 422] width 1151 height 1482
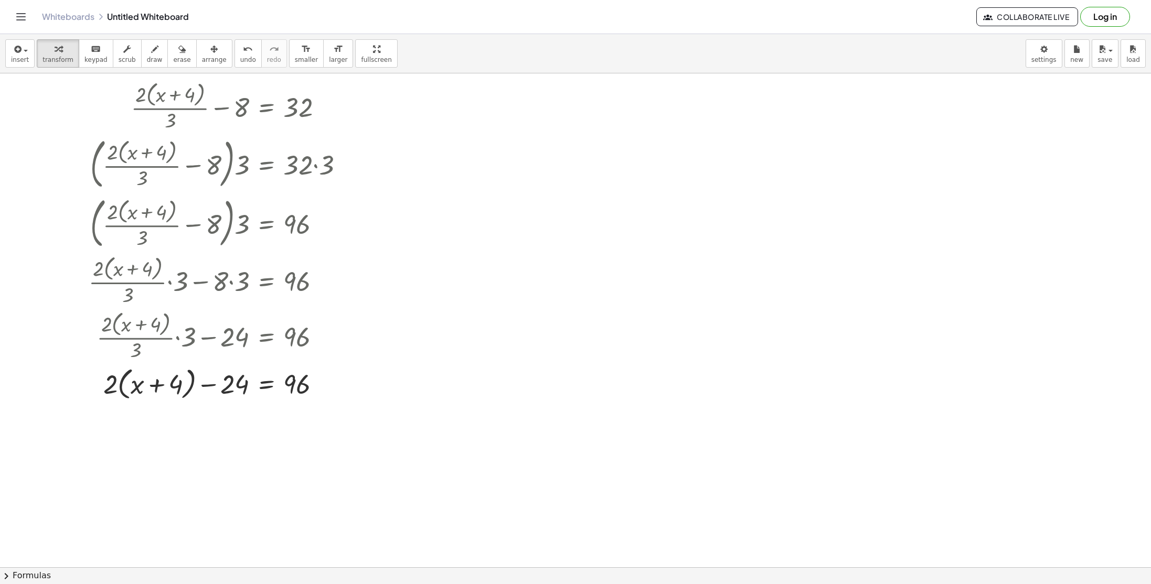
scroll to position [507, 0]
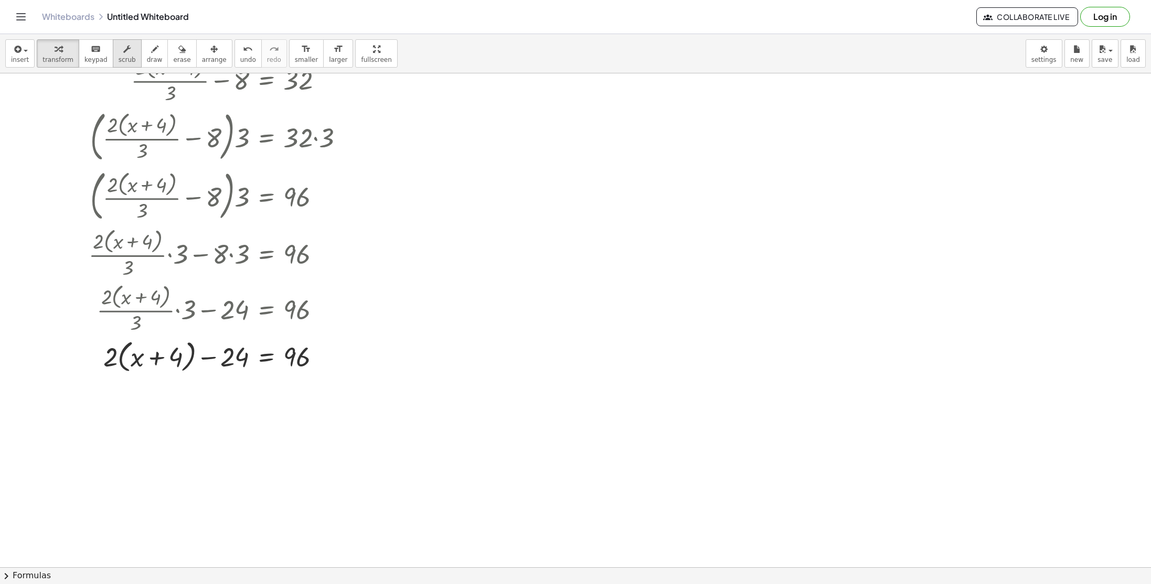
click at [123, 50] on icon "button" at bounding box center [126, 49] width 7 height 13
click at [145, 132] on div at bounding box center [220, 135] width 274 height 59
click at [119, 63] on span "scrub" at bounding box center [127, 59] width 17 height 7
click at [180, 51] on button "erase" at bounding box center [181, 53] width 29 height 28
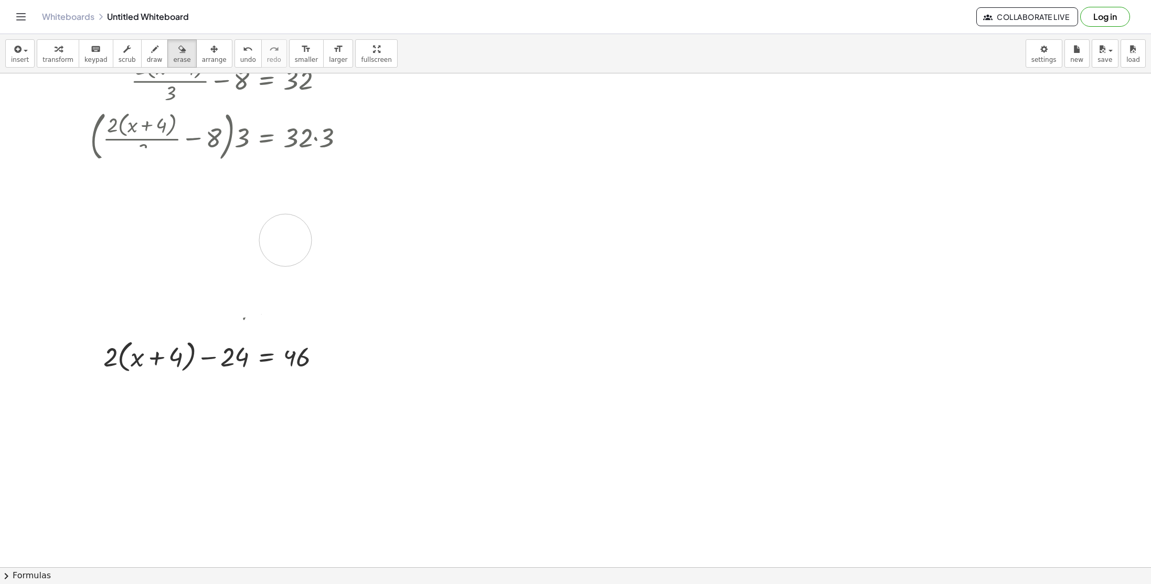
drag, startPoint x: 148, startPoint y: 189, endPoint x: 286, endPoint y: 240, distance: 146.8
click at [286, 240] on div at bounding box center [575, 308] width 1151 height 1482
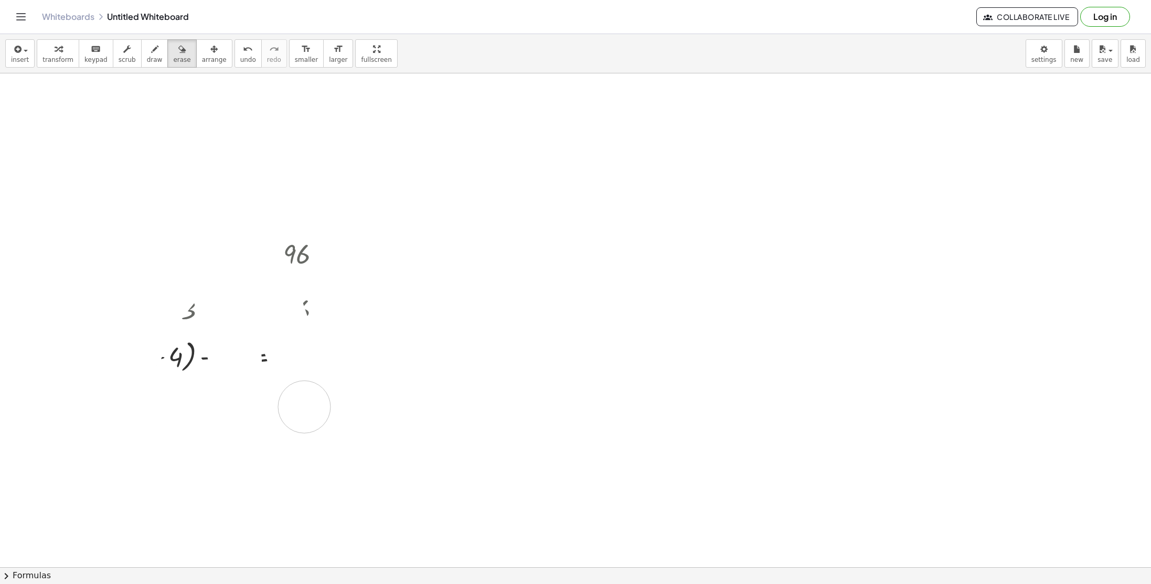
drag, startPoint x: 336, startPoint y: 205, endPoint x: 304, endPoint y: 406, distance: 204.5
click at [304, 406] on div at bounding box center [575, 308] width 1151 height 1482
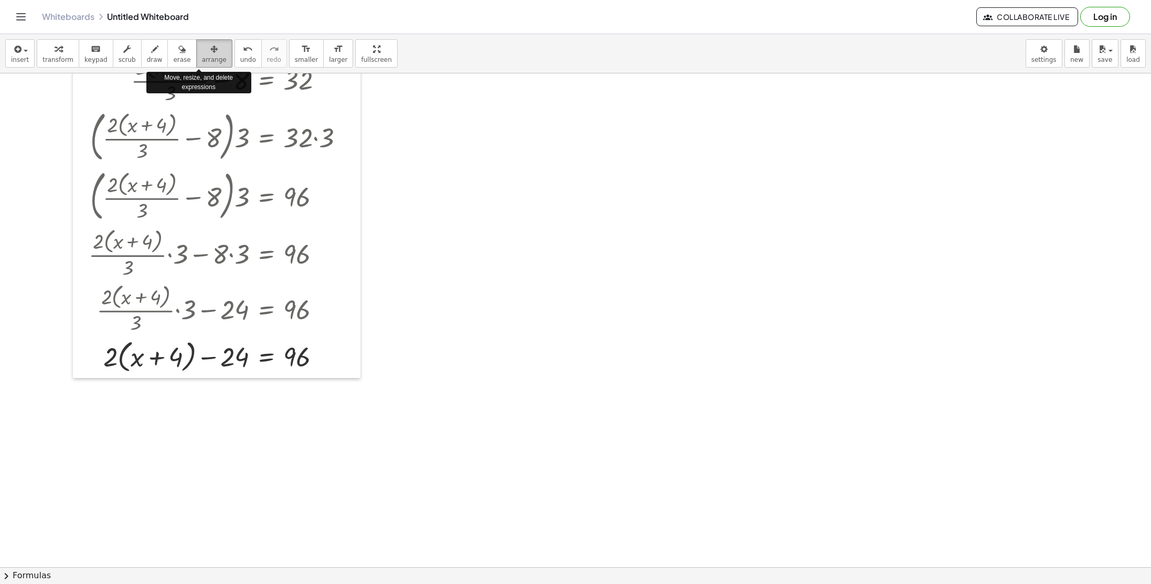
click at [202, 57] on span "arrange" at bounding box center [214, 59] width 25 height 7
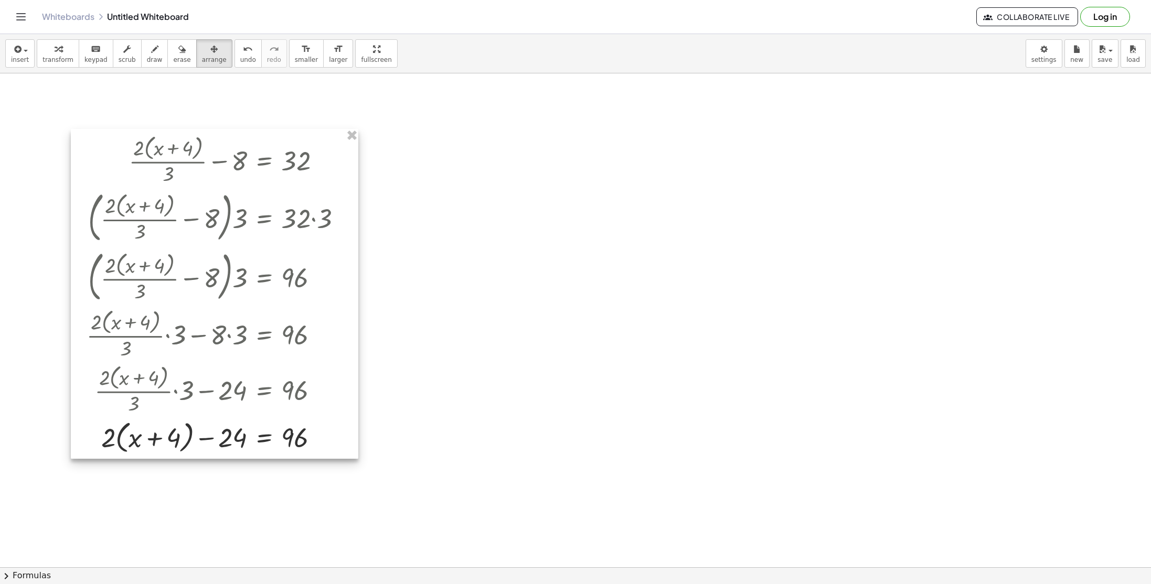
drag, startPoint x: 201, startPoint y: 82, endPoint x: 199, endPoint y: 162, distance: 79.8
click at [199, 162] on div at bounding box center [214, 294] width 287 height 330
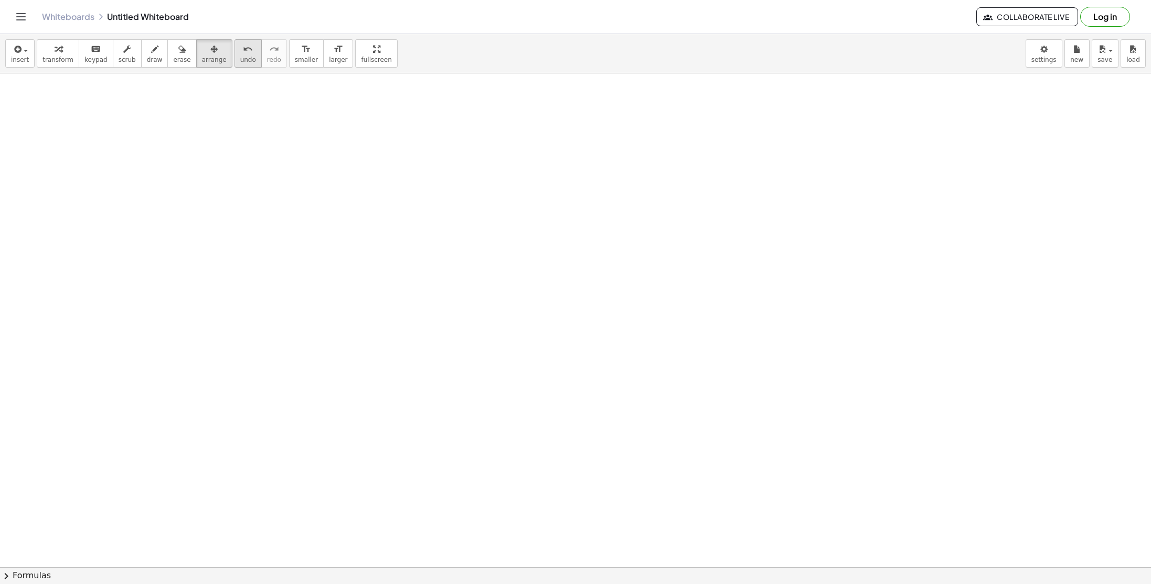
click at [238, 62] on button "undo undo" at bounding box center [247, 53] width 27 height 28
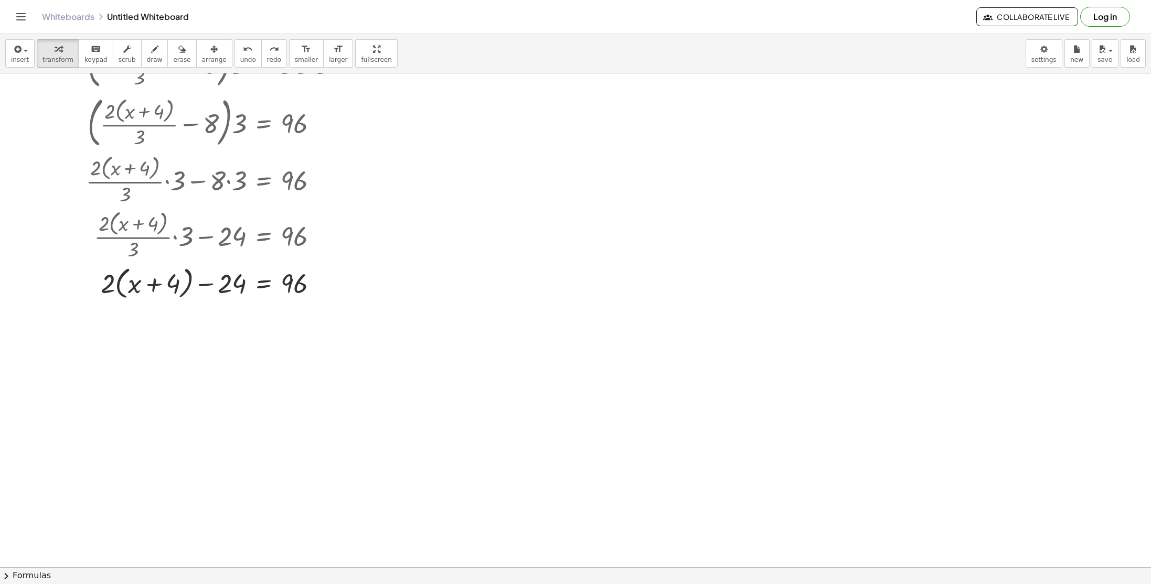
scroll to position [661, 0]
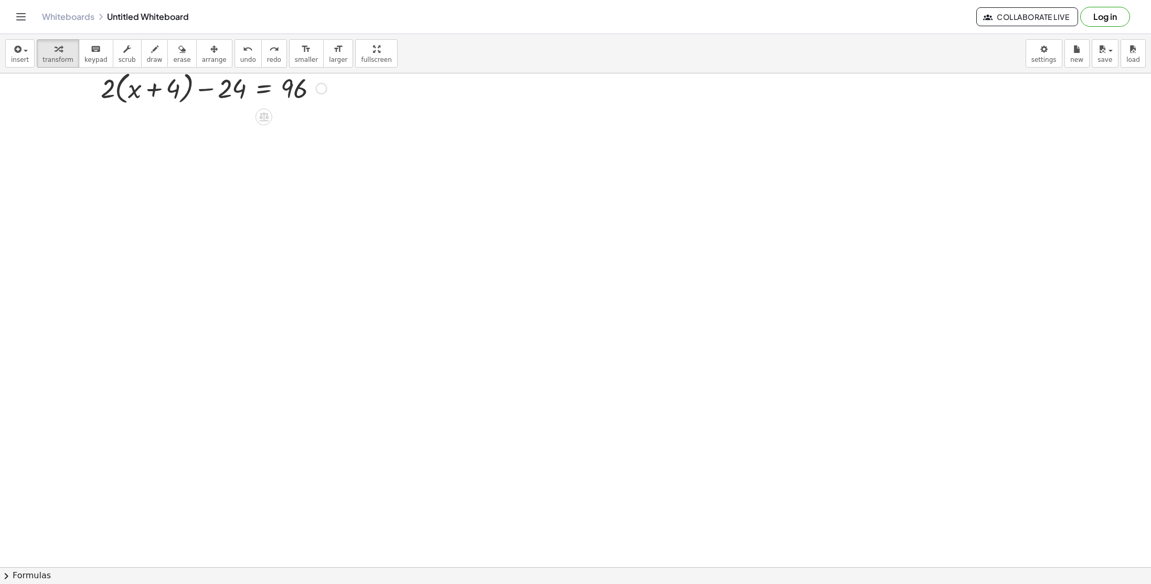
drag, startPoint x: 323, startPoint y: 284, endPoint x: 313, endPoint y: 106, distance: 178.6
click at [264, 89] on div "+ · 2 · ( + x + 4 ) − 24 = 96" at bounding box center [264, 89] width 0 height 0
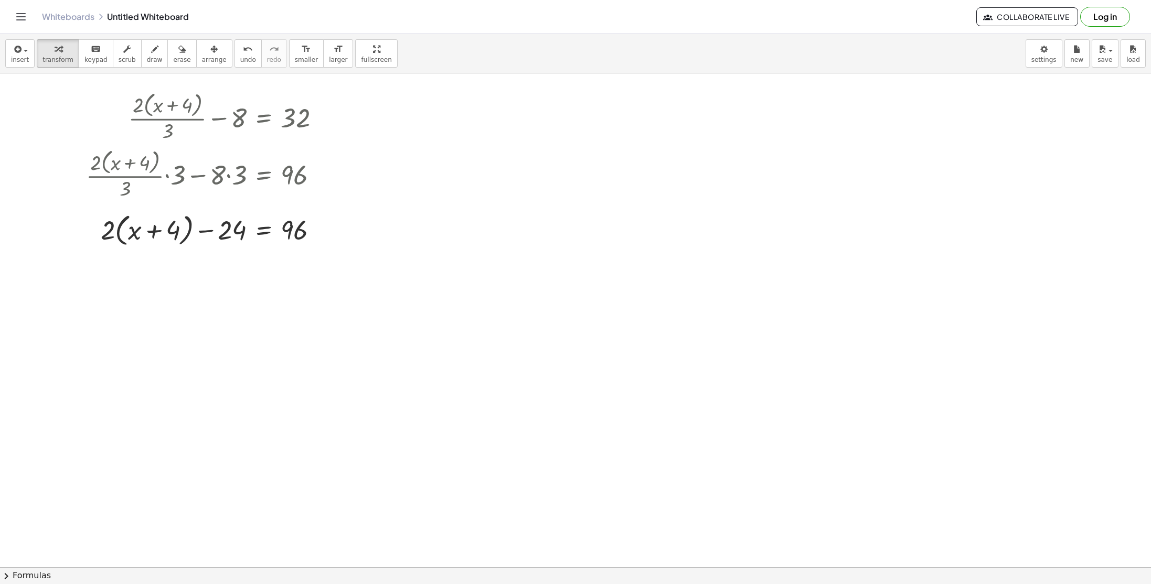
scroll to position [544, 0]
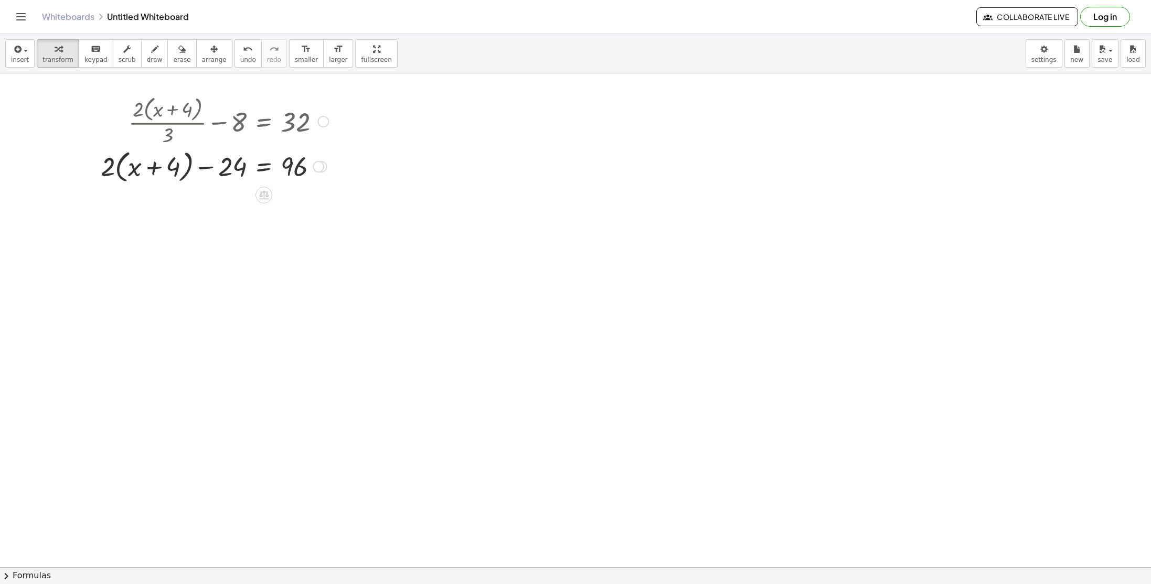
drag, startPoint x: 314, startPoint y: 234, endPoint x: 329, endPoint y: 164, distance: 72.4
click at [264, 167] on div "+ · 2 · ( + x + 4 ) − 24 = 96" at bounding box center [264, 167] width 0 height 0
drag, startPoint x: 101, startPoint y: 188, endPoint x: 120, endPoint y: 188, distance: 18.9
click at [120, 188] on div at bounding box center [214, 178] width 238 height 40
drag, startPoint x: 320, startPoint y: 220, endPoint x: 375, endPoint y: 164, distance: 78.6
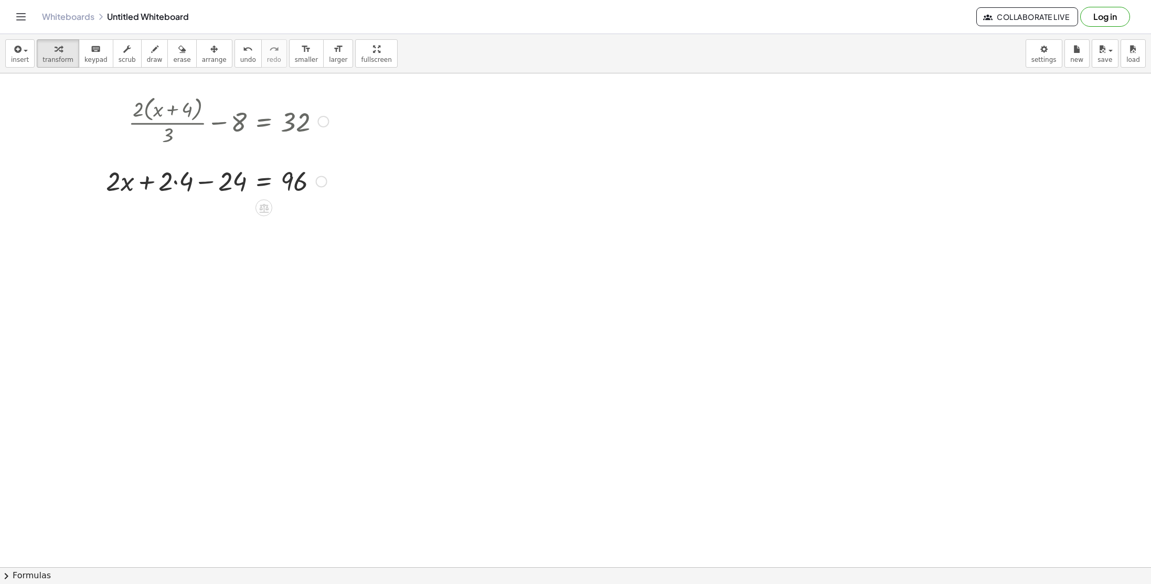
click at [375, 164] on div "· 2 · ( + x + 4) ) + · 2 · ( + x + 4 ) · 3 − 8 = 32 · ( + · 2 · ( + x + 4 ) · 3…" at bounding box center [575, 270] width 1151 height 1482
drag, startPoint x: 325, startPoint y: 179, endPoint x: 325, endPoint y: 228, distance: 48.3
click at [264, 220] on div "+ x + 4 − 24 = 96 · 2 · · 2 ·" at bounding box center [264, 220] width 0 height 0
drag, startPoint x: 324, startPoint y: 229, endPoint x: 318, endPoint y: 183, distance: 46.0
click at [318, 183] on div at bounding box center [319, 184] width 12 height 12
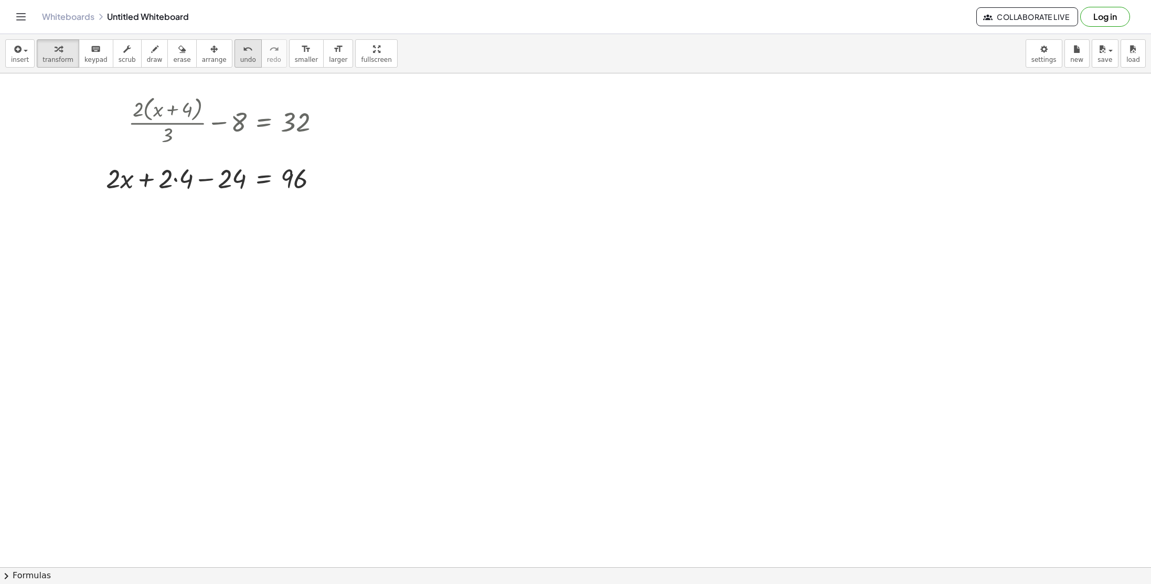
click at [240, 59] on span "undo" at bounding box center [248, 59] width 16 height 7
click at [240, 60] on span "undo" at bounding box center [248, 59] width 16 height 7
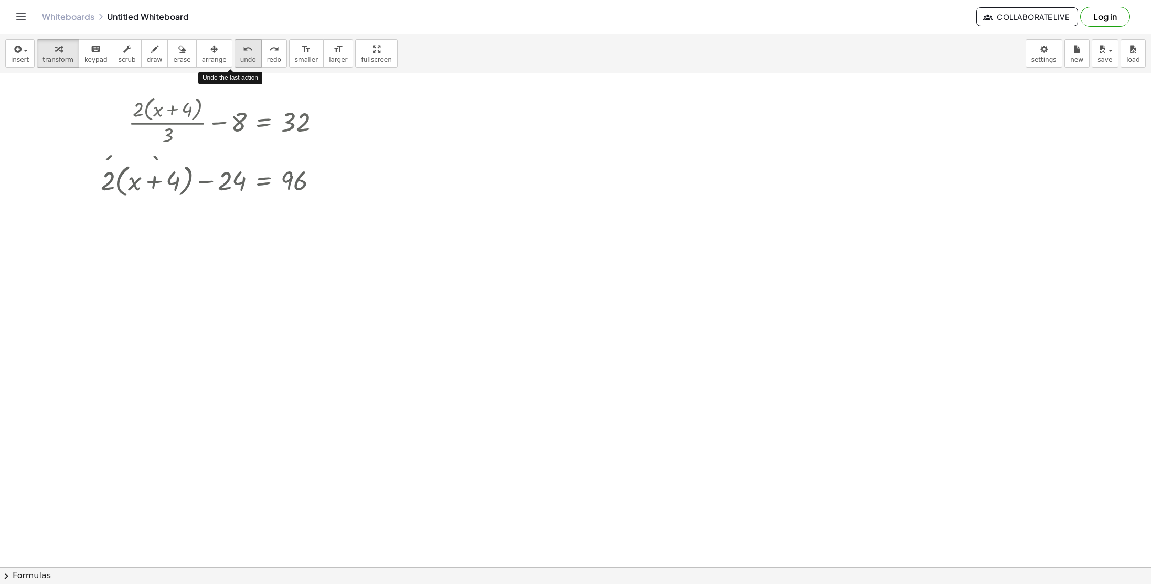
click at [240, 60] on span "undo" at bounding box center [248, 59] width 16 height 7
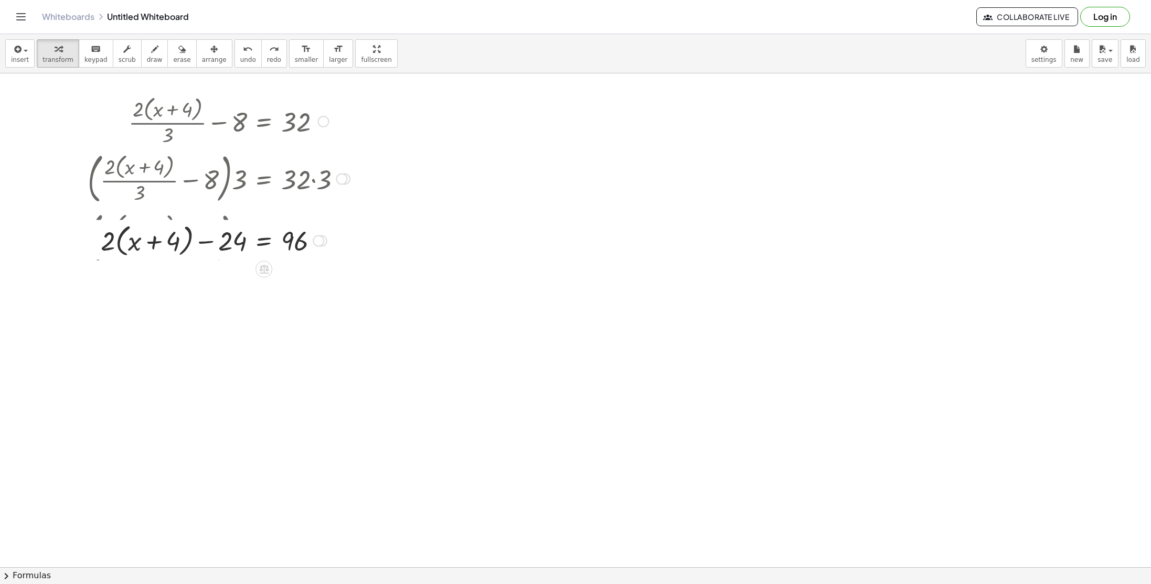
drag, startPoint x: 323, startPoint y: 399, endPoint x: 357, endPoint y: 205, distance: 197.6
click at [357, 205] on div "+ · 2 · ( + x + 4 ) · 3 − 8 = 32 · ( + · 2 · ( + x + 4 ) · 3 − 8 ) · ⬚ = · 32 ·…" at bounding box center [215, 179] width 286 height 179
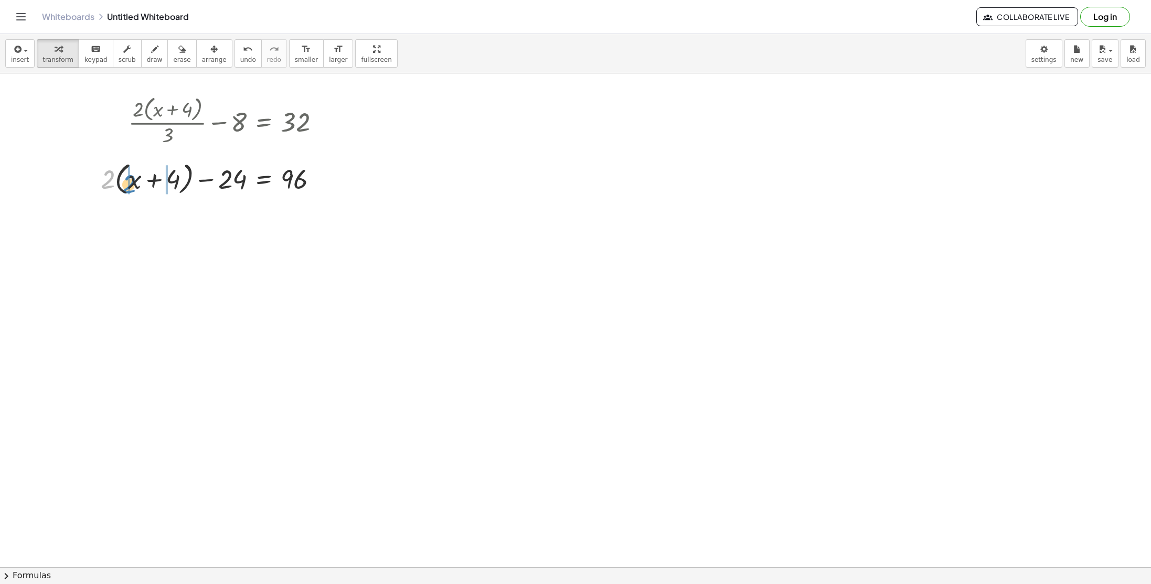
drag, startPoint x: 112, startPoint y: 175, endPoint x: 133, endPoint y: 179, distance: 21.9
click at [133, 179] on div at bounding box center [214, 178] width 238 height 40
click at [178, 219] on div at bounding box center [214, 216] width 238 height 36
drag, startPoint x: 319, startPoint y: 251, endPoint x: 323, endPoint y: 219, distance: 32.3
click at [323, 219] on div at bounding box center [322, 224] width 12 height 12
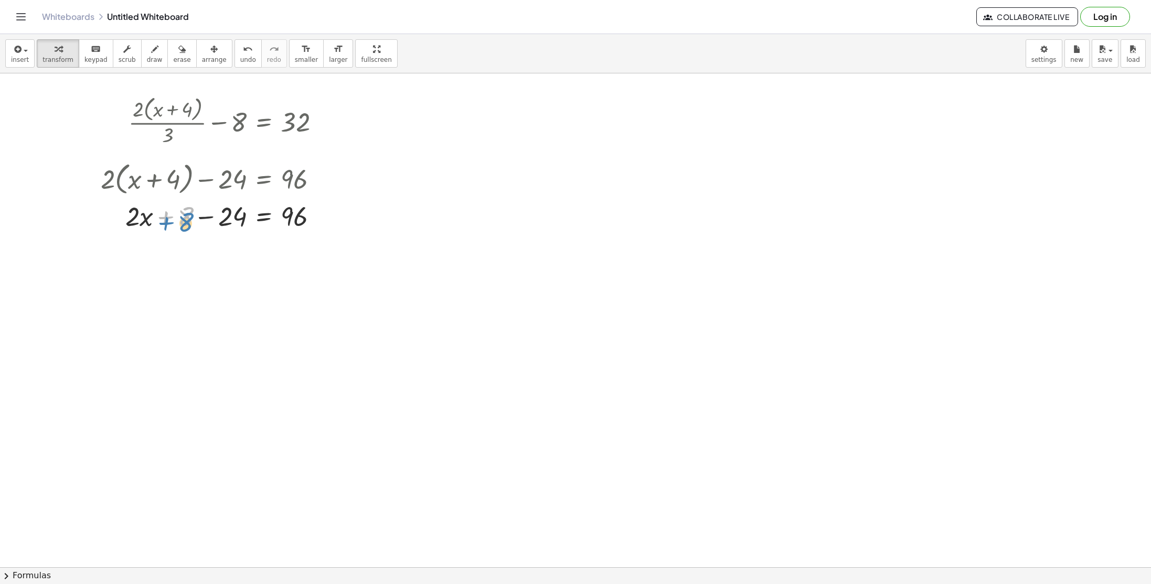
drag, startPoint x: 187, startPoint y: 218, endPoint x: 188, endPoint y: 223, distance: 5.3
click at [188, 223] on div at bounding box center [214, 216] width 238 height 36
click at [204, 215] on div at bounding box center [214, 216] width 238 height 36
click at [167, 218] on div at bounding box center [214, 216] width 238 height 36
click at [204, 219] on div at bounding box center [214, 216] width 238 height 36
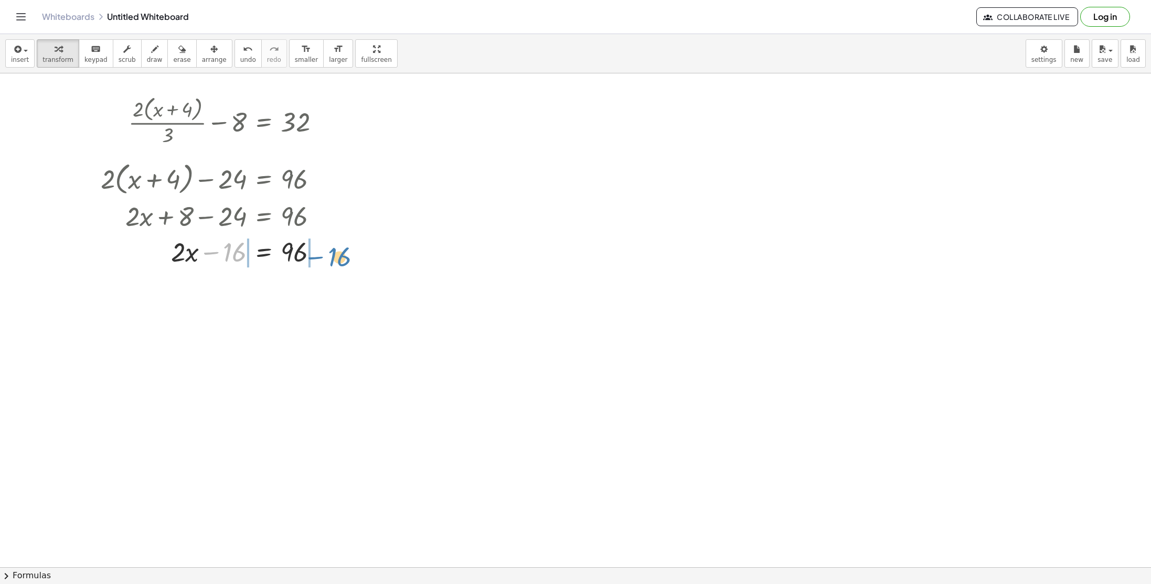
drag, startPoint x: 229, startPoint y: 248, endPoint x: 334, endPoint y: 252, distance: 105.0
click at [240, 56] on span "undo" at bounding box center [248, 59] width 16 height 7
click at [211, 253] on div at bounding box center [214, 251] width 238 height 36
drag, startPoint x: 226, startPoint y: 256, endPoint x: 342, endPoint y: 258, distance: 115.9
click at [342, 258] on div "· 2 · ( + x + 4) ) + · 2 · ( + x + 4 ) · 3 − 8 = 32 · ( + · 2 · ( + x + 4 ) · 3…" at bounding box center [575, 270] width 1151 height 1482
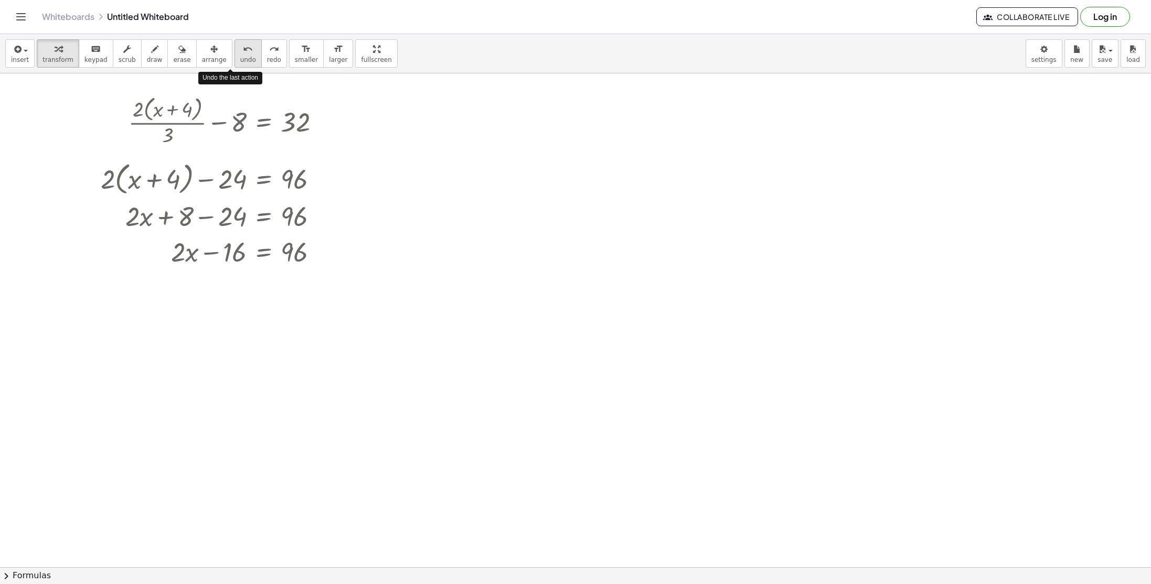
click at [243, 49] on icon "undo" at bounding box center [248, 49] width 10 height 13
click at [266, 282] on icon at bounding box center [263, 278] width 9 height 9
click at [221, 282] on span "+" at bounding box center [222, 278] width 6 height 15
click at [343, 251] on div at bounding box center [238, 251] width 287 height 36
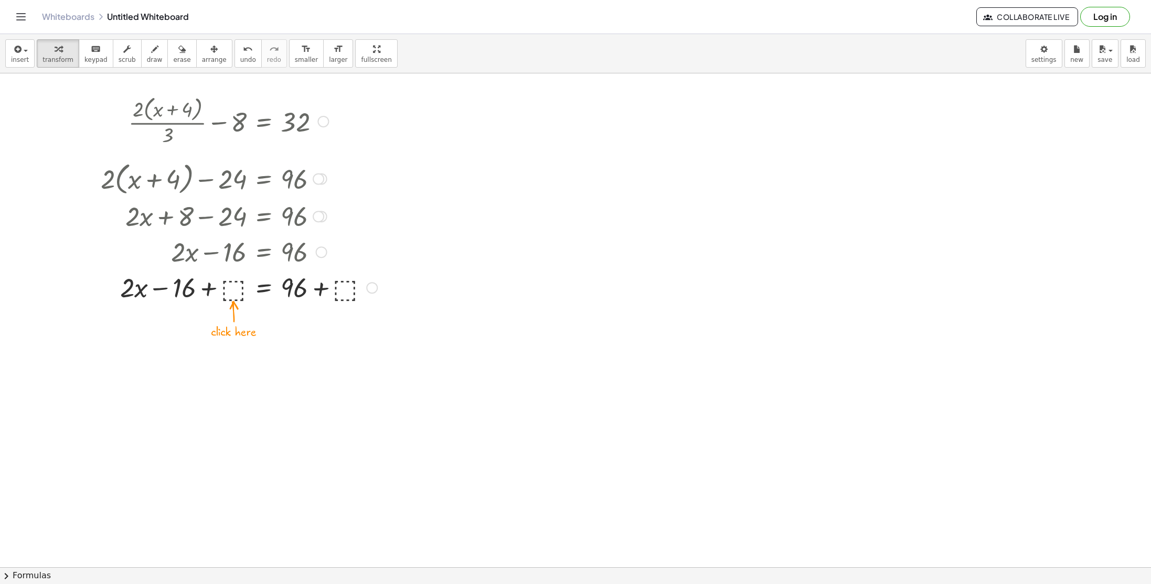
click at [346, 285] on div at bounding box center [238, 287] width 287 height 36
click at [209, 289] on div at bounding box center [237, 287] width 284 height 36
click at [318, 326] on div at bounding box center [237, 323] width 284 height 36
click at [227, 362] on div at bounding box center [237, 358] width 284 height 36
drag, startPoint x: 229, startPoint y: 362, endPoint x: 334, endPoint y: 359, distance: 104.9
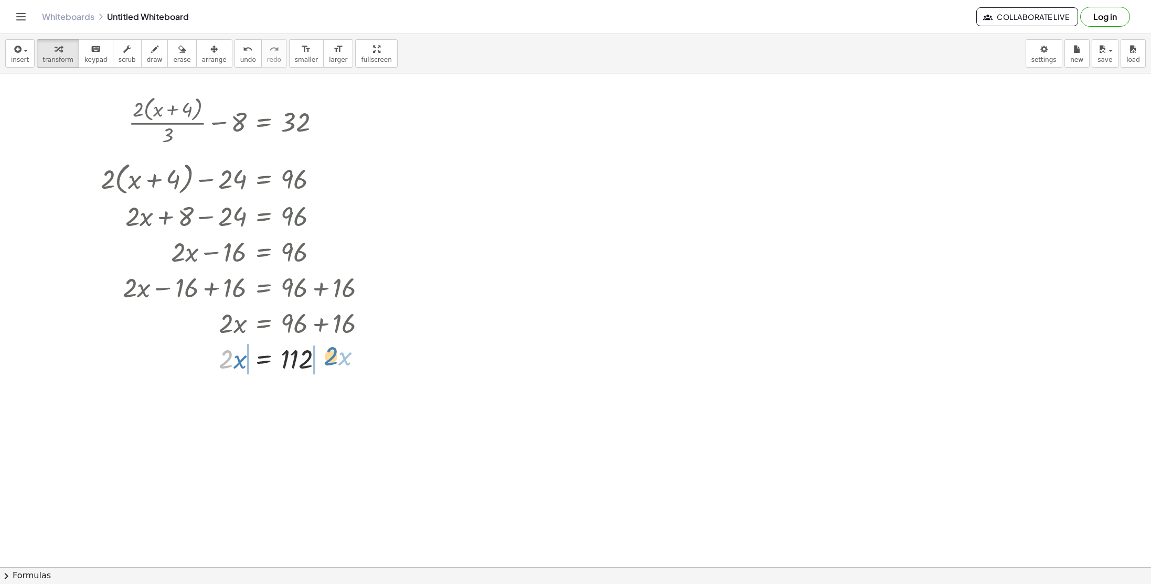
click at [334, 359] on div at bounding box center [237, 358] width 284 height 36
click at [200, 399] on div at bounding box center [242, 394] width 294 height 36
click at [375, 392] on div at bounding box center [379, 395] width 12 height 12
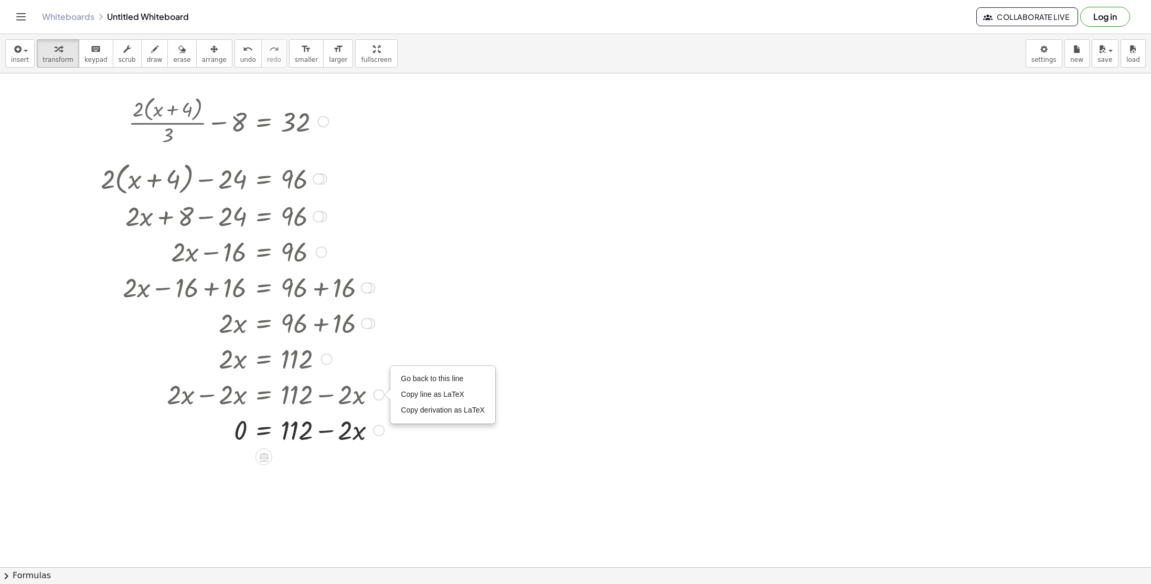
click at [315, 362] on div at bounding box center [242, 358] width 294 height 36
click at [322, 360] on div at bounding box center [326, 360] width 12 height 12
click at [386, 343] on span "Go back to this line" at bounding box center [379, 343] width 62 height 8
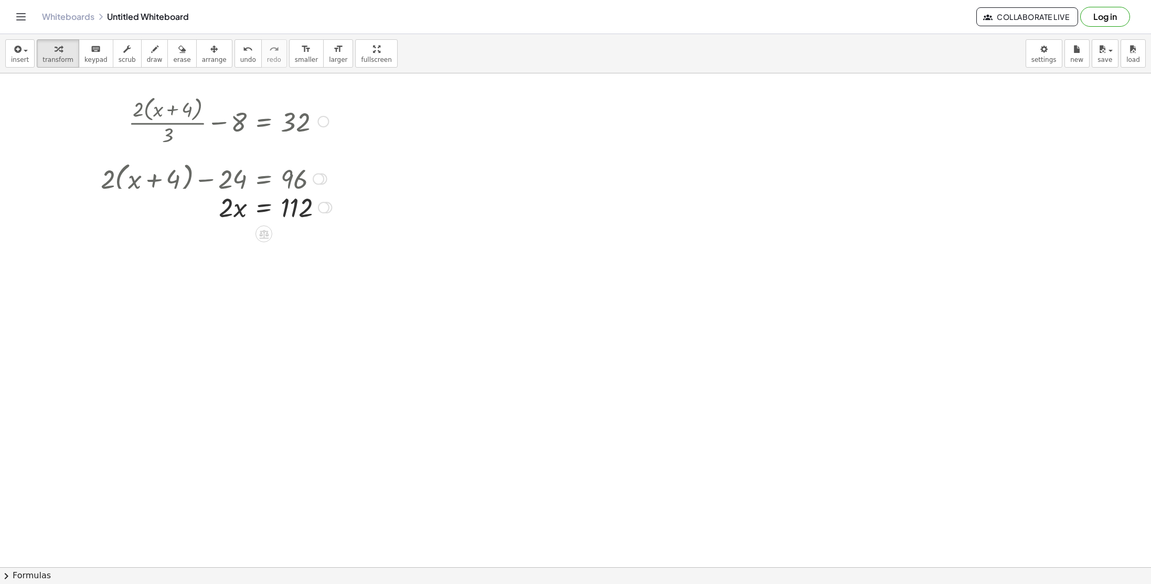
drag, startPoint x: 324, startPoint y: 362, endPoint x: 308, endPoint y: 207, distance: 156.0
click at [264, 208] on div "· 2 · x = 112 Go back to this line Copy line as LaTeX Copy derivation as LaTeX" at bounding box center [264, 208] width 0 height 0
drag, startPoint x: 327, startPoint y: 220, endPoint x: 330, endPoint y: 186, distance: 34.8
click at [330, 186] on div "Go back to this line Copy line as LaTeX Copy derivation as LaTeX" at bounding box center [326, 187] width 12 height 12
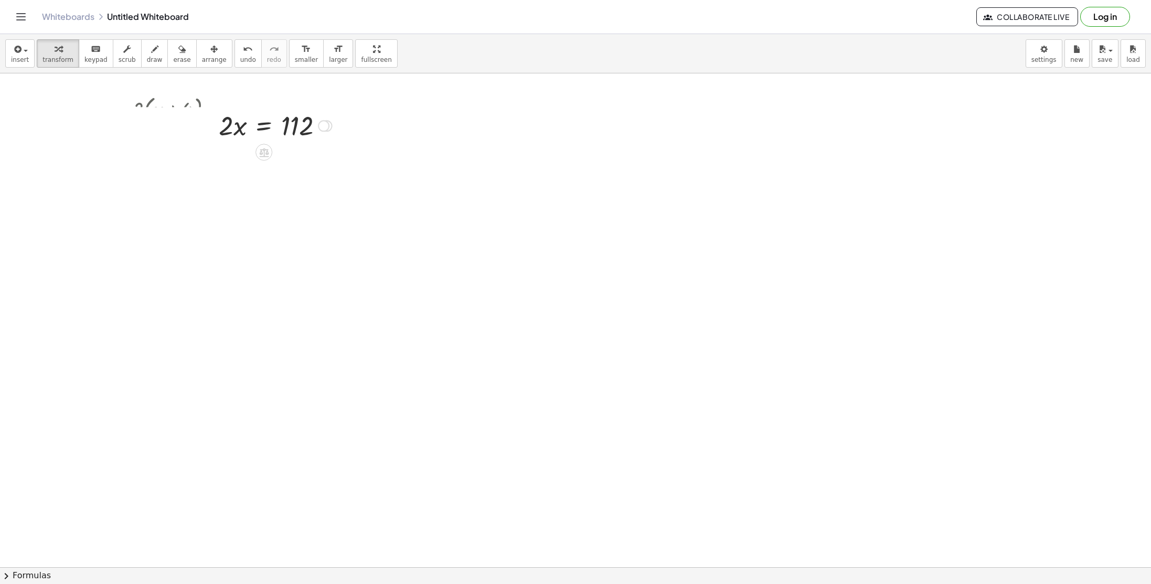
drag, startPoint x: 329, startPoint y: 179, endPoint x: 338, endPoint y: 117, distance: 62.5
click at [338, 117] on div "+ · 2 · ( + x + 4 ) · 3 − 8 = 32 · ( + · 2 · ( + x + 4 ) · 3 − 8 ) · ⬚ = · 32 ·…" at bounding box center [226, 120] width 227 height 61
click at [320, 122] on div at bounding box center [324, 126] width 12 height 12
click at [269, 197] on div at bounding box center [263, 196] width 17 height 17
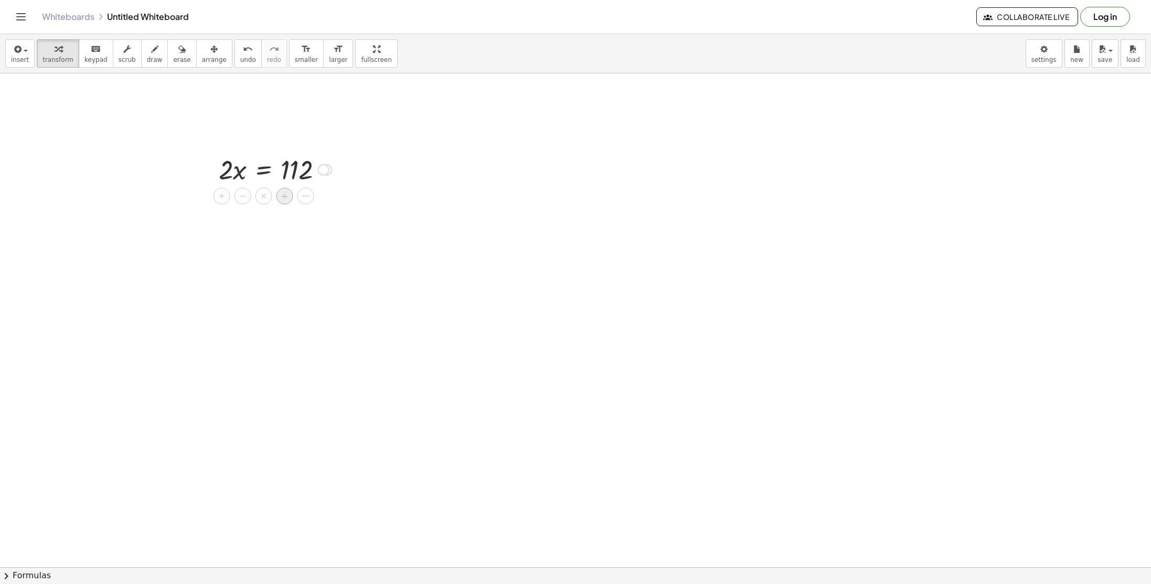
click at [288, 198] on div "÷" at bounding box center [284, 196] width 17 height 17
click at [295, 185] on div at bounding box center [274, 169] width 125 height 52
click at [295, 172] on div at bounding box center [274, 169] width 125 height 52
click at [239, 167] on div at bounding box center [272, 169] width 121 height 52
click at [273, 215] on div at bounding box center [575, 318] width 1151 height 1482
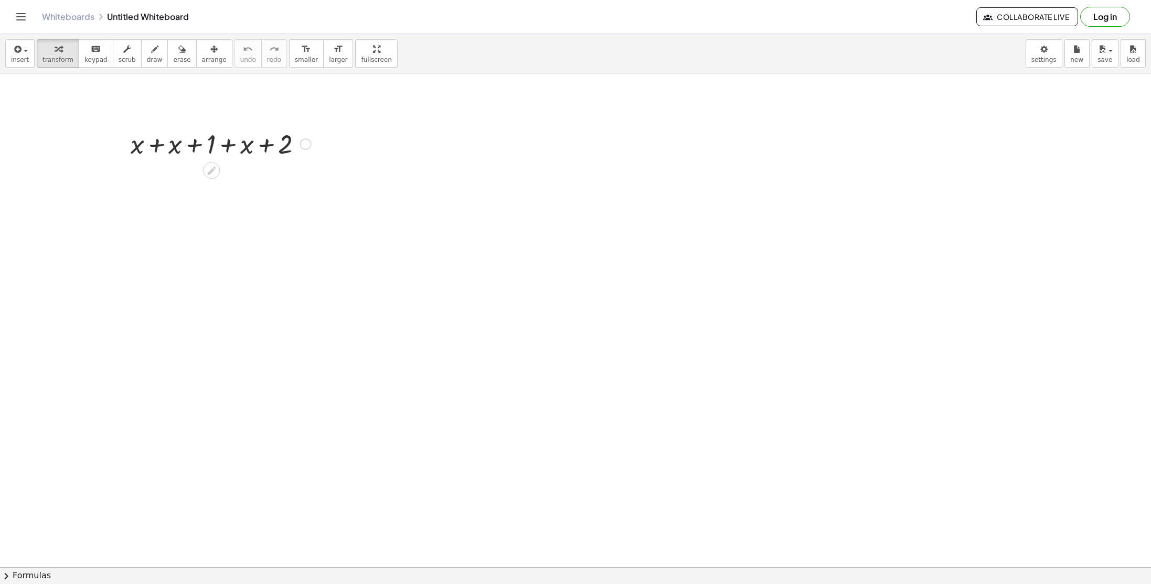
click at [157, 146] on div at bounding box center [220, 143] width 191 height 36
click at [186, 144] on div at bounding box center [220, 143] width 191 height 36
click at [178, 188] on div at bounding box center [220, 179] width 191 height 36
click at [305, 141] on div at bounding box center [306, 144] width 12 height 12
click at [330, 132] on span "Go back to this line" at bounding box center [359, 128] width 62 height 8
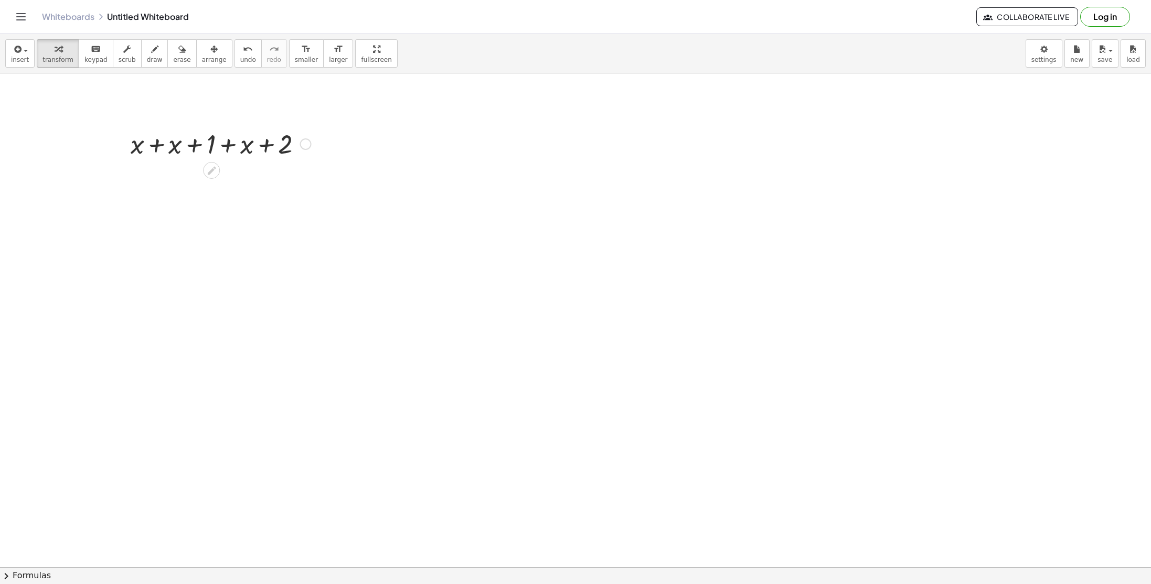
click at [196, 148] on div at bounding box center [220, 143] width 191 height 36
click at [224, 148] on div at bounding box center [220, 143] width 191 height 36
click at [154, 148] on div at bounding box center [220, 143] width 191 height 36
click at [202, 150] on div at bounding box center [220, 143] width 191 height 36
drag, startPoint x: 197, startPoint y: 179, endPoint x: 248, endPoint y: 181, distance: 50.4
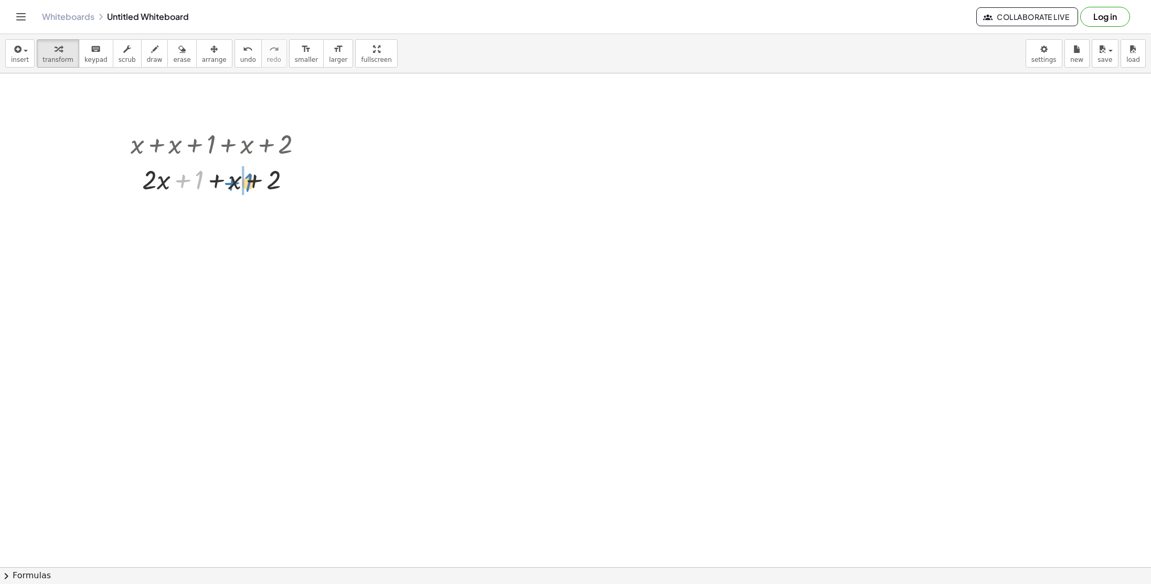
click at [248, 181] on div at bounding box center [220, 179] width 191 height 36
click at [185, 179] on div at bounding box center [220, 179] width 191 height 36
click at [191, 214] on div at bounding box center [220, 215] width 191 height 36
drag, startPoint x: 276, startPoint y: 246, endPoint x: 321, endPoint y: 136, distance: 119.0
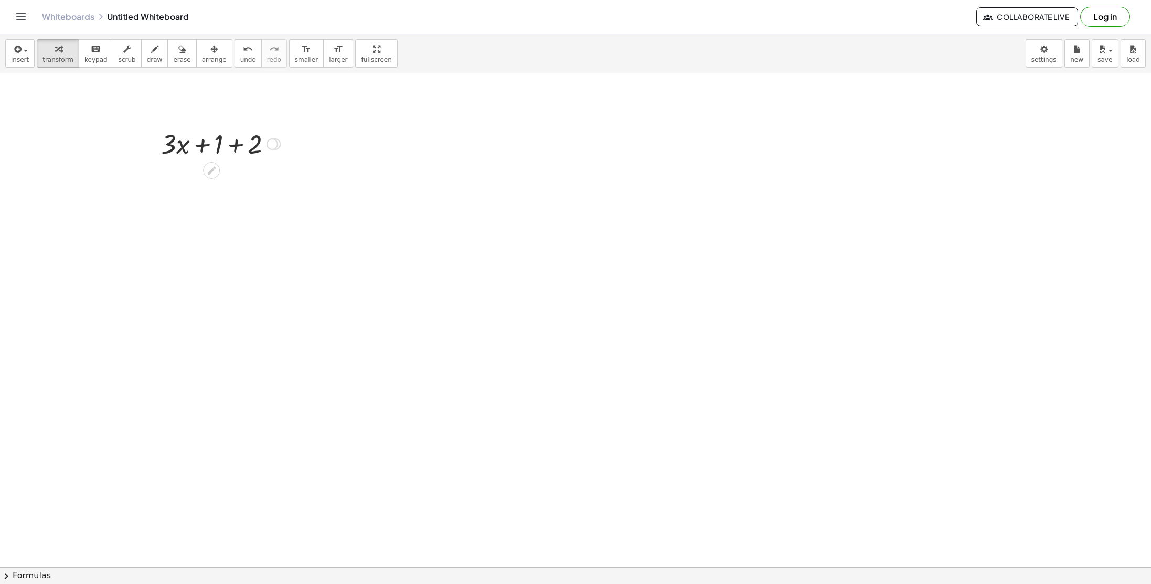
click at [236, 150] on div at bounding box center [221, 143] width 130 height 36
click at [219, 147] on div at bounding box center [221, 143] width 97 height 36
click at [259, 147] on div at bounding box center [256, 144] width 12 height 12
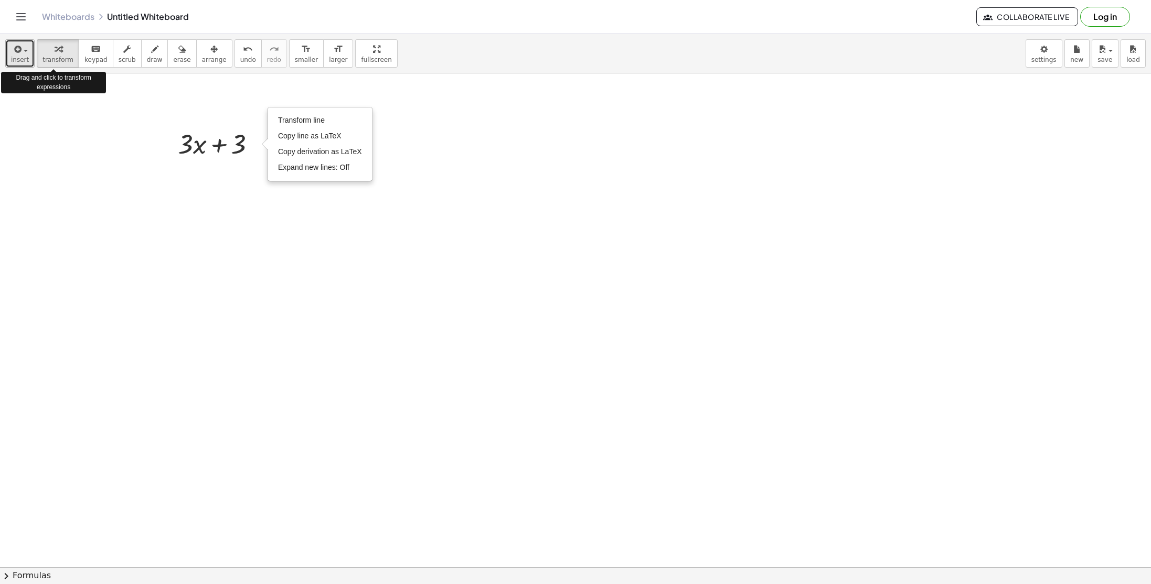
click at [30, 53] on button "insert" at bounding box center [19, 53] width 29 height 28
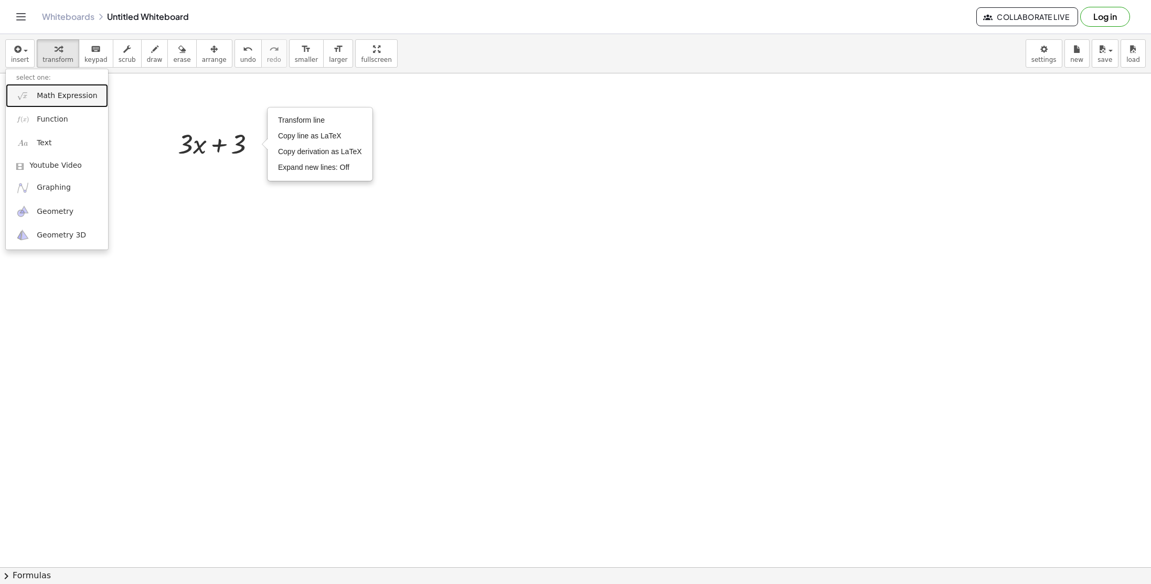
click at [47, 95] on span "Math Expression" at bounding box center [67, 96] width 60 height 10
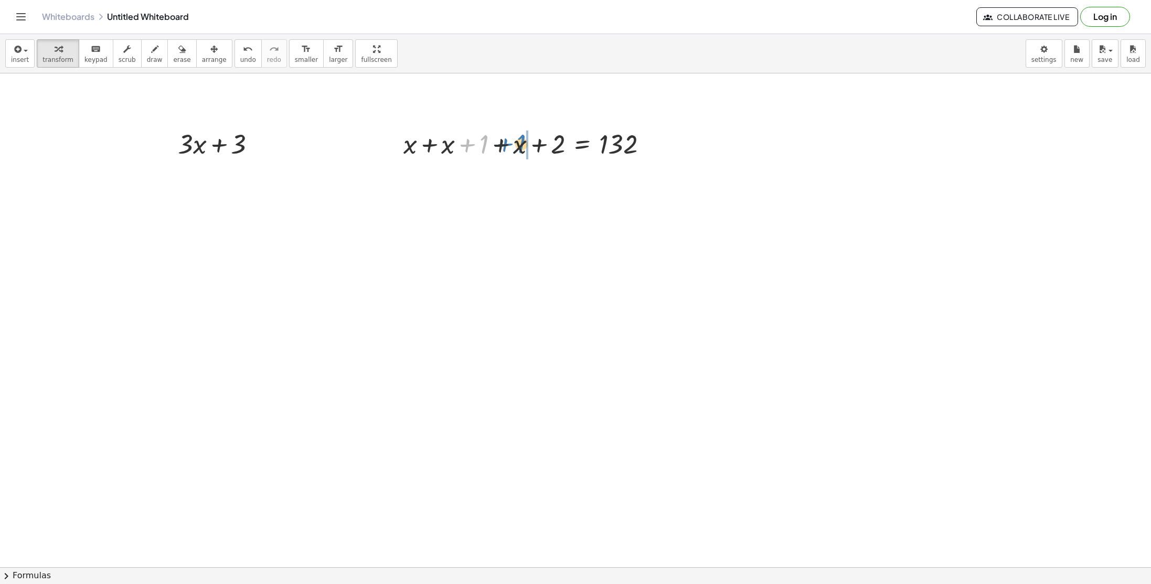
drag, startPoint x: 482, startPoint y: 149, endPoint x: 523, endPoint y: 148, distance: 41.4
click at [523, 148] on div at bounding box center [529, 143] width 263 height 36
click at [467, 144] on div at bounding box center [529, 143] width 263 height 36
click at [469, 185] on div at bounding box center [529, 179] width 263 height 36
click at [461, 182] on div at bounding box center [518, 179] width 287 height 36
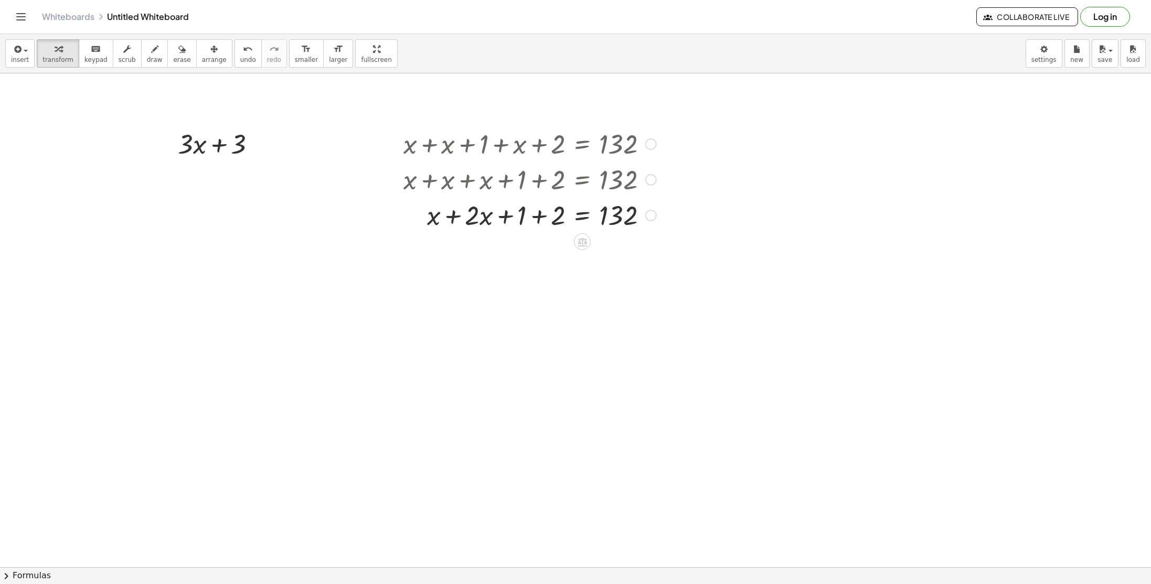
click at [454, 214] on div at bounding box center [529, 215] width 263 height 36
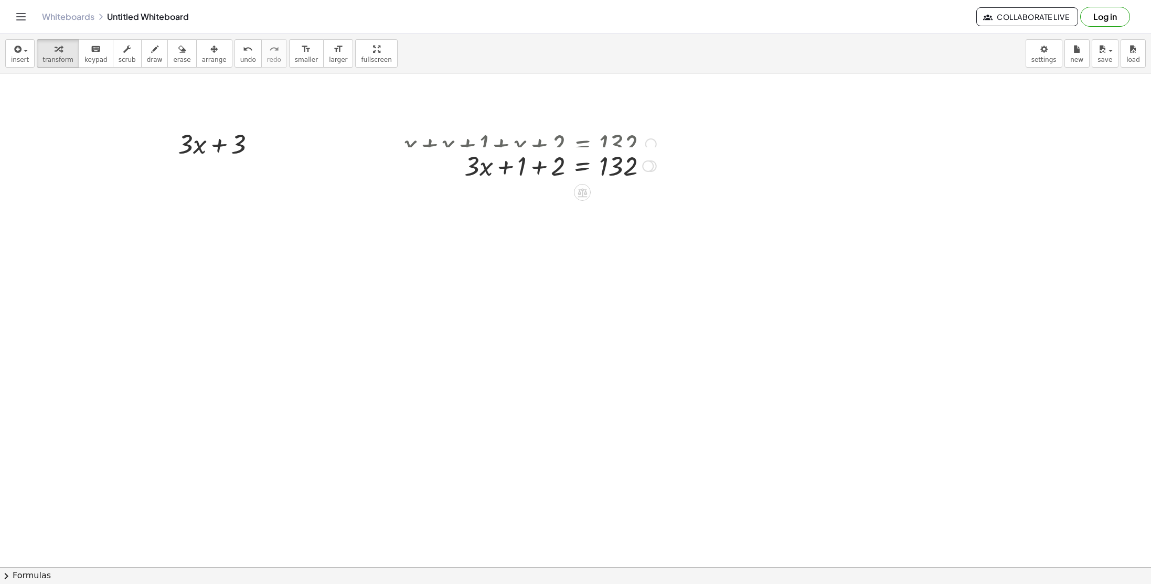
drag, startPoint x: 651, startPoint y: 217, endPoint x: 642, endPoint y: 136, distance: 81.8
click at [582, 166] on div "+ x + 1 + 2 = 132 · · 3" at bounding box center [582, 166] width 0 height 0
click at [538, 152] on div at bounding box center [560, 143] width 202 height 36
click at [544, 152] on div at bounding box center [576, 143] width 169 height 36
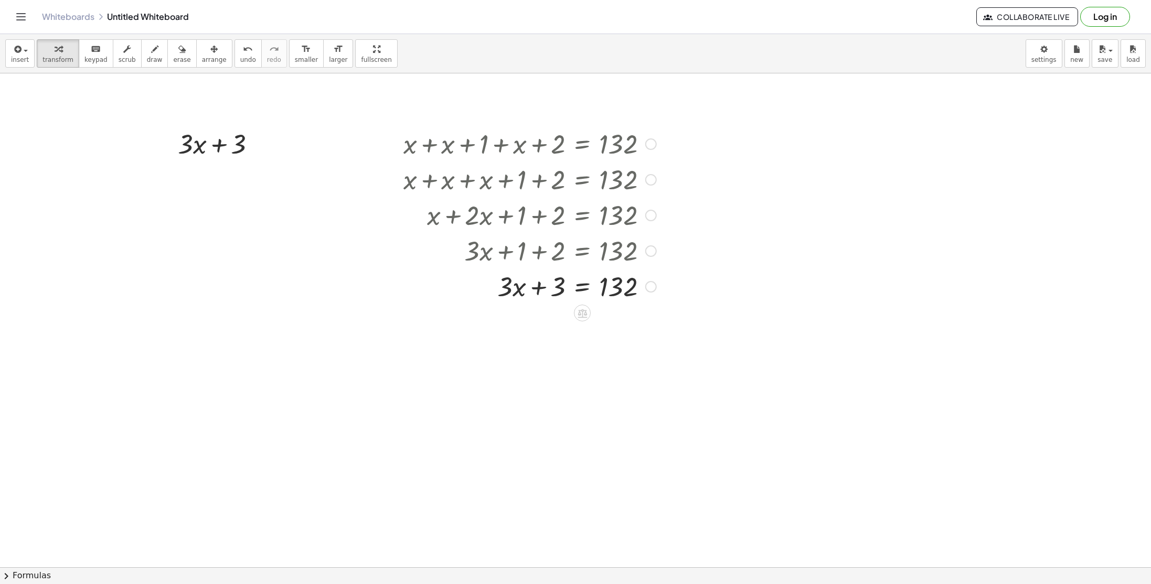
drag, startPoint x: 648, startPoint y: 149, endPoint x: 617, endPoint y: 415, distance: 268.3
click at [649, 255] on div at bounding box center [651, 251] width 12 height 12
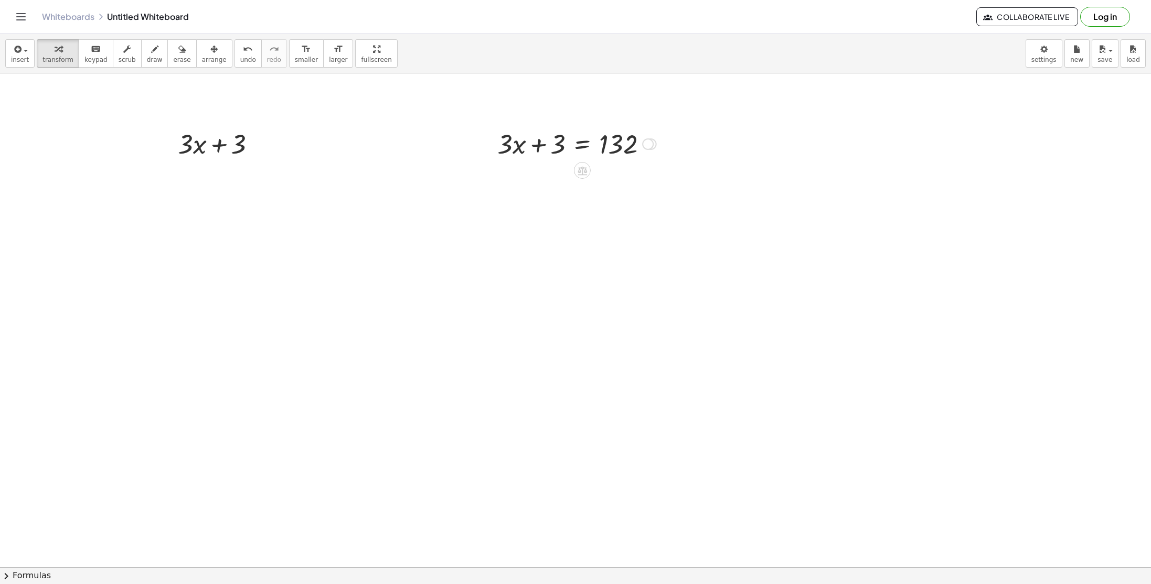
drag, startPoint x: 646, startPoint y: 288, endPoint x: 590, endPoint y: -7, distance: 300.5
click at [590, 0] on html "Graspable Math Activities Get Started Activity Bank Assigned Work Classes White…" at bounding box center [575, 292] width 1151 height 584
click at [582, 167] on icon at bounding box center [581, 170] width 9 height 9
click at [562, 174] on span "−" at bounding box center [561, 170] width 6 height 15
click at [553, 157] on div at bounding box center [576, 143] width 271 height 36
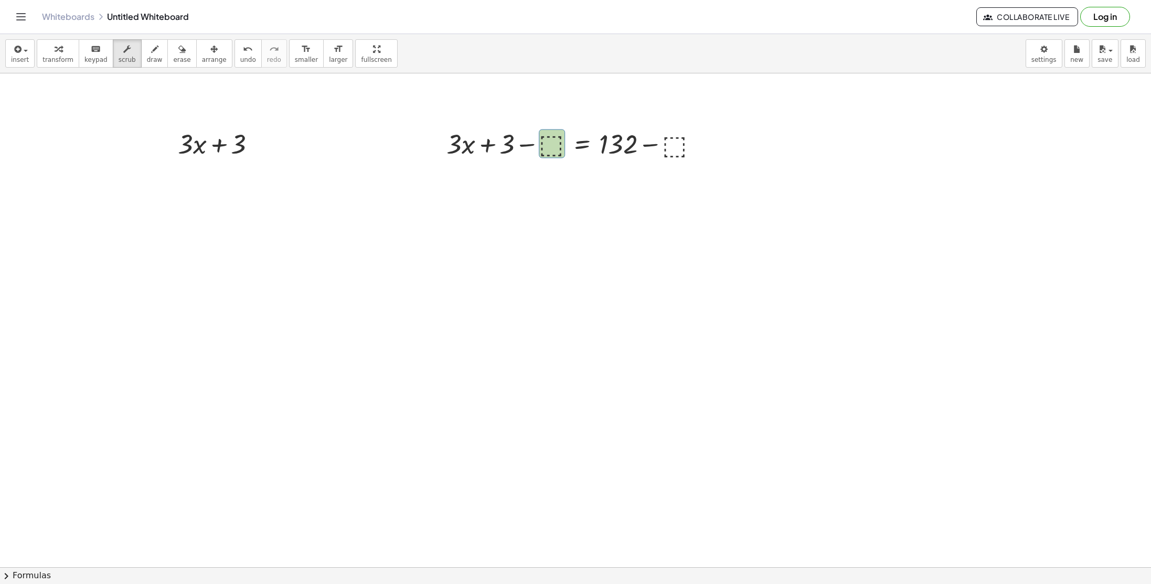
click at [547, 130] on div at bounding box center [576, 143] width 271 height 36
click at [553, 138] on div at bounding box center [576, 143] width 271 height 36
click at [554, 138] on div at bounding box center [576, 143] width 271 height 36
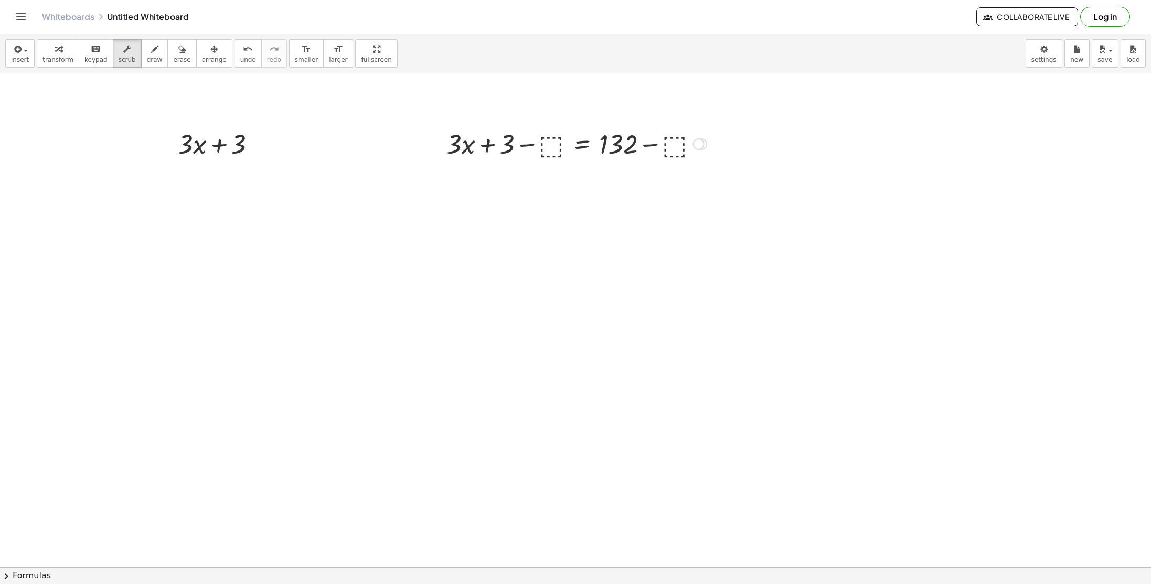
click at [551, 161] on div at bounding box center [576, 143] width 271 height 36
click at [552, 139] on div at bounding box center [576, 143] width 271 height 36
click at [676, 144] on div at bounding box center [576, 143] width 271 height 36
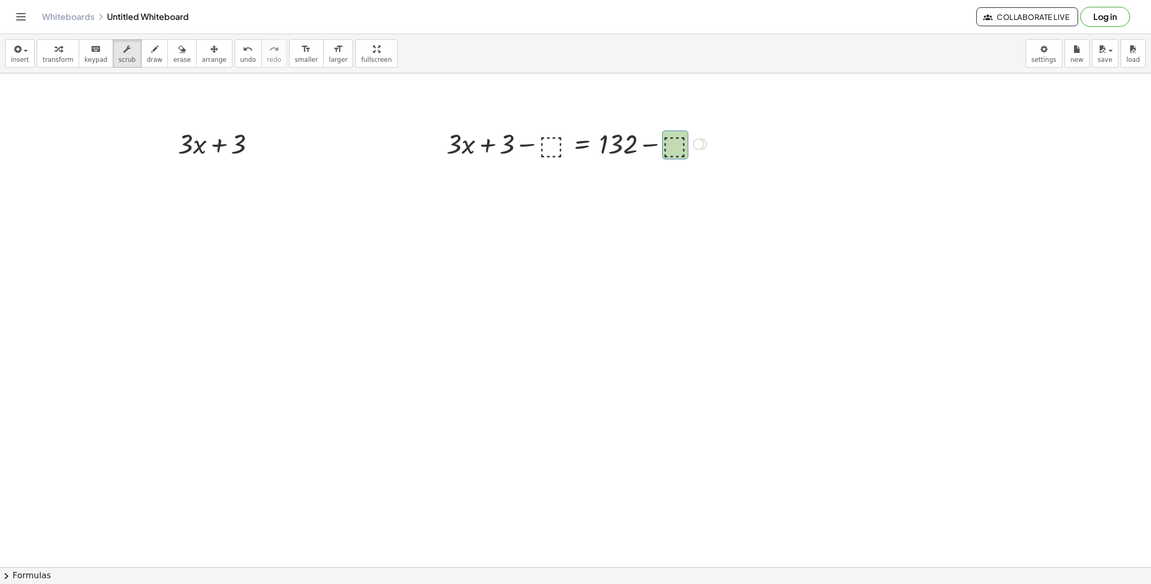
click at [676, 144] on div at bounding box center [576, 143] width 271 height 36
click at [49, 59] on span "transform" at bounding box center [57, 59] width 31 height 7
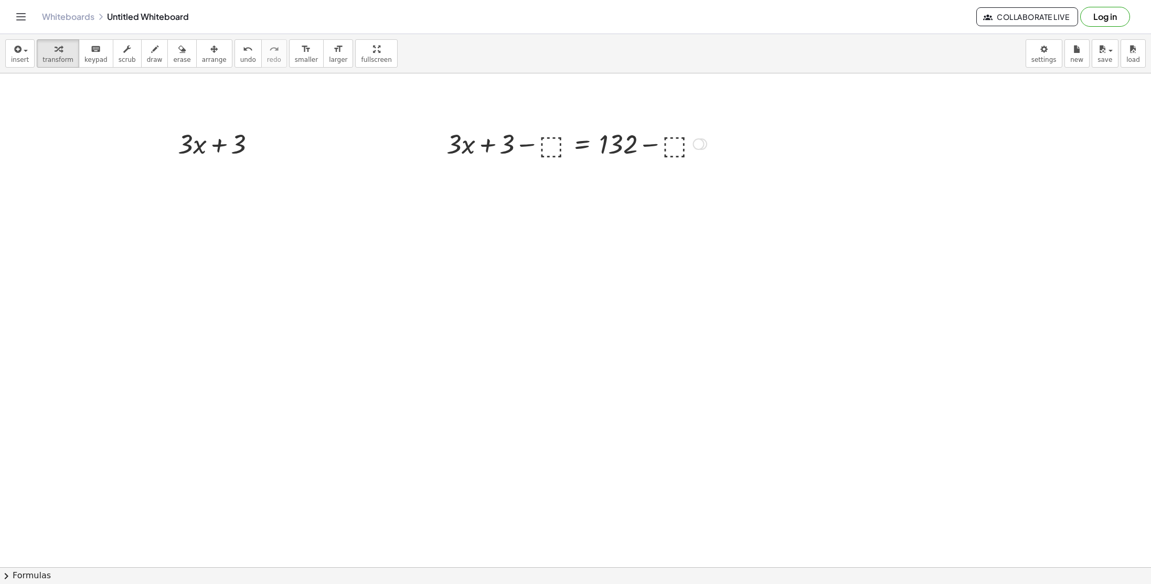
click at [547, 151] on div at bounding box center [576, 143] width 271 height 36
click at [537, 144] on div at bounding box center [577, 143] width 248 height 36
click at [651, 151] on div at bounding box center [615, 143] width 169 height 36
click at [240, 58] on span "undo" at bounding box center [248, 59] width 16 height 7
click at [583, 175] on icon at bounding box center [581, 170] width 11 height 11
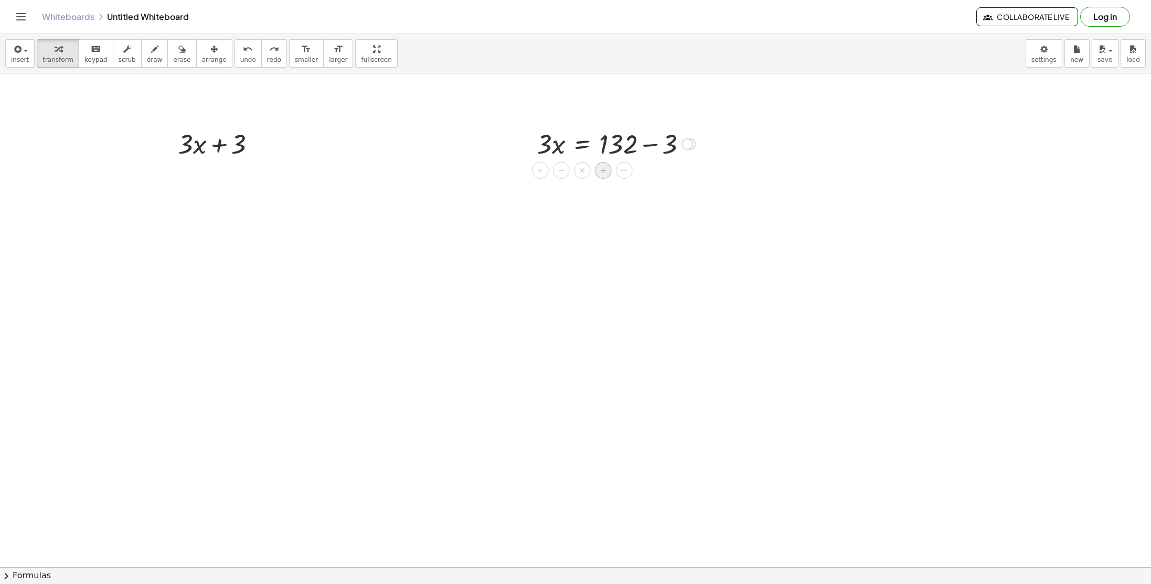
click at [602, 174] on span "÷" at bounding box center [603, 170] width 6 height 15
click at [547, 158] on div at bounding box center [609, 143] width 159 height 52
click at [633, 161] on div at bounding box center [609, 143] width 159 height 52
click at [632, 151] on div at bounding box center [609, 143] width 159 height 52
click at [630, 145] on div at bounding box center [609, 143] width 159 height 52
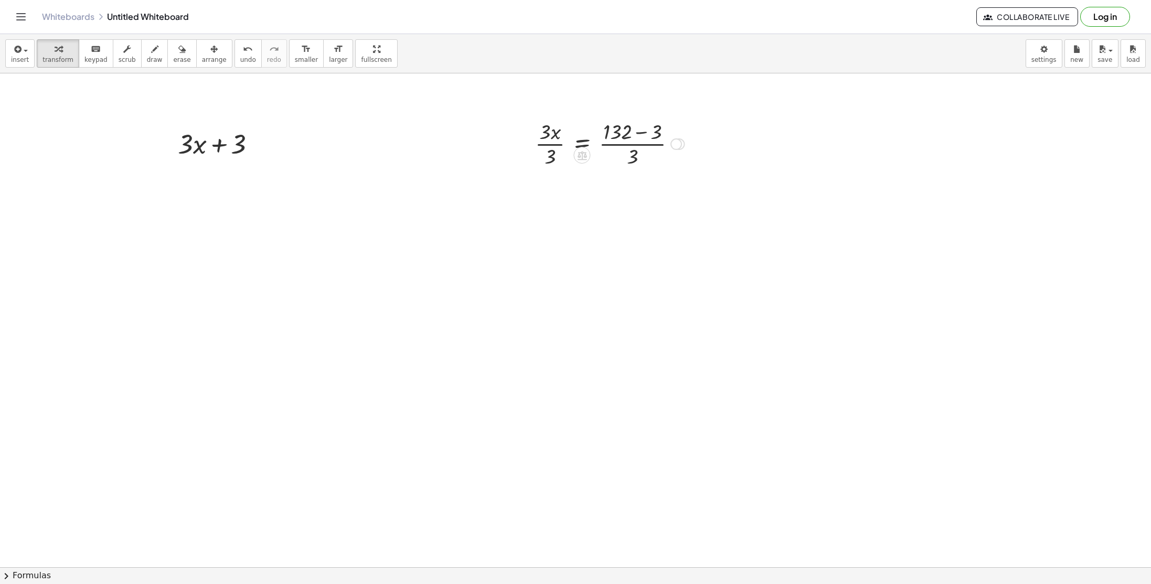
click at [562, 145] on div at bounding box center [609, 143] width 159 height 52
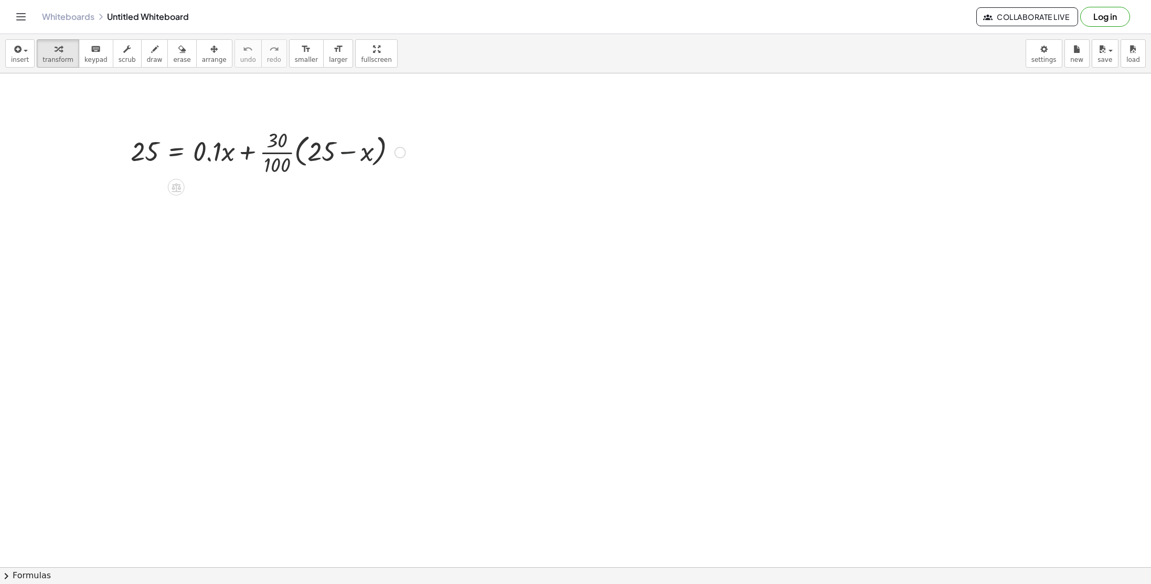
click at [357, 152] on div at bounding box center [267, 151] width 285 height 52
click at [285, 155] on div at bounding box center [267, 151] width 285 height 52
drag, startPoint x: 389, startPoint y: 208, endPoint x: 392, endPoint y: 147, distance: 61.4
click at [176, 153] on div "25 = + · 0.1 · x + · · ( + 25 − x ) · 3 · 10" at bounding box center [176, 153] width 0 height 0
click at [145, 151] on div at bounding box center [262, 151] width 275 height 52
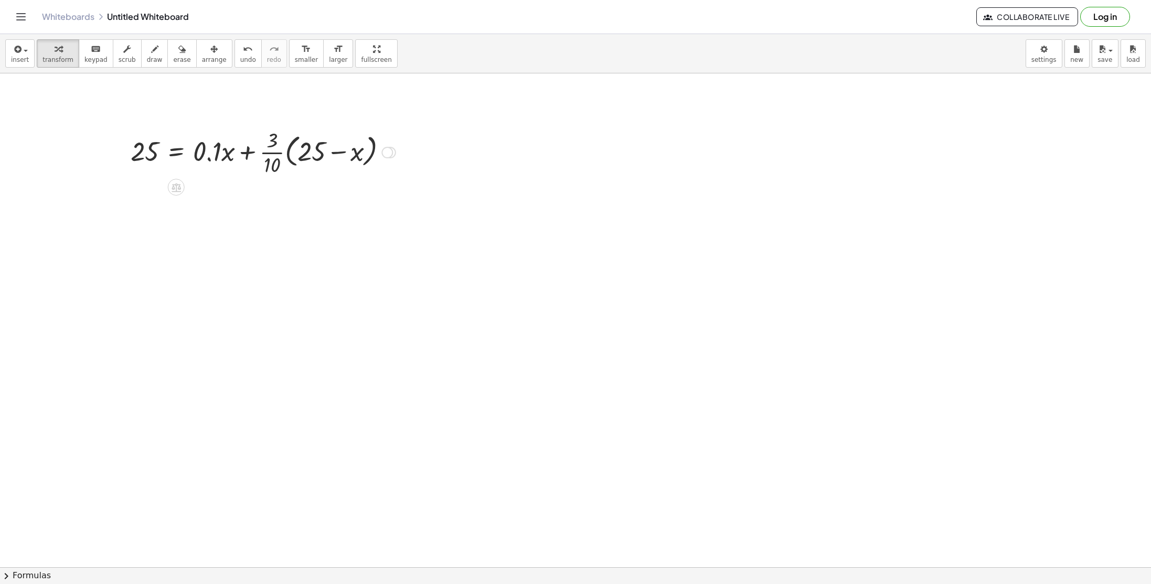
click at [160, 156] on div at bounding box center [262, 151] width 275 height 52
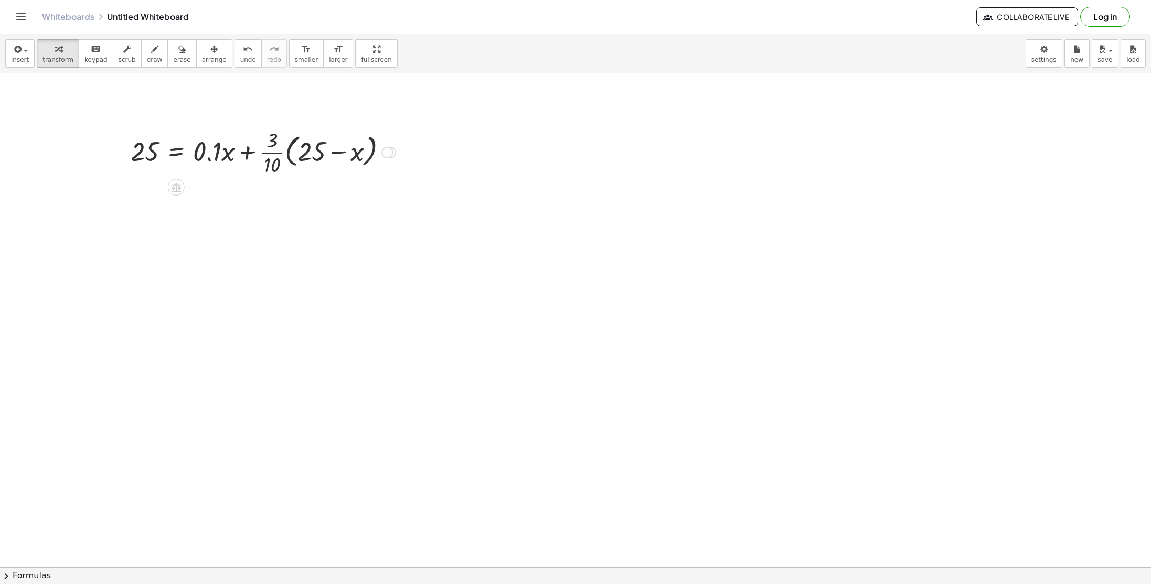
click at [212, 159] on div at bounding box center [262, 151] width 275 height 52
click at [210, 160] on div at bounding box center [262, 151] width 275 height 52
click at [248, 156] on div at bounding box center [262, 151] width 275 height 52
click at [335, 157] on div at bounding box center [262, 151] width 275 height 52
drag, startPoint x: 275, startPoint y: 138, endPoint x: 305, endPoint y: 150, distance: 32.2
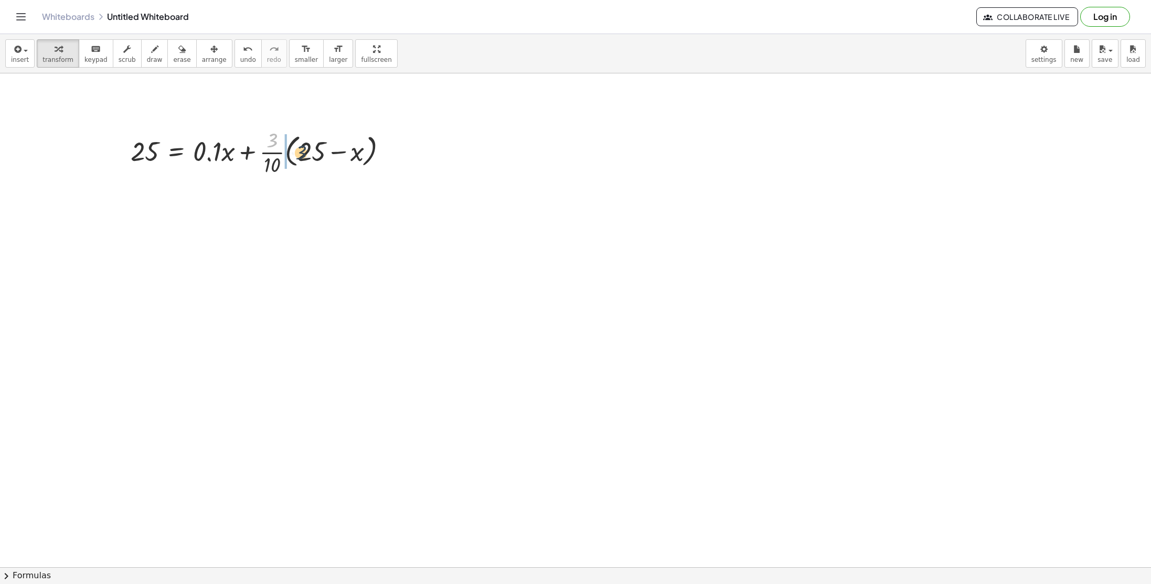
click at [305, 150] on div at bounding box center [262, 151] width 275 height 52
drag, startPoint x: 296, startPoint y: 149, endPoint x: 333, endPoint y: 153, distance: 36.9
click at [333, 153] on div at bounding box center [273, 151] width 296 height 52
drag, startPoint x: 273, startPoint y: 153, endPoint x: 387, endPoint y: 147, distance: 114.5
click at [387, 147] on div at bounding box center [281, 151] width 312 height 52
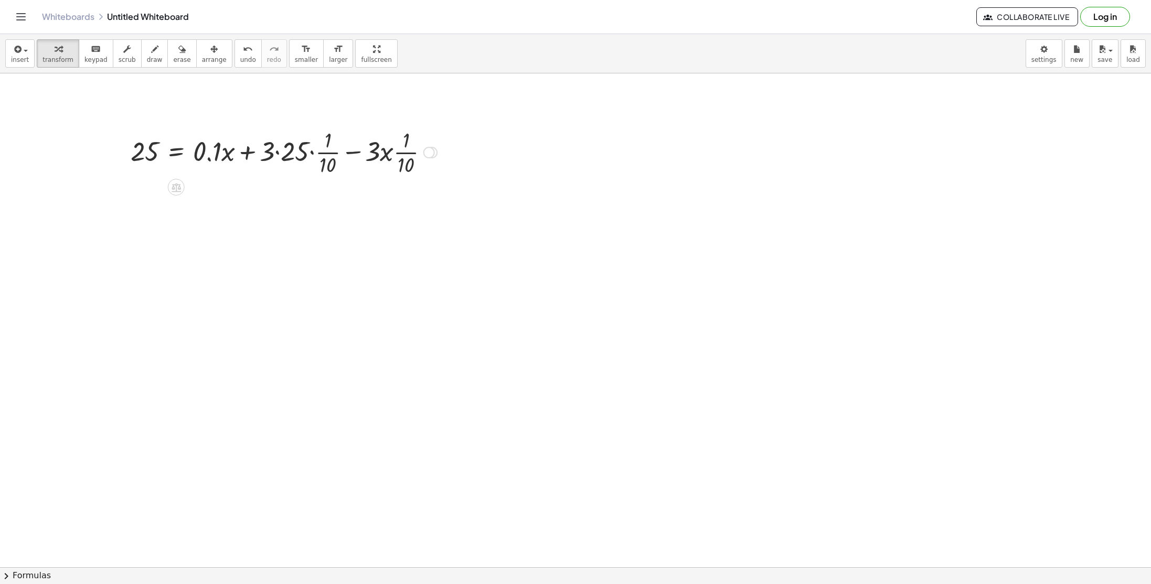
click at [351, 154] on div at bounding box center [283, 151] width 317 height 52
click at [389, 155] on div at bounding box center [283, 151] width 317 height 52
click at [309, 154] on div at bounding box center [283, 151] width 317 height 52
click at [286, 155] on div at bounding box center [271, 151] width 293 height 52
click at [280, 164] on div at bounding box center [257, 151] width 264 height 52
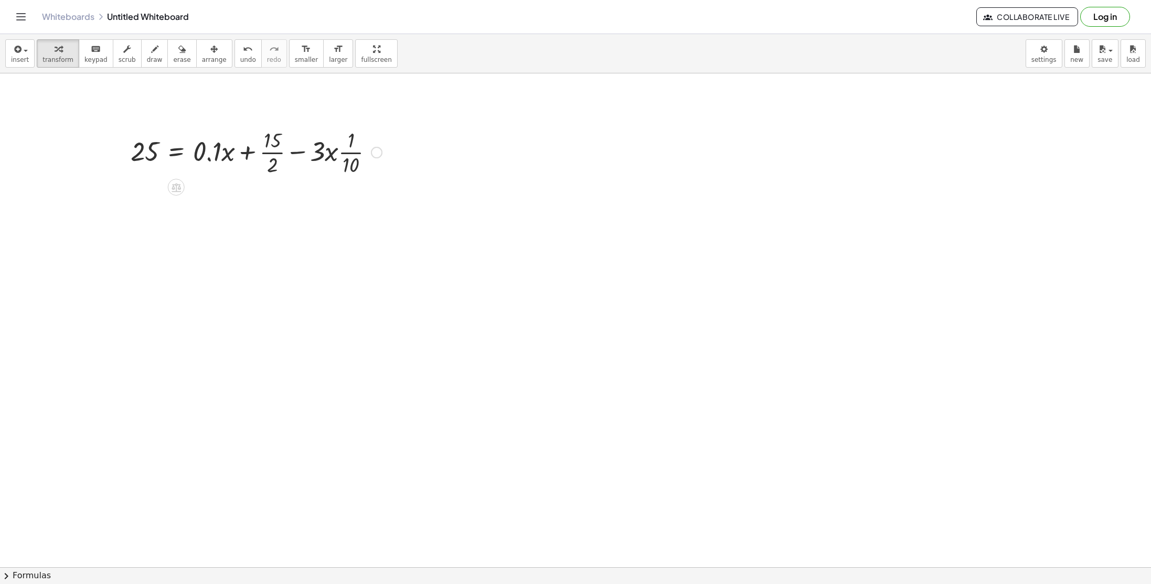
click at [276, 155] on div at bounding box center [256, 151] width 262 height 52
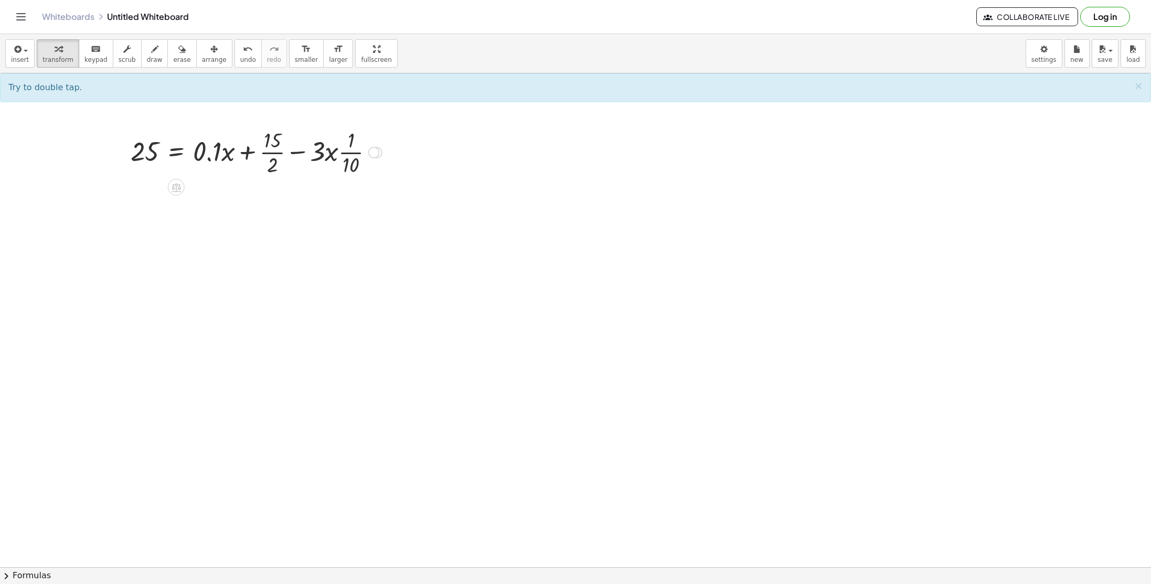
click at [276, 155] on div at bounding box center [256, 151] width 262 height 52
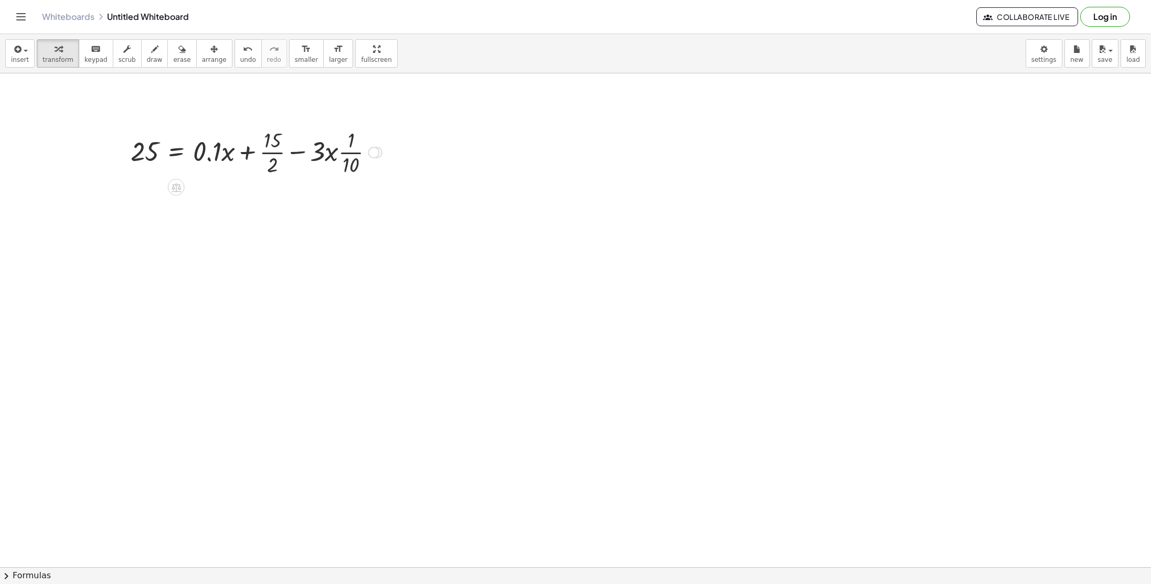
click at [276, 155] on div at bounding box center [256, 151] width 262 height 52
click at [274, 156] on div at bounding box center [259, 151] width 268 height 52
click at [355, 154] on div at bounding box center [259, 151] width 268 height 52
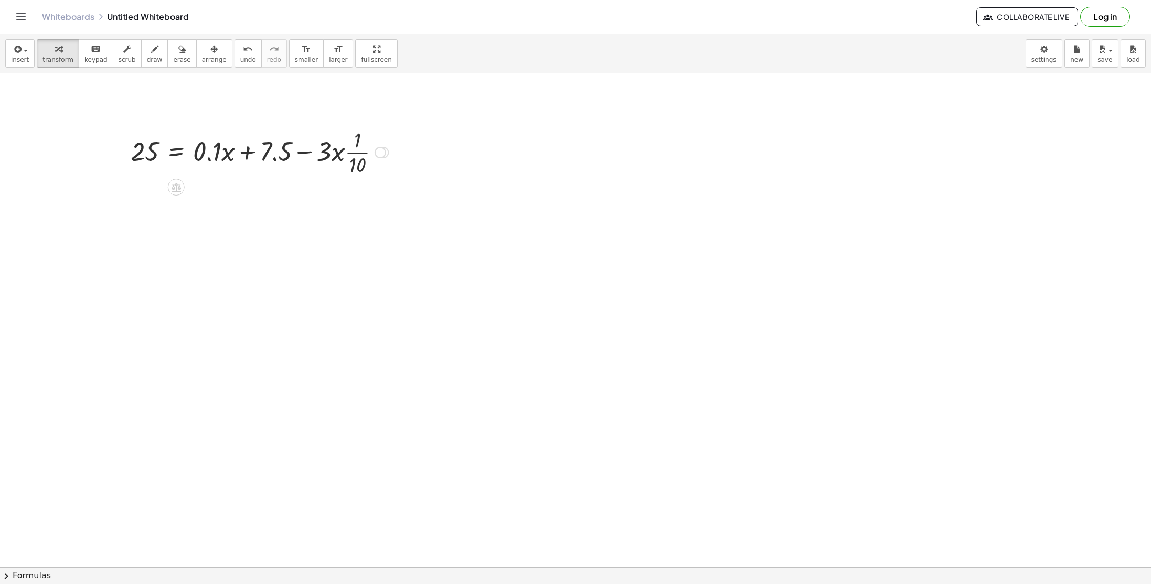
click at [355, 154] on div at bounding box center [259, 151] width 268 height 52
click at [355, 154] on div at bounding box center [261, 152] width 272 height 36
click at [341, 158] on div at bounding box center [261, 152] width 272 height 36
drag, startPoint x: 340, startPoint y: 157, endPoint x: 313, endPoint y: 161, distance: 27.5
click at [313, 161] on div at bounding box center [261, 152] width 272 height 36
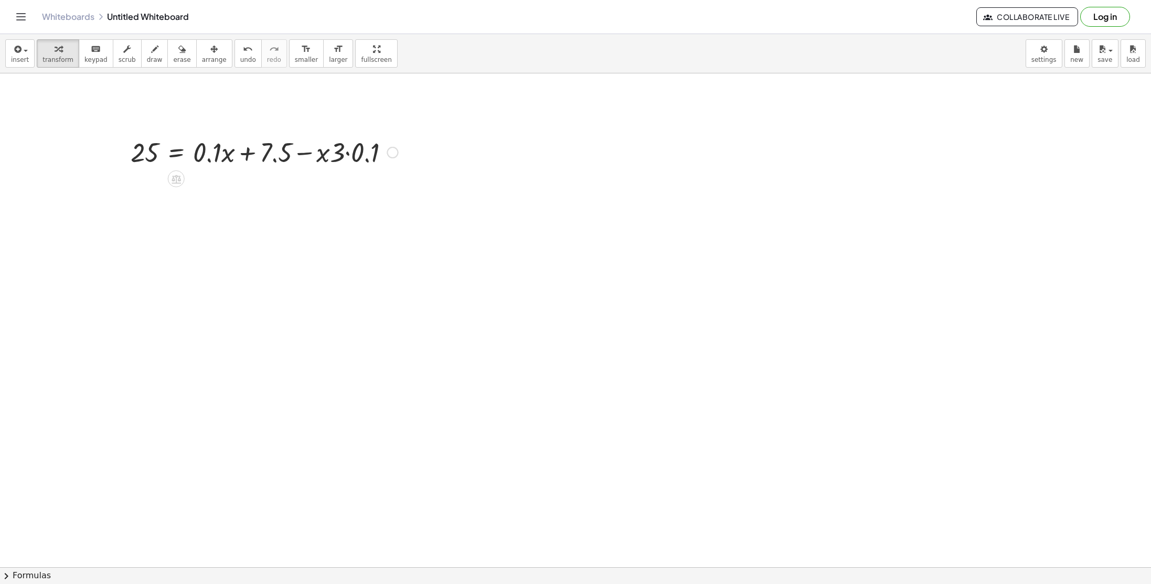
click at [346, 155] on div at bounding box center [263, 152] width 277 height 36
drag, startPoint x: 328, startPoint y: 159, endPoint x: 192, endPoint y: 162, distance: 135.9
click at [192, 162] on div at bounding box center [256, 152] width 262 height 36
drag, startPoint x: 231, startPoint y: 156, endPoint x: 286, endPoint y: 157, distance: 55.1
click at [275, 157] on div at bounding box center [233, 152] width 216 height 36
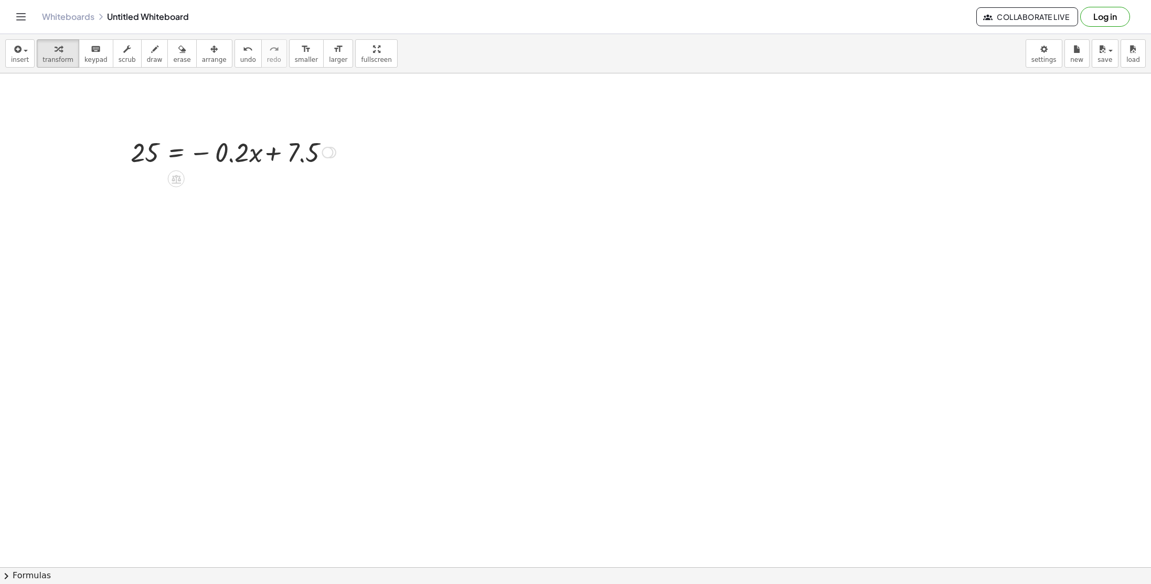
click at [275, 157] on div at bounding box center [233, 152] width 216 height 36
drag, startPoint x: 255, startPoint y: 158, endPoint x: 125, endPoint y: 153, distance: 130.2
click at [125, 153] on div "25 = + · 0.1 · x + · · 30 · 100 · ( + 25 − x ) 25 = + · 0.1 · x + · · 3 · [DATE…" at bounding box center [229, 151] width 229 height 41
